Goal: Task Accomplishment & Management: Manage account settings

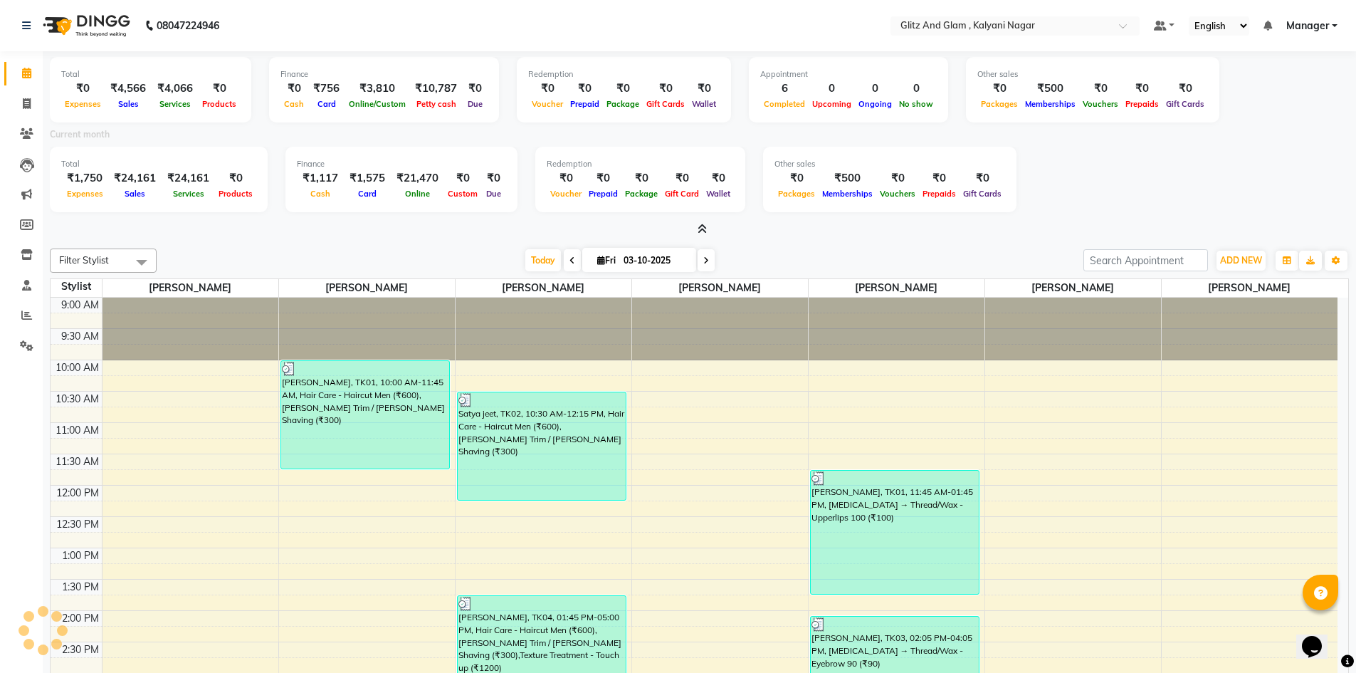
scroll to position [385, 0]
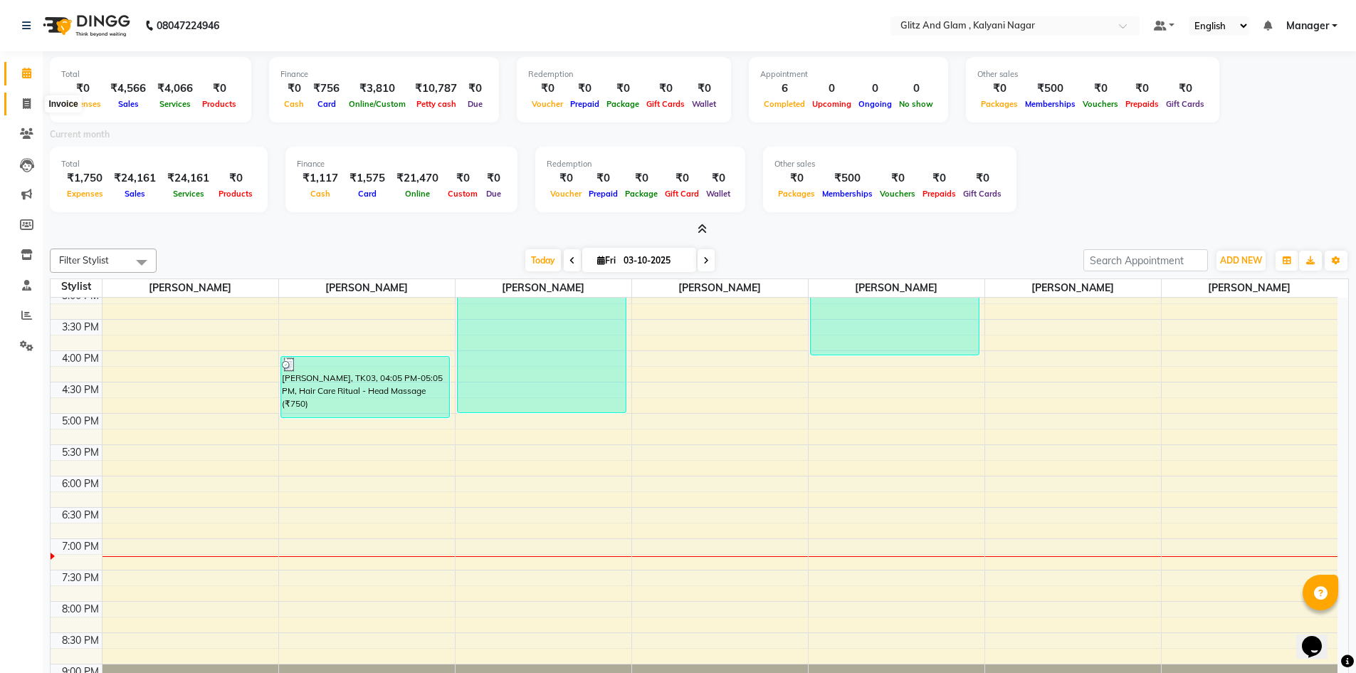
click at [26, 100] on icon at bounding box center [27, 103] width 8 height 11
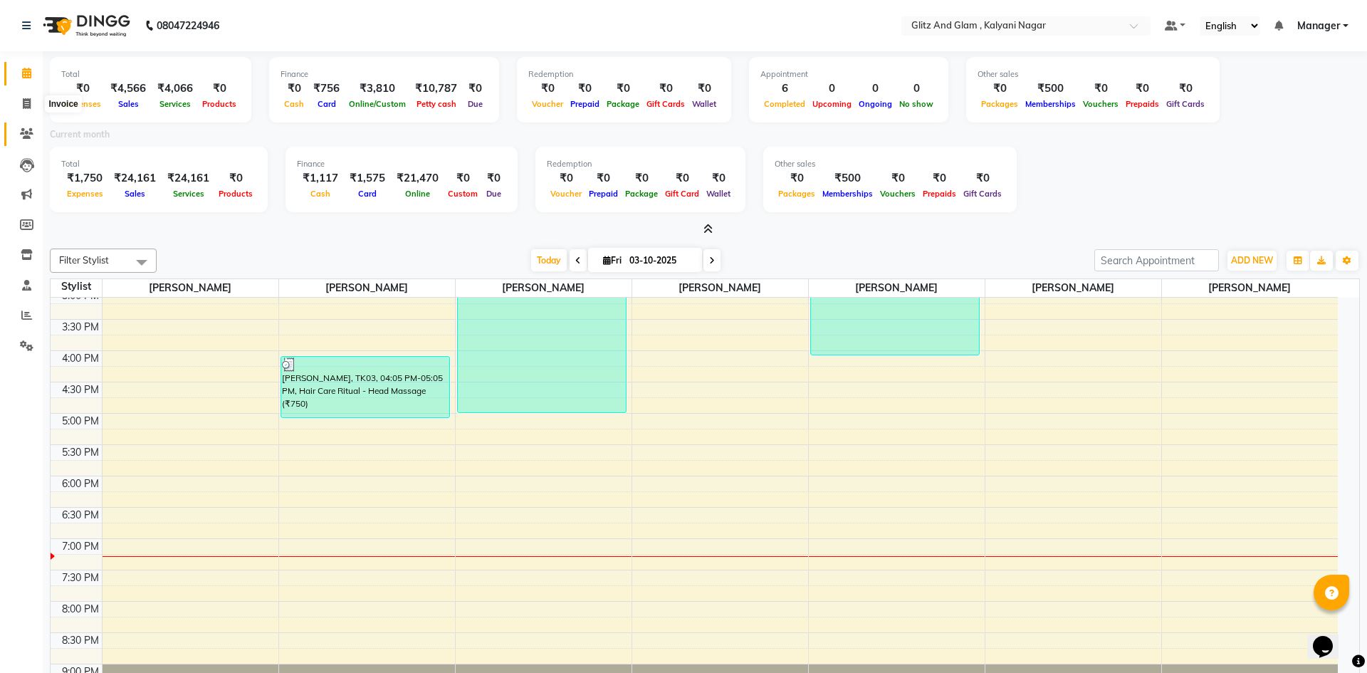
select select "7347"
select select "service"
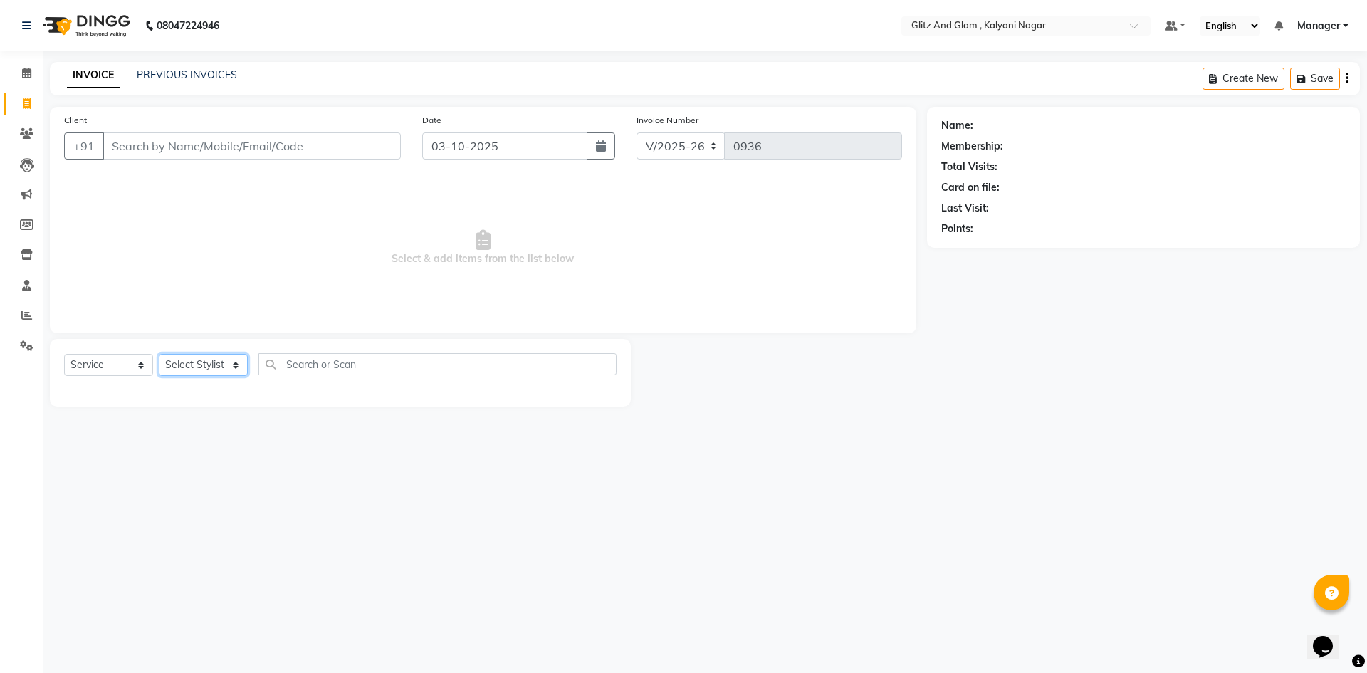
click at [199, 365] on select "Select Stylist [PERSON_NAME] [PERSON_NAME] [PERSON_NAME] [PERSON_NAME] [PERSON_…" at bounding box center [203, 365] width 89 height 22
select select "65895"
click at [159, 354] on select "Select Stylist [PERSON_NAME] [PERSON_NAME] [PERSON_NAME] [PERSON_NAME] [PERSON_…" at bounding box center [203, 365] width 89 height 22
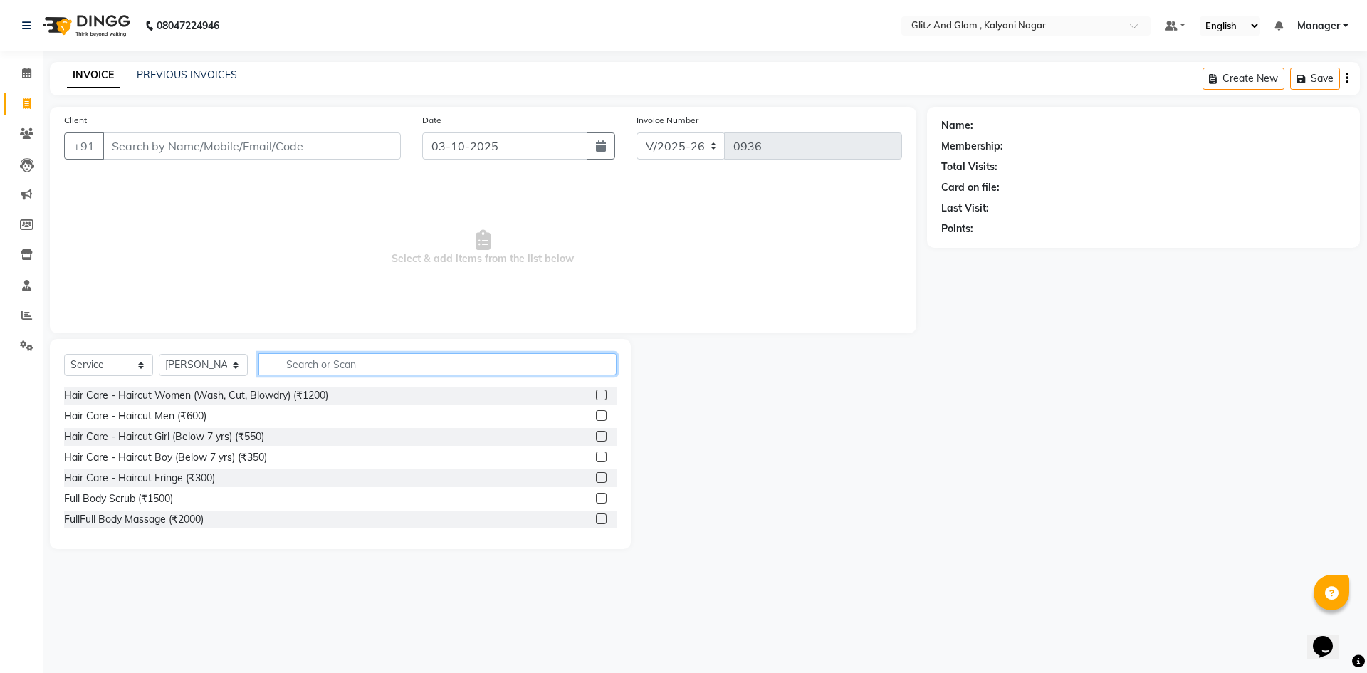
click at [354, 367] on input "text" at bounding box center [437, 364] width 358 height 22
type input "cu"
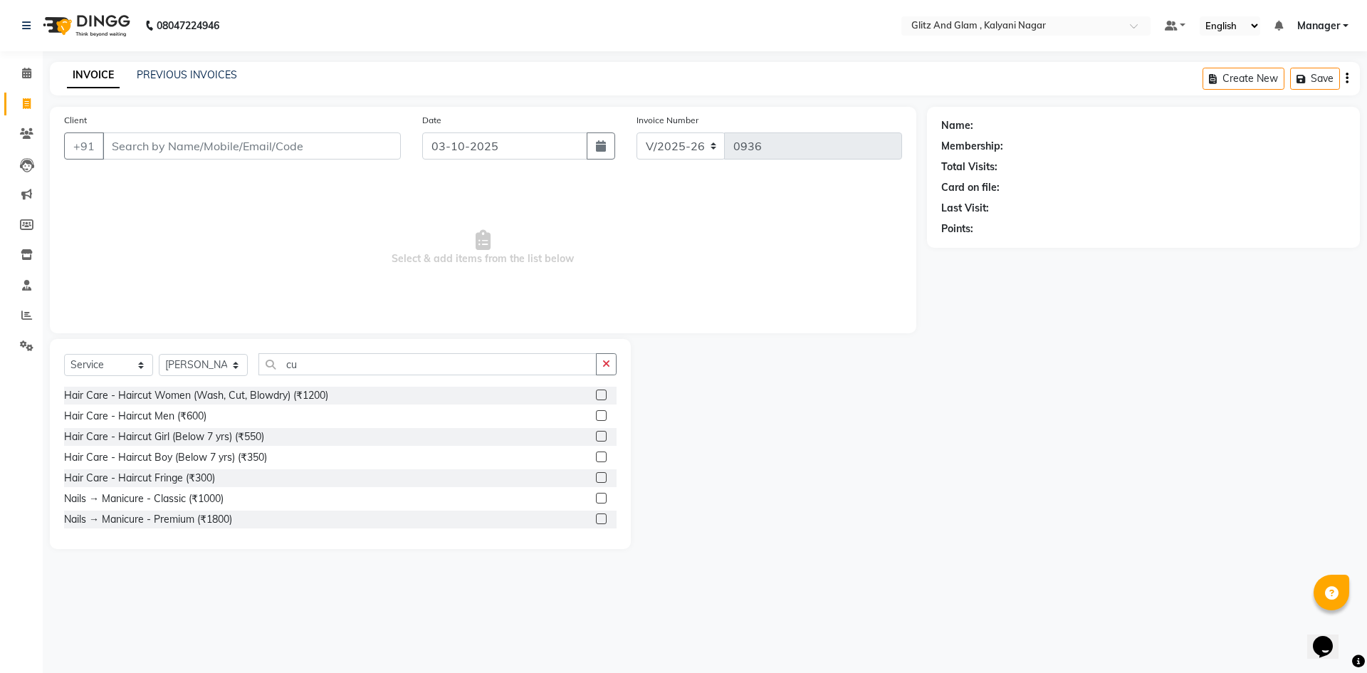
drag, startPoint x: 188, startPoint y: 416, endPoint x: 189, endPoint y: 426, distance: 10.0
click at [188, 416] on div "Hair Care - Haircut Men (₹600)" at bounding box center [135, 416] width 142 height 15
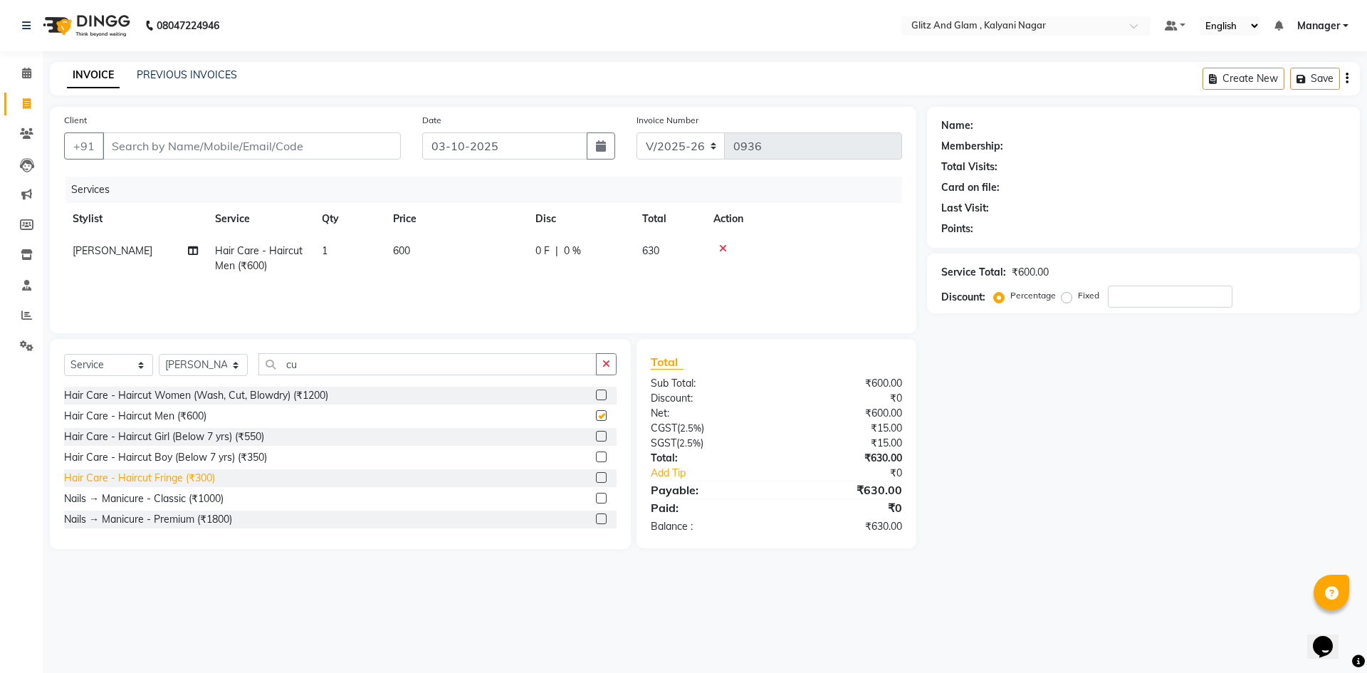
checkbox input "false"
drag, startPoint x: 312, startPoint y: 367, endPoint x: 259, endPoint y: 370, distance: 52.8
click at [259, 370] on input "cu" at bounding box center [427, 364] width 338 height 22
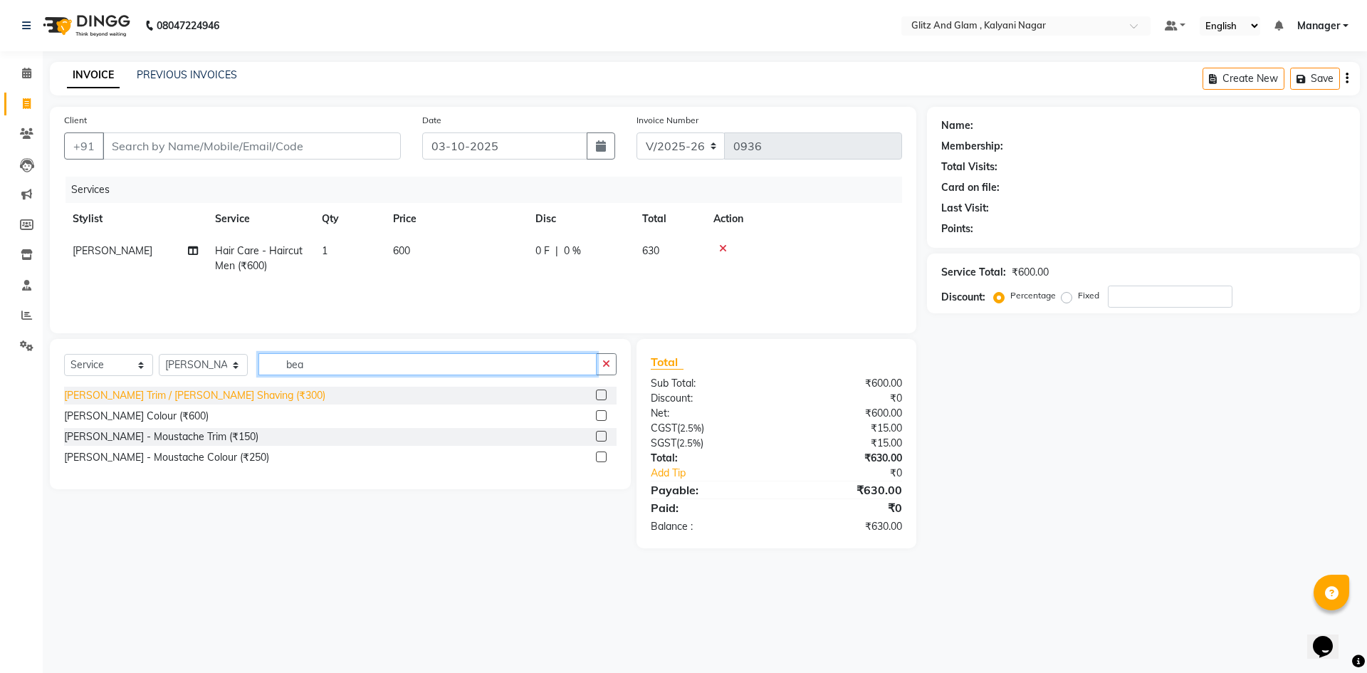
type input "bea"
click at [243, 394] on div "[PERSON_NAME] Trim / [PERSON_NAME] Shaving (₹300)" at bounding box center [194, 395] width 261 height 15
checkbox input "false"
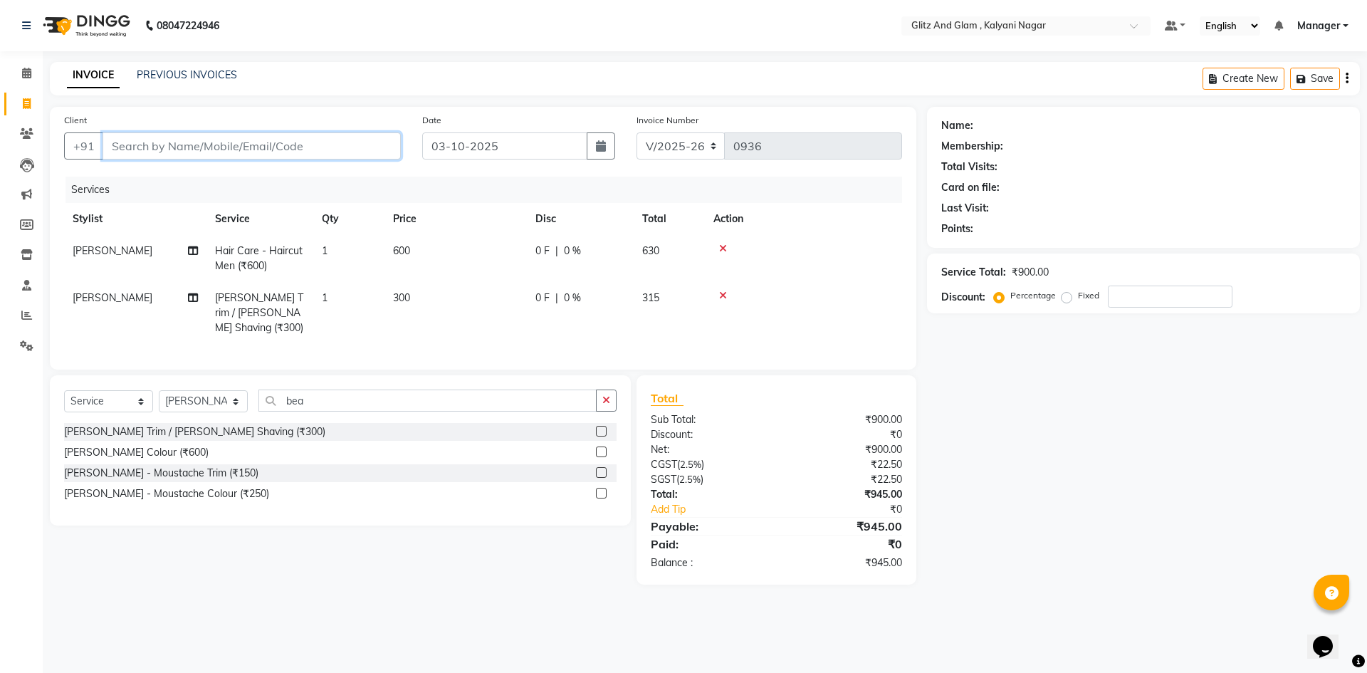
click at [330, 150] on input "Client" at bounding box center [252, 145] width 298 height 27
type input "r"
type input "0"
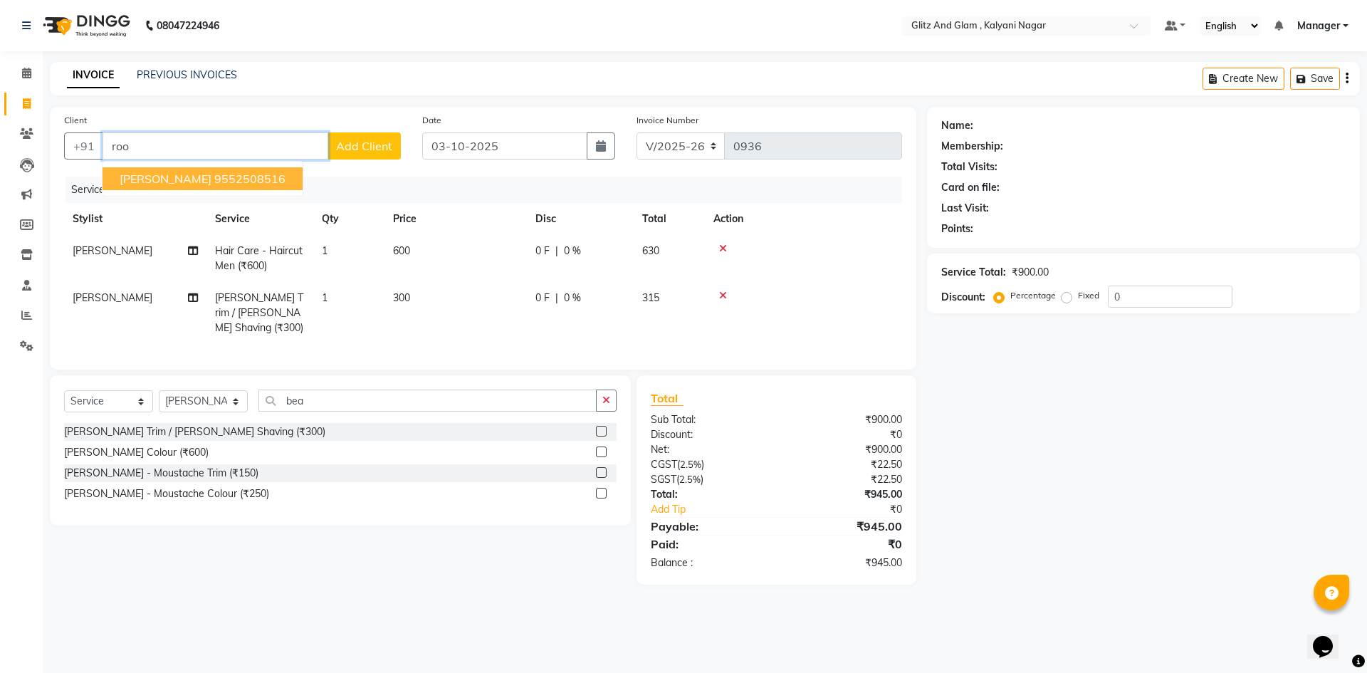
click at [214, 184] on ngb-highlight "9552508516" at bounding box center [249, 179] width 71 height 14
type input "9552508516"
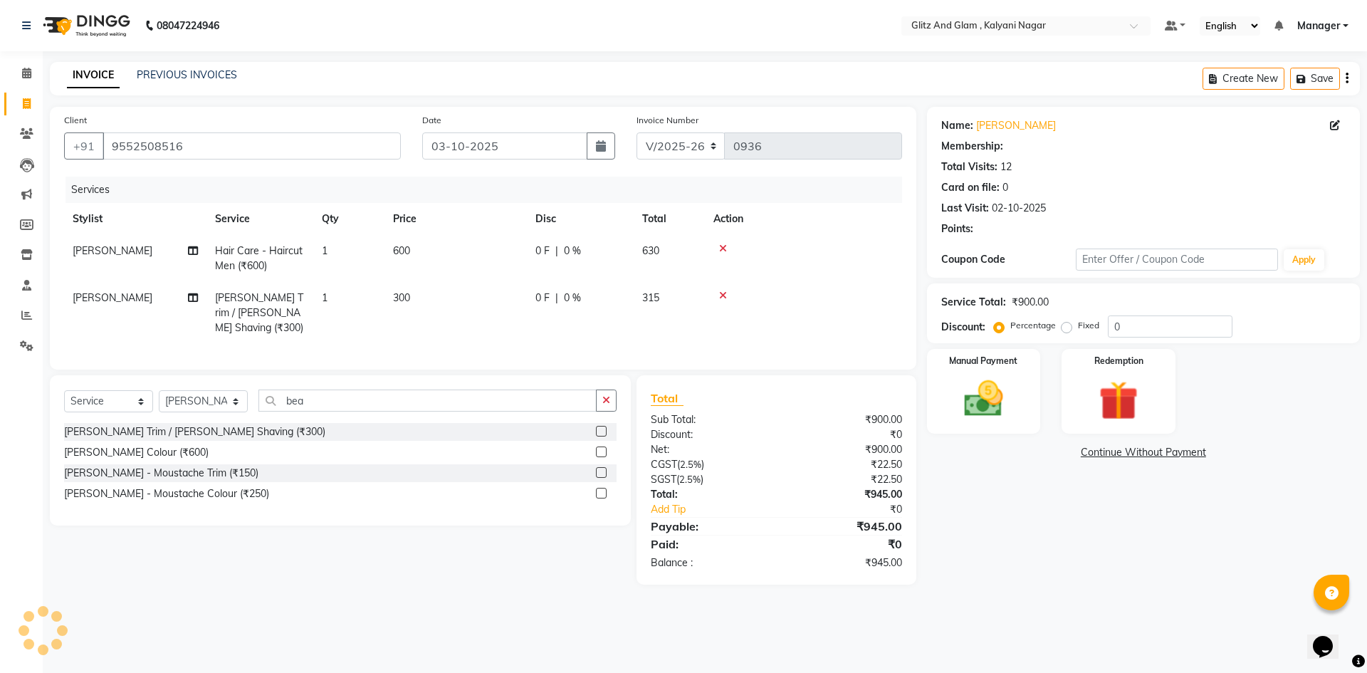
type input "20"
select select "1: Object"
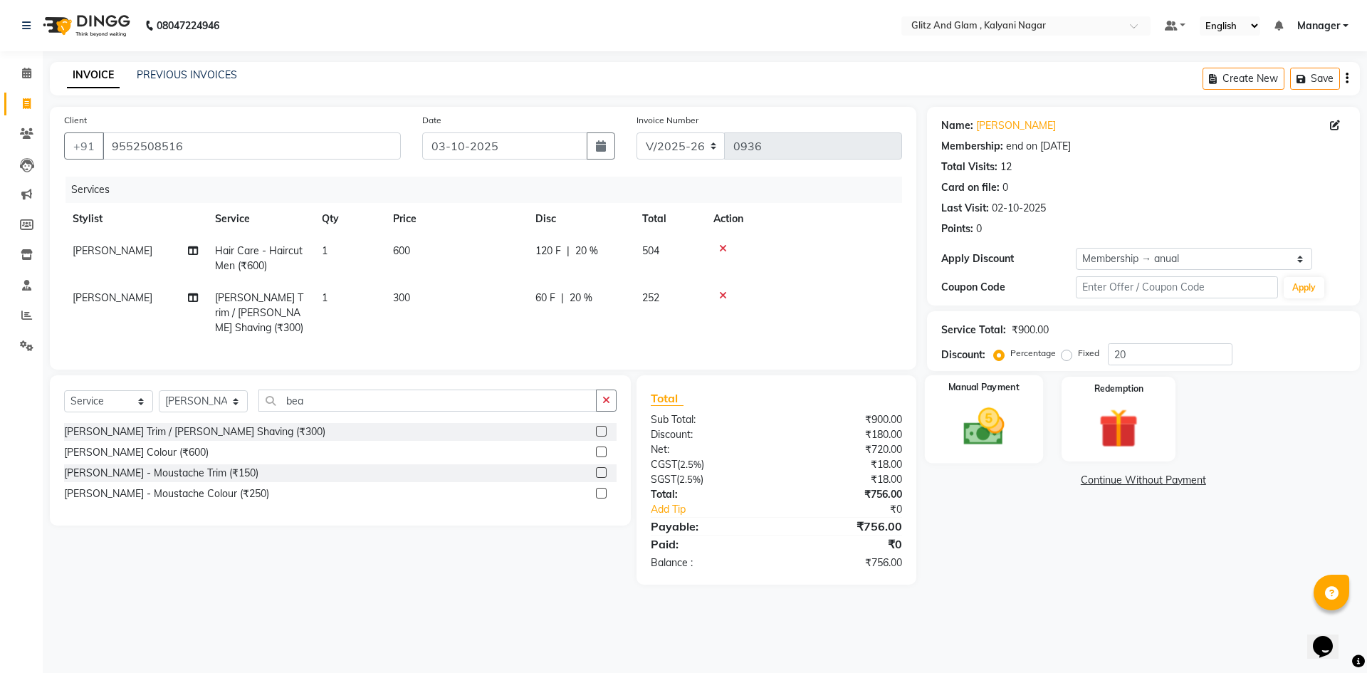
click at [993, 448] on img at bounding box center [983, 426] width 66 height 47
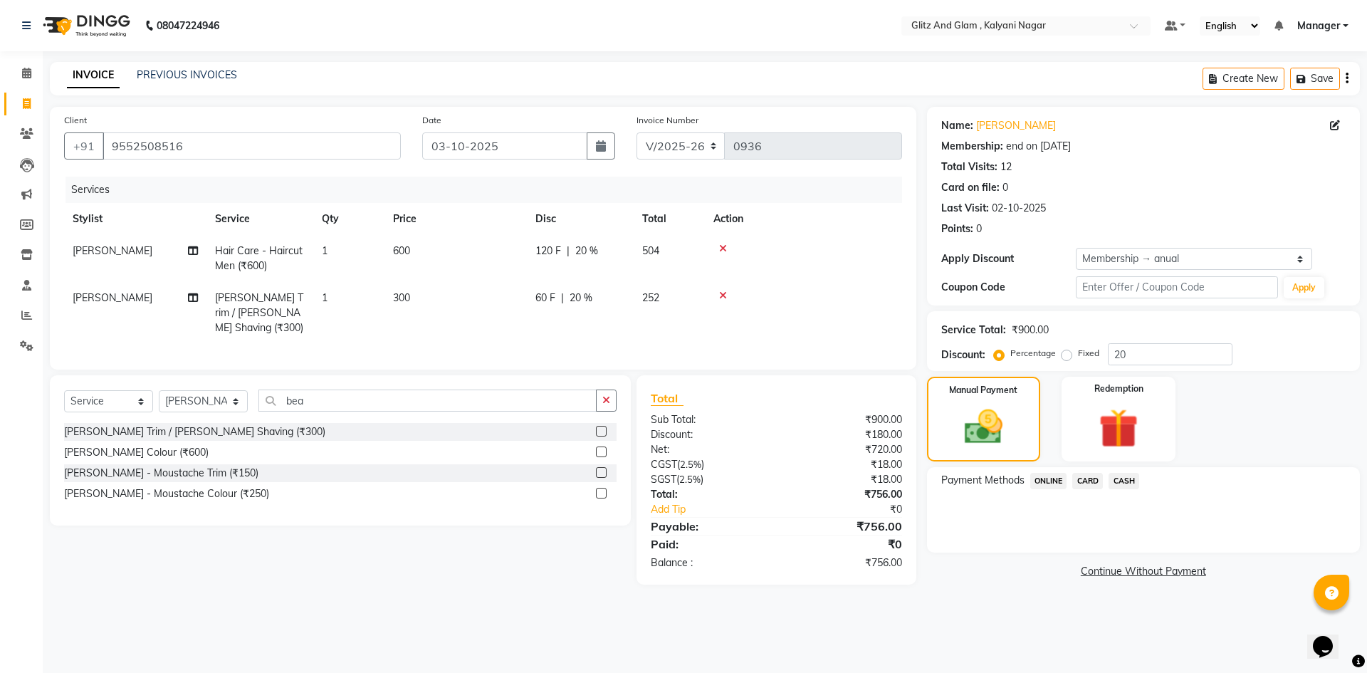
click at [1092, 481] on span "CARD" at bounding box center [1087, 481] width 31 height 16
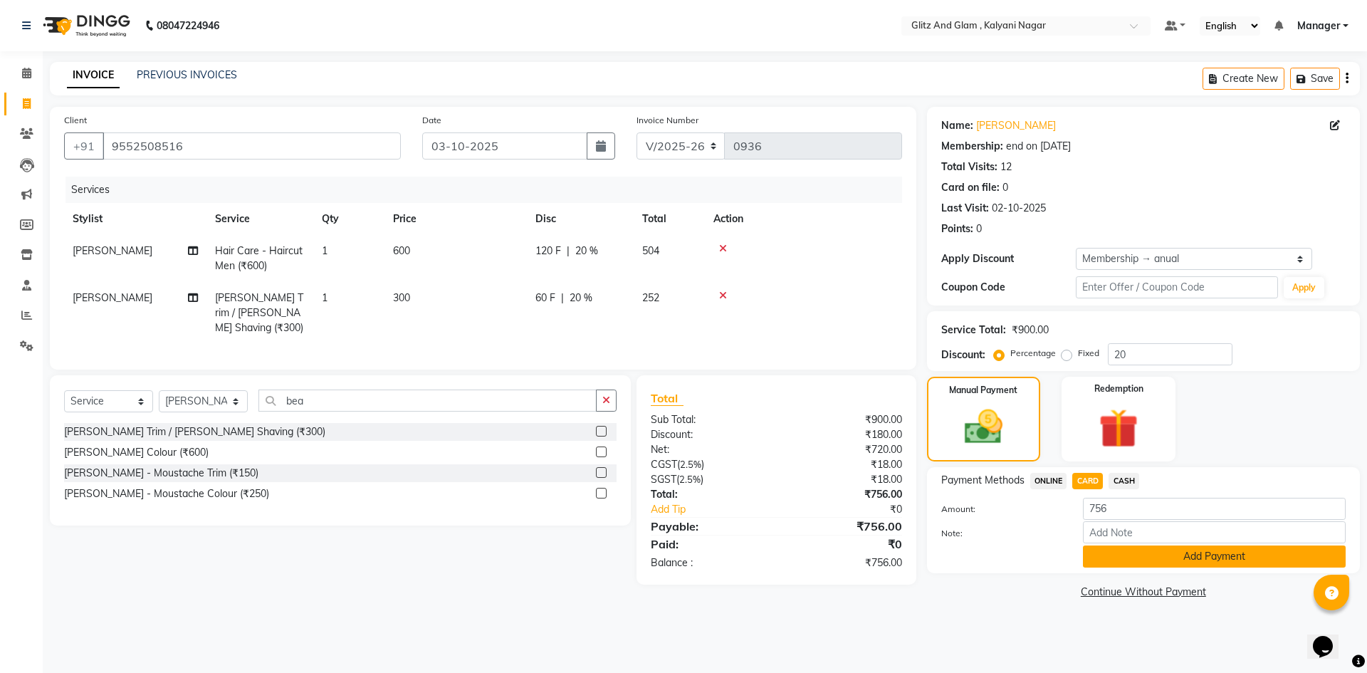
click at [1174, 560] on button "Add Payment" at bounding box center [1214, 556] width 263 height 22
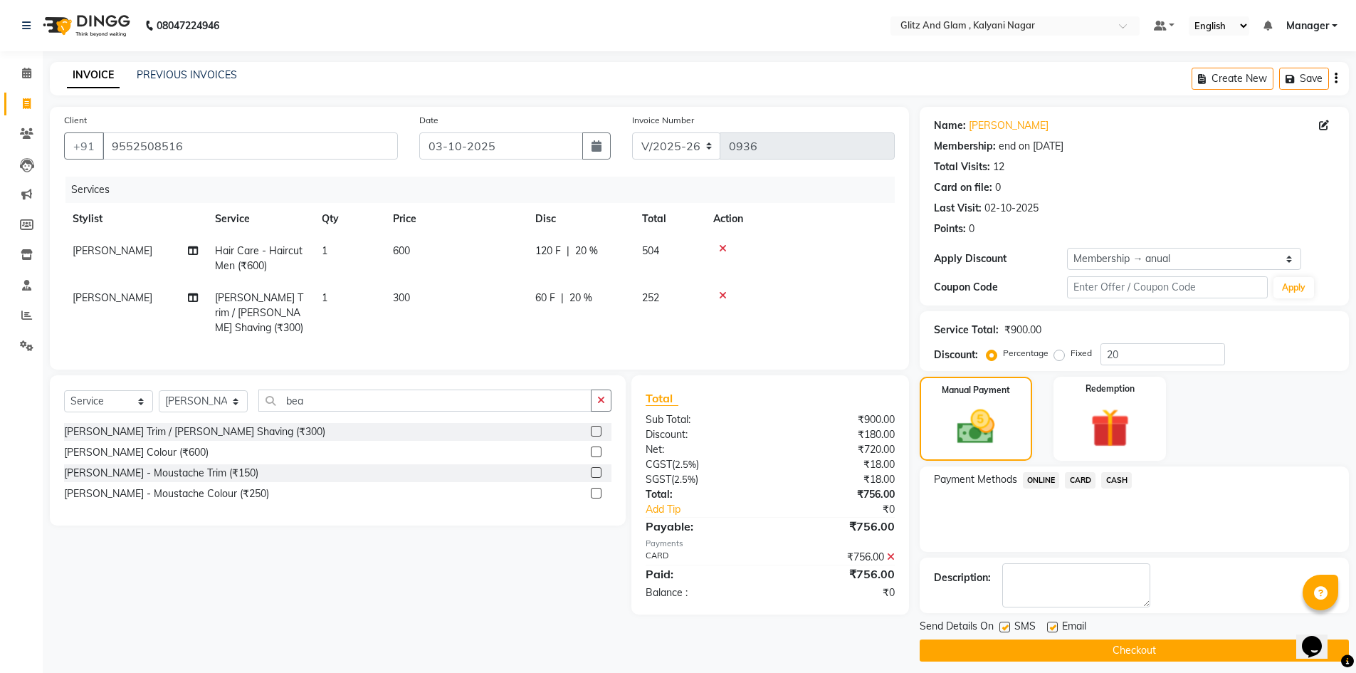
click at [1183, 642] on button "Checkout" at bounding box center [1134, 650] width 429 height 22
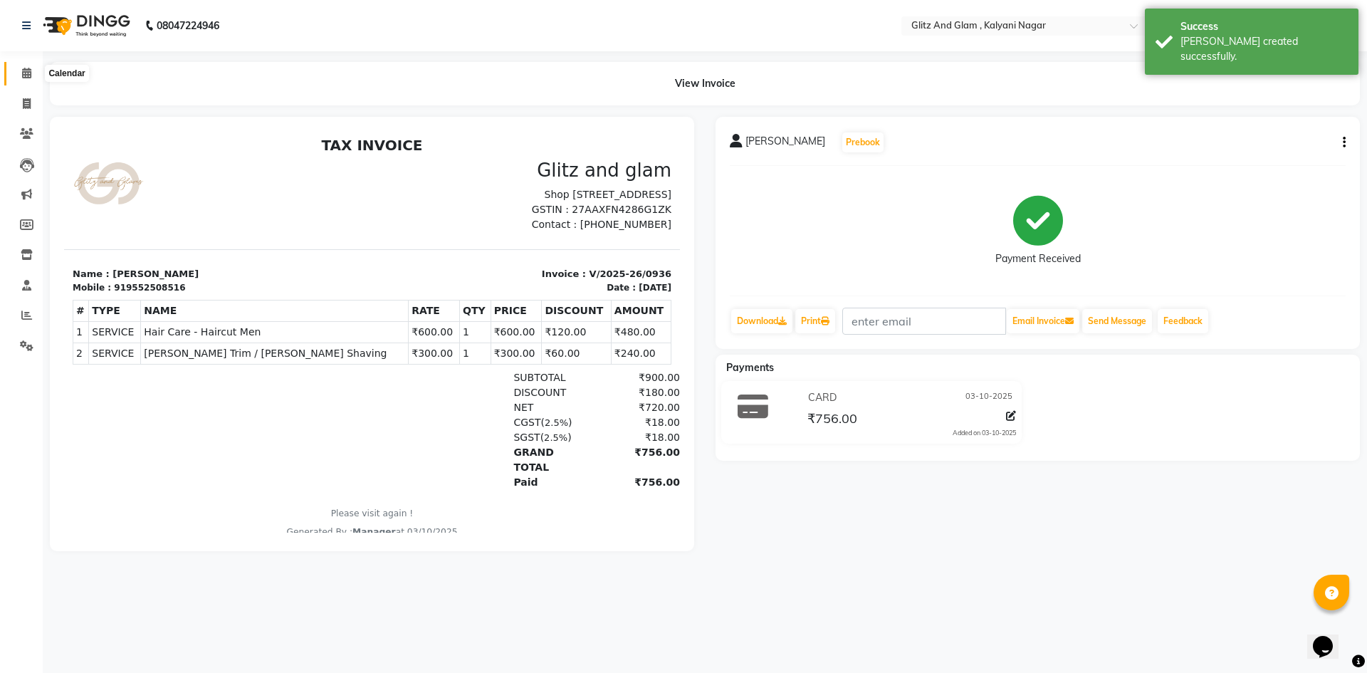
click at [28, 69] on icon at bounding box center [26, 73] width 9 height 11
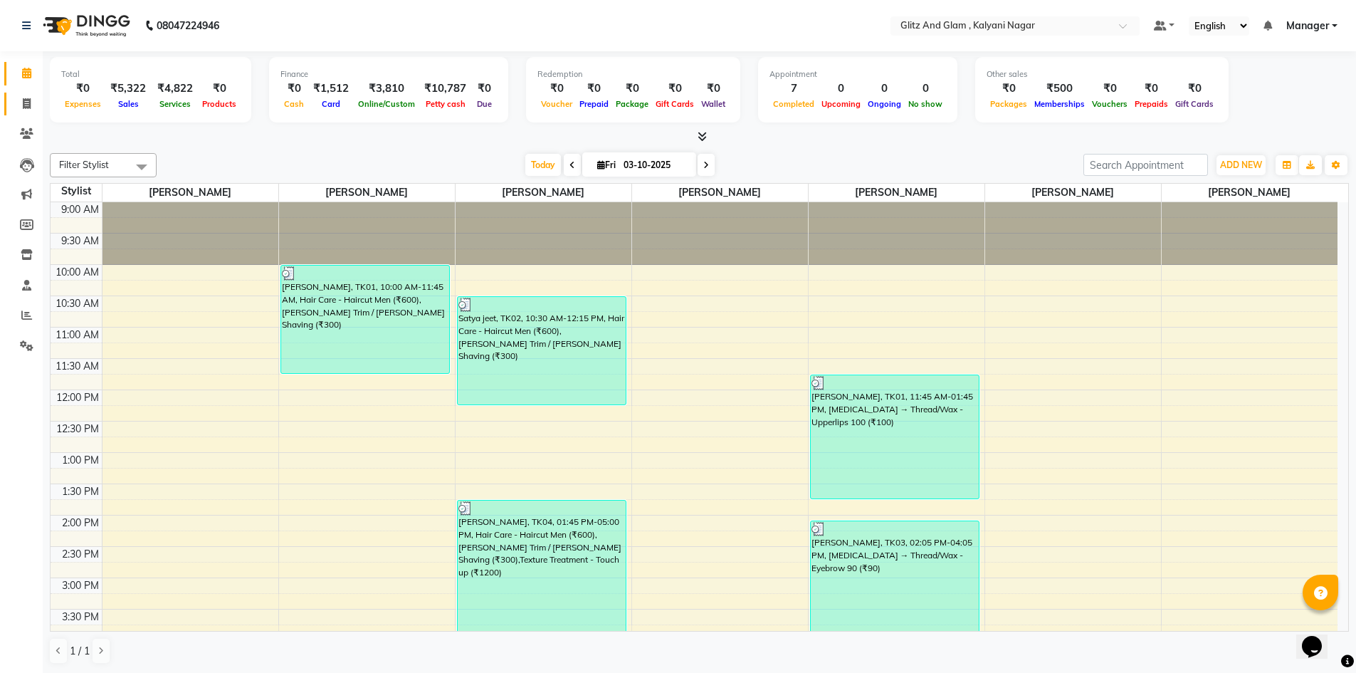
click at [27, 105] on icon at bounding box center [27, 103] width 8 height 11
select select "7347"
select select "service"
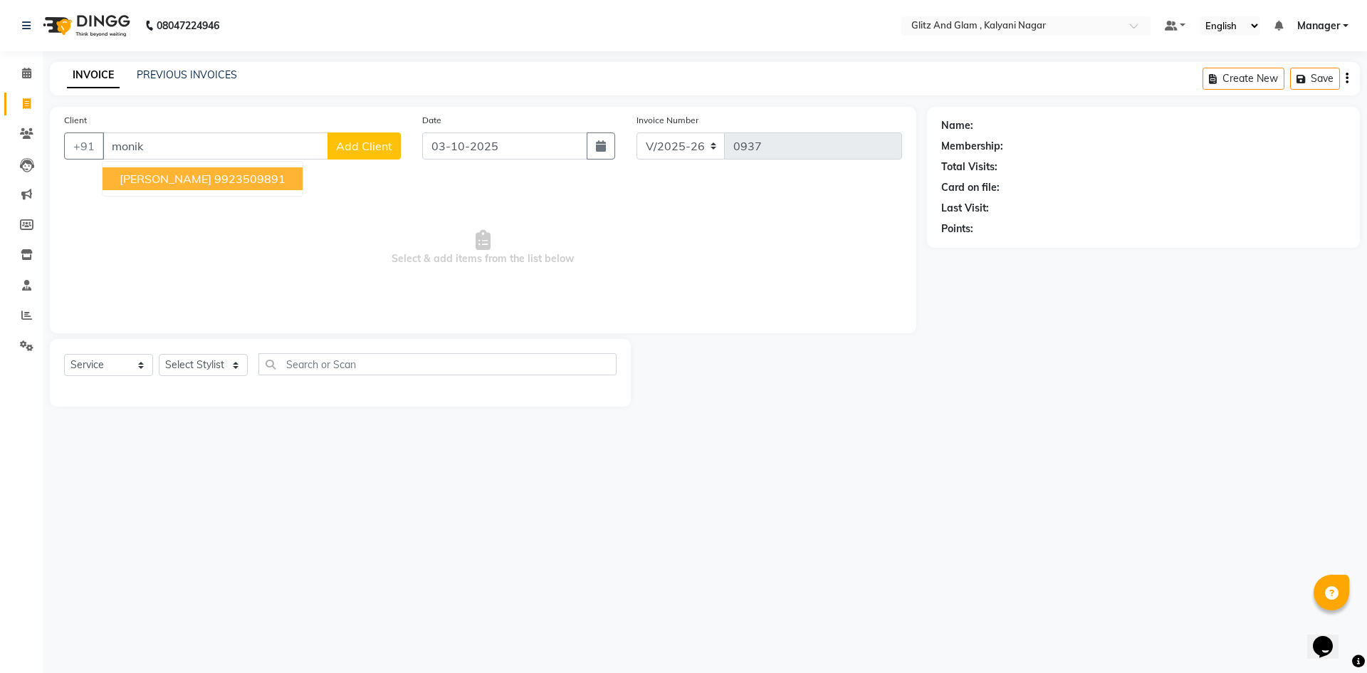
click at [214, 174] on ngb-highlight "9923509891" at bounding box center [249, 179] width 71 height 14
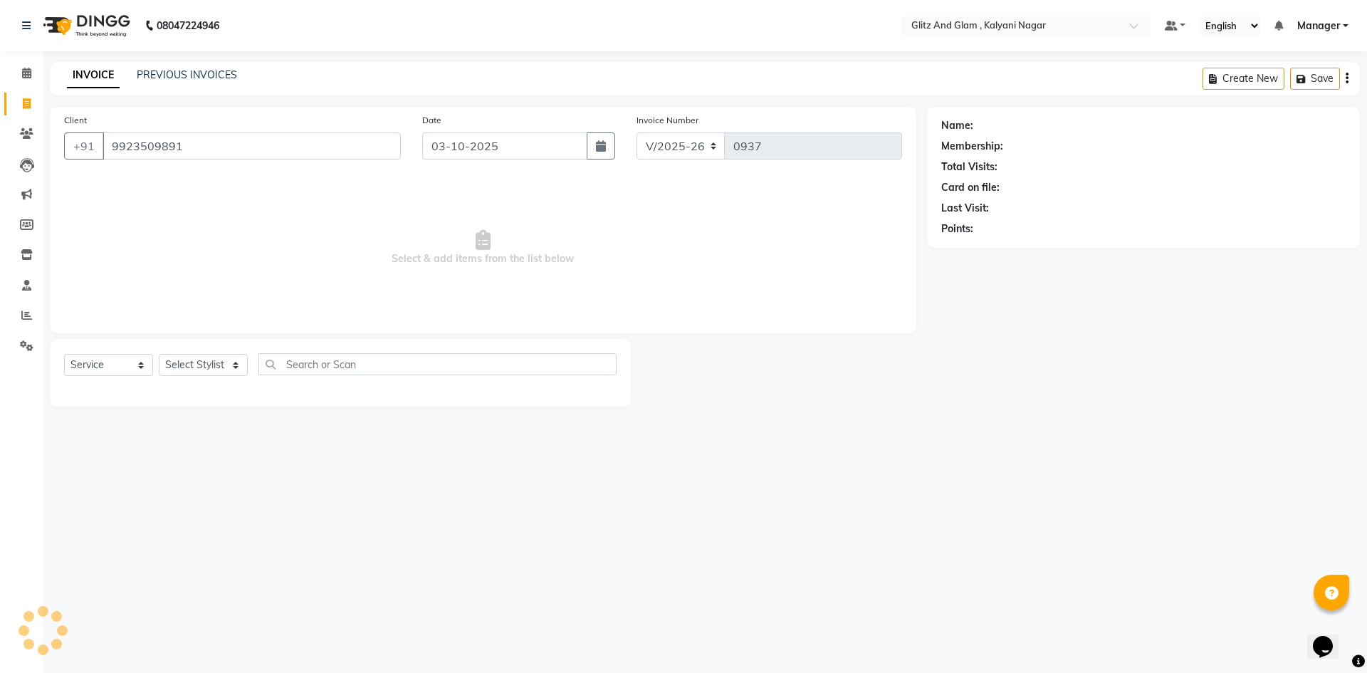
type input "9923509891"
select select "1: Object"
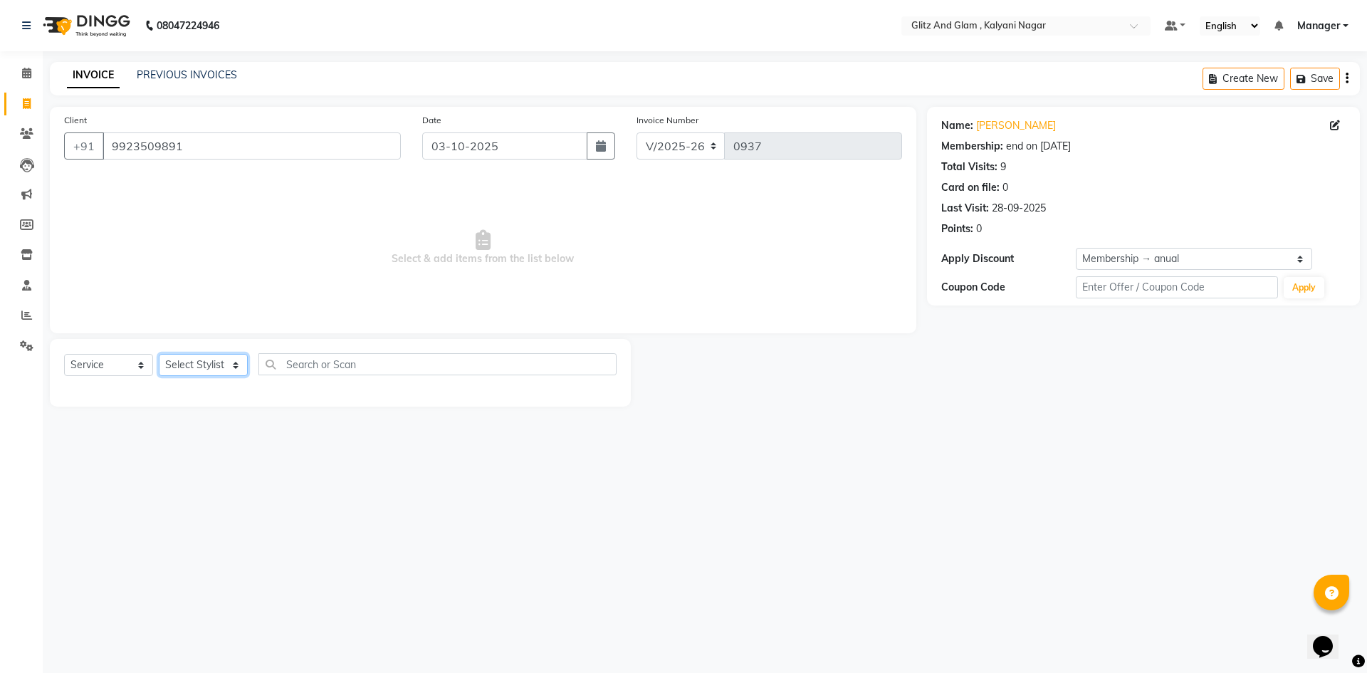
drag, startPoint x: 199, startPoint y: 359, endPoint x: 194, endPoint y: 351, distance: 9.3
click at [199, 359] on select "Select Stylist [PERSON_NAME] [PERSON_NAME] [PERSON_NAME] [PERSON_NAME] [PERSON_…" at bounding box center [203, 365] width 89 height 22
select select "65894"
click at [159, 354] on select "Select Stylist [PERSON_NAME] [PERSON_NAME] [PERSON_NAME] [PERSON_NAME] [PERSON_…" at bounding box center [203, 365] width 89 height 22
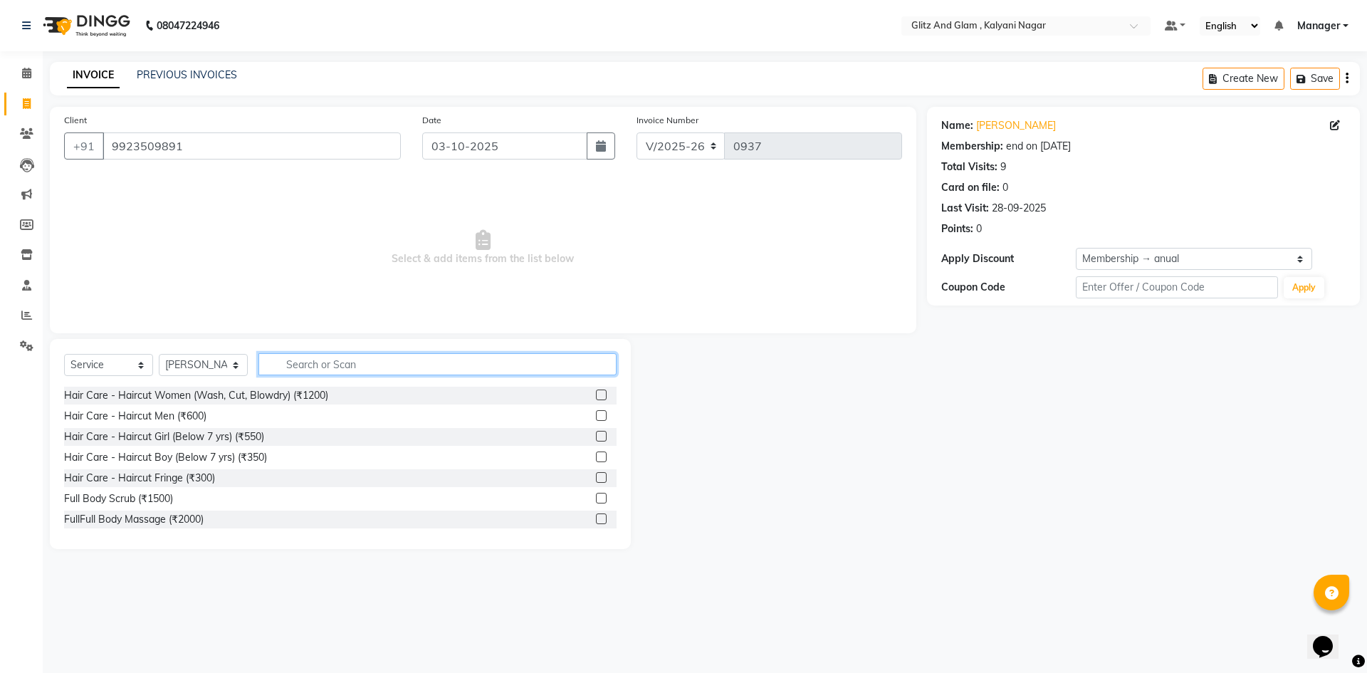
click at [316, 368] on input "text" at bounding box center [437, 364] width 358 height 22
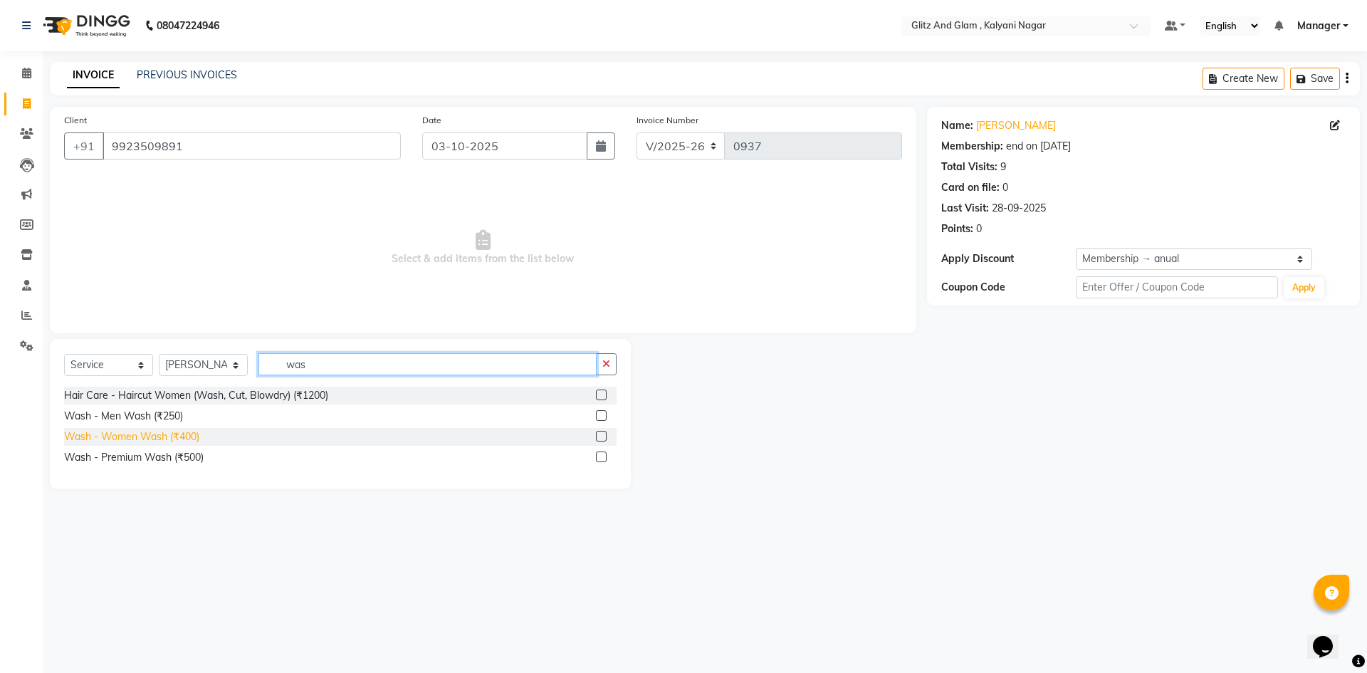
type input "was"
click at [172, 438] on div "Wash - Women Wash (₹400)" at bounding box center [131, 436] width 135 height 15
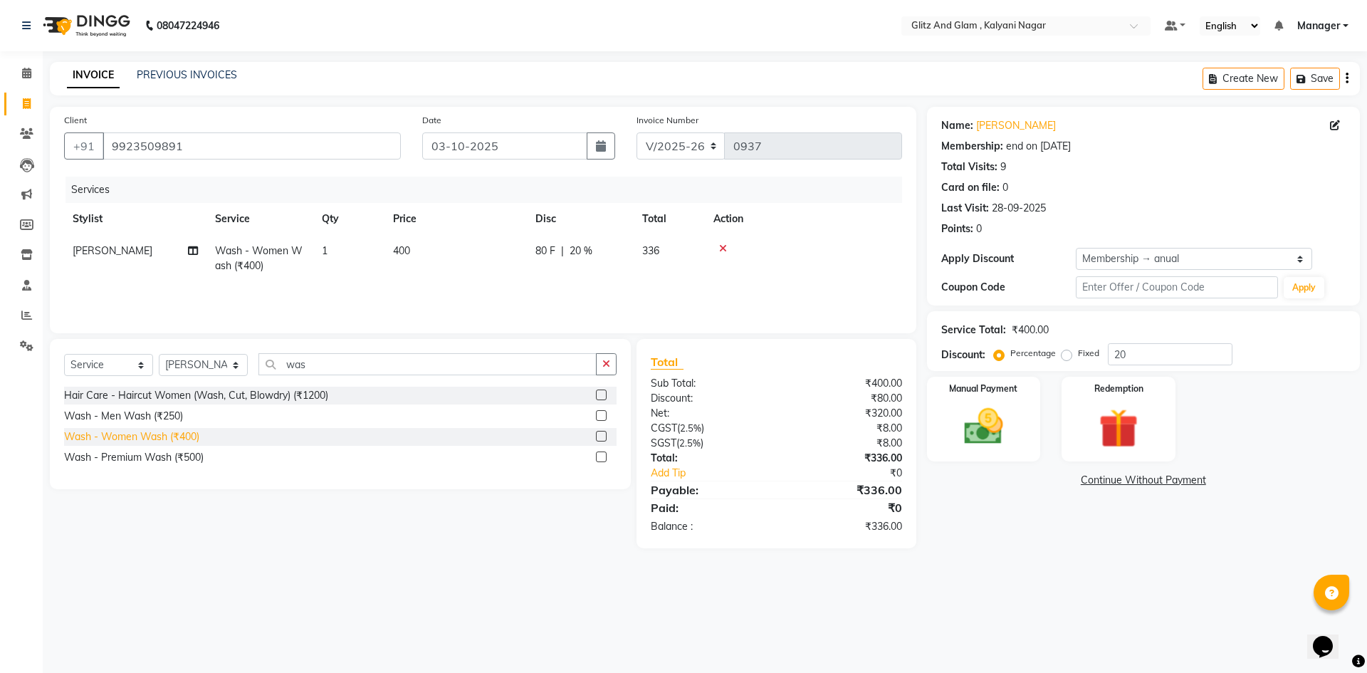
click at [172, 438] on div "Wash - Women Wash (₹400)" at bounding box center [131, 436] width 135 height 15
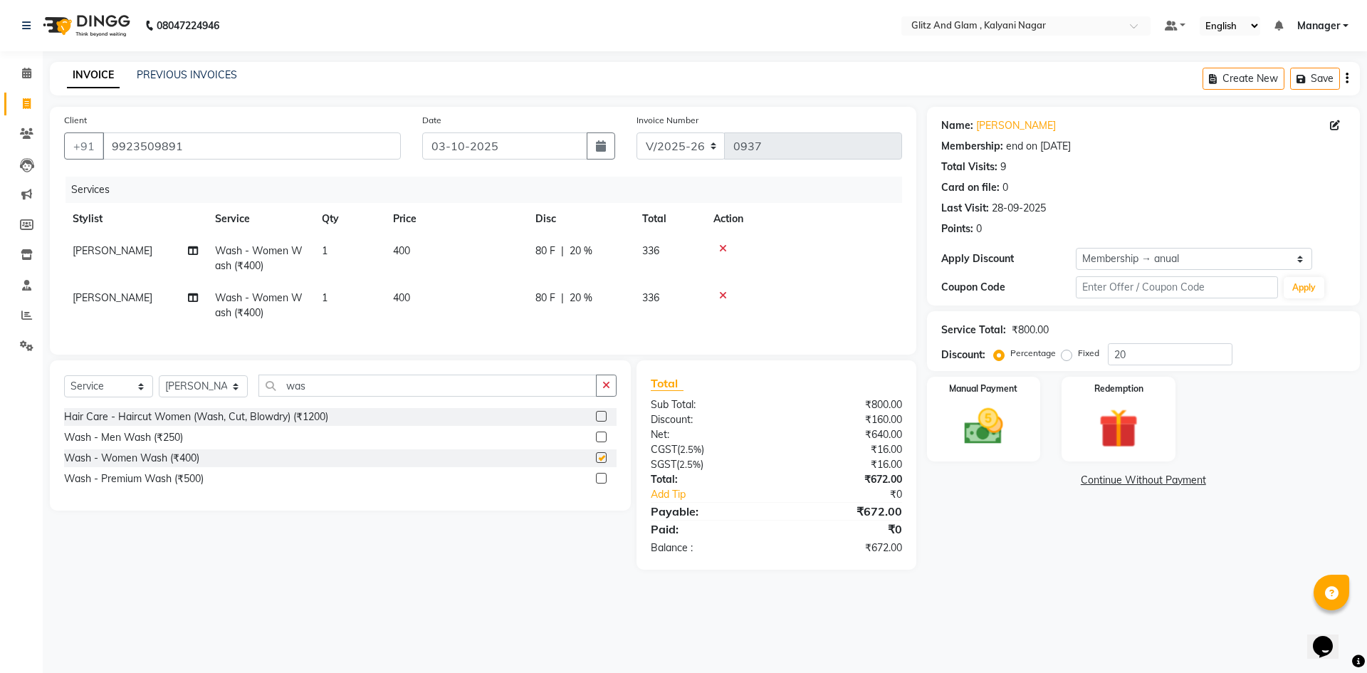
checkbox input "false"
drag, startPoint x: 318, startPoint y: 393, endPoint x: 198, endPoint y: 387, distance: 119.8
click at [201, 387] on div "Select Service Product Membership Package Voucher Prepaid Gift Card Select Styl…" at bounding box center [340, 390] width 552 height 33
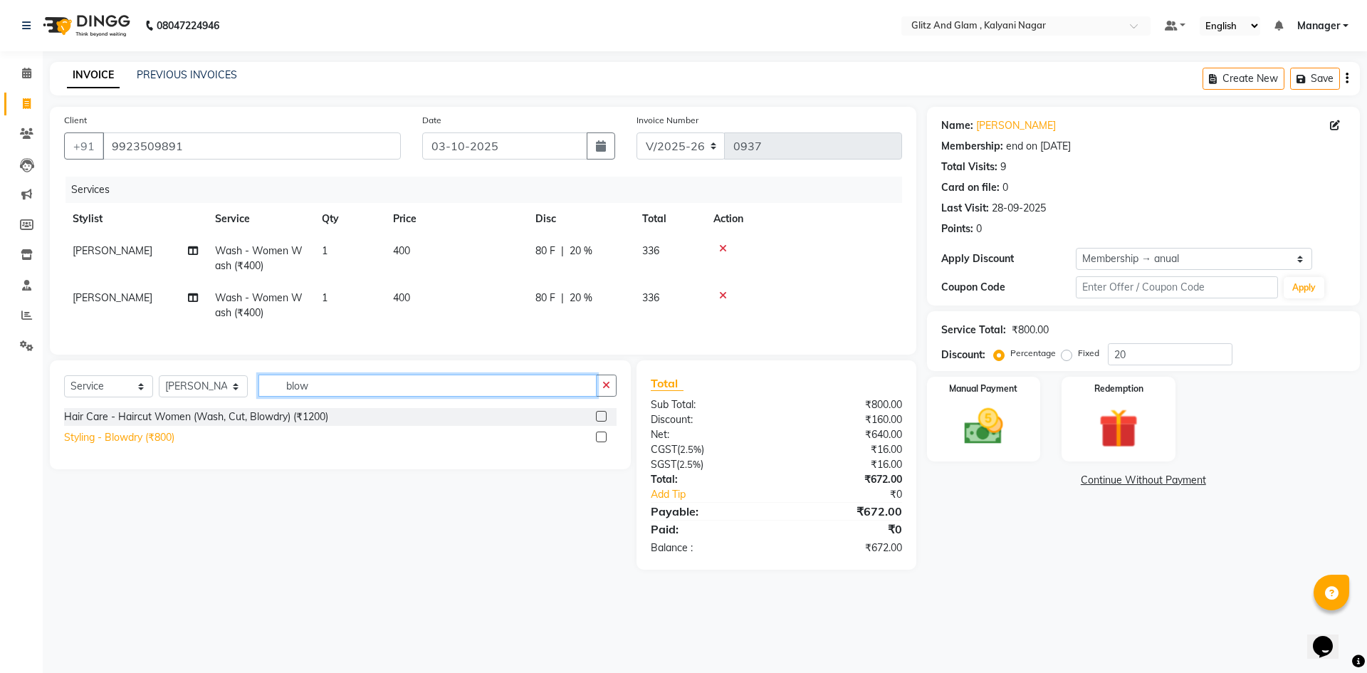
type input "blow"
click at [130, 445] on div "Styling - Blowdry (₹800)" at bounding box center [119, 437] width 110 height 15
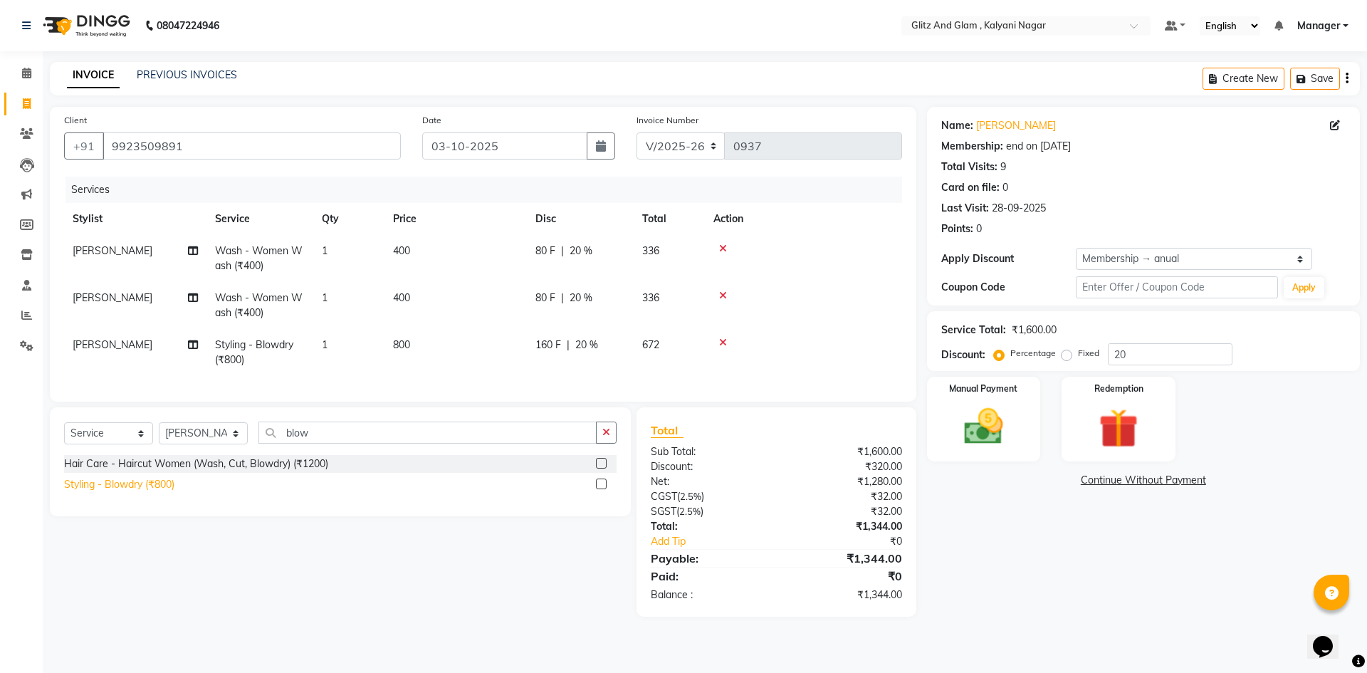
click at [145, 492] on div "Styling - Blowdry (₹800)" at bounding box center [119, 484] width 110 height 15
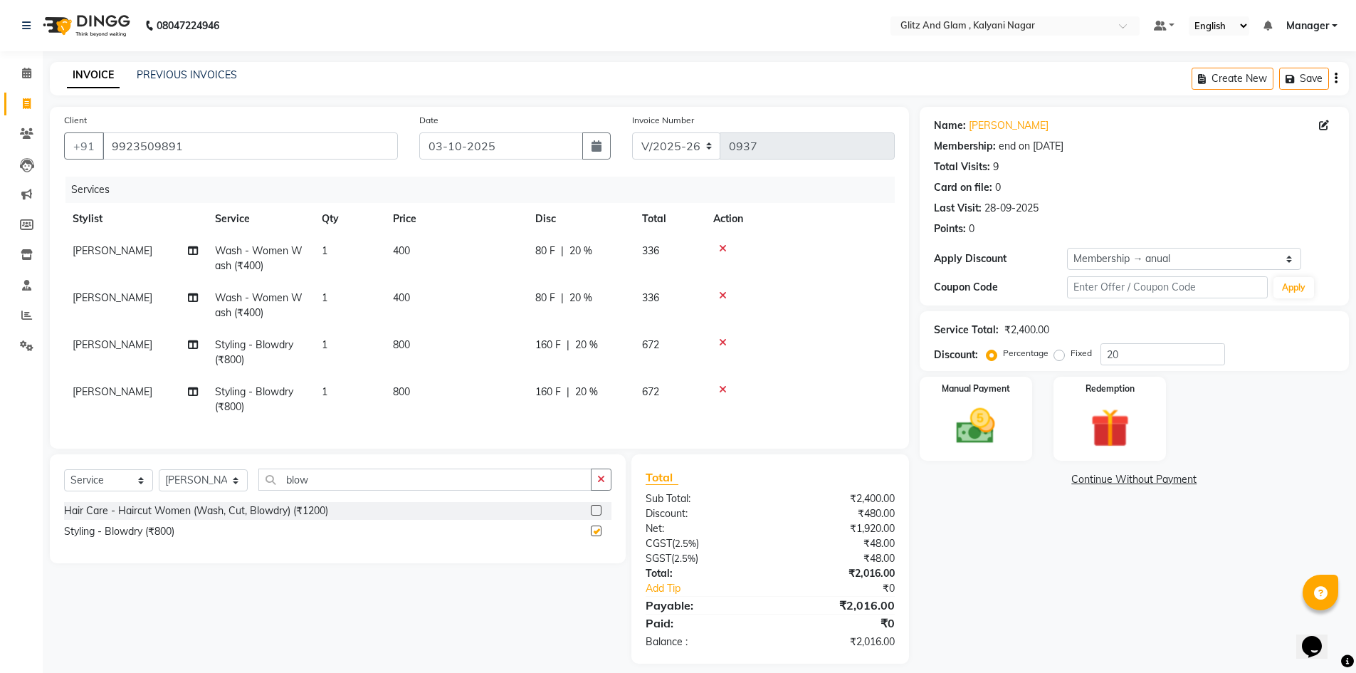
checkbox input "false"
click at [112, 300] on span "[PERSON_NAME]" at bounding box center [113, 297] width 80 height 13
select select "65894"
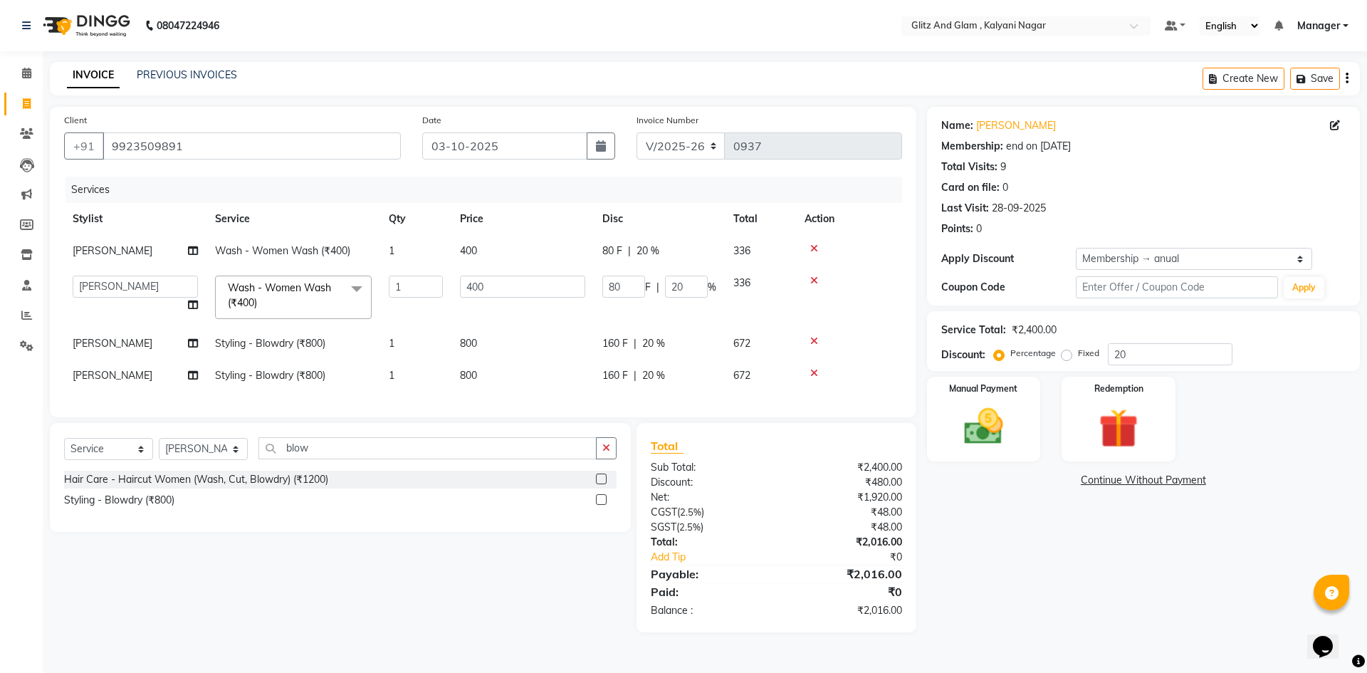
click at [816, 246] on icon at bounding box center [814, 248] width 8 height 10
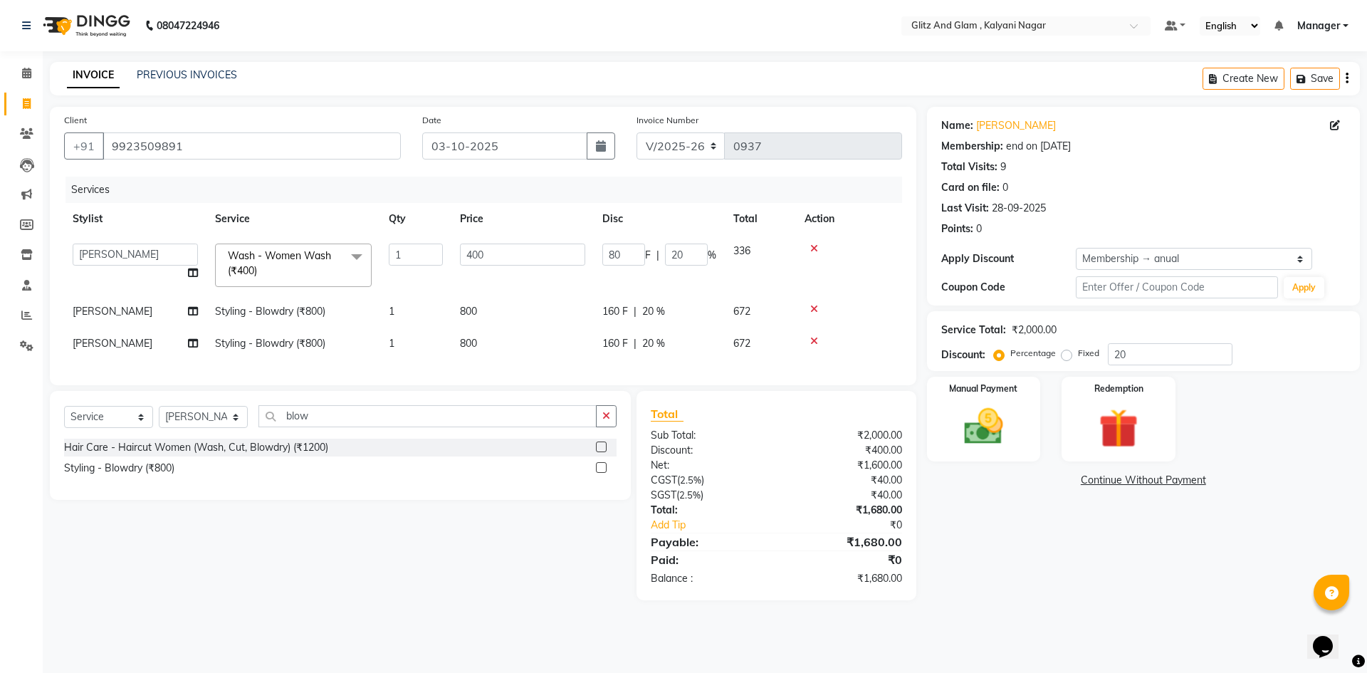
click at [812, 246] on icon at bounding box center [814, 248] width 8 height 10
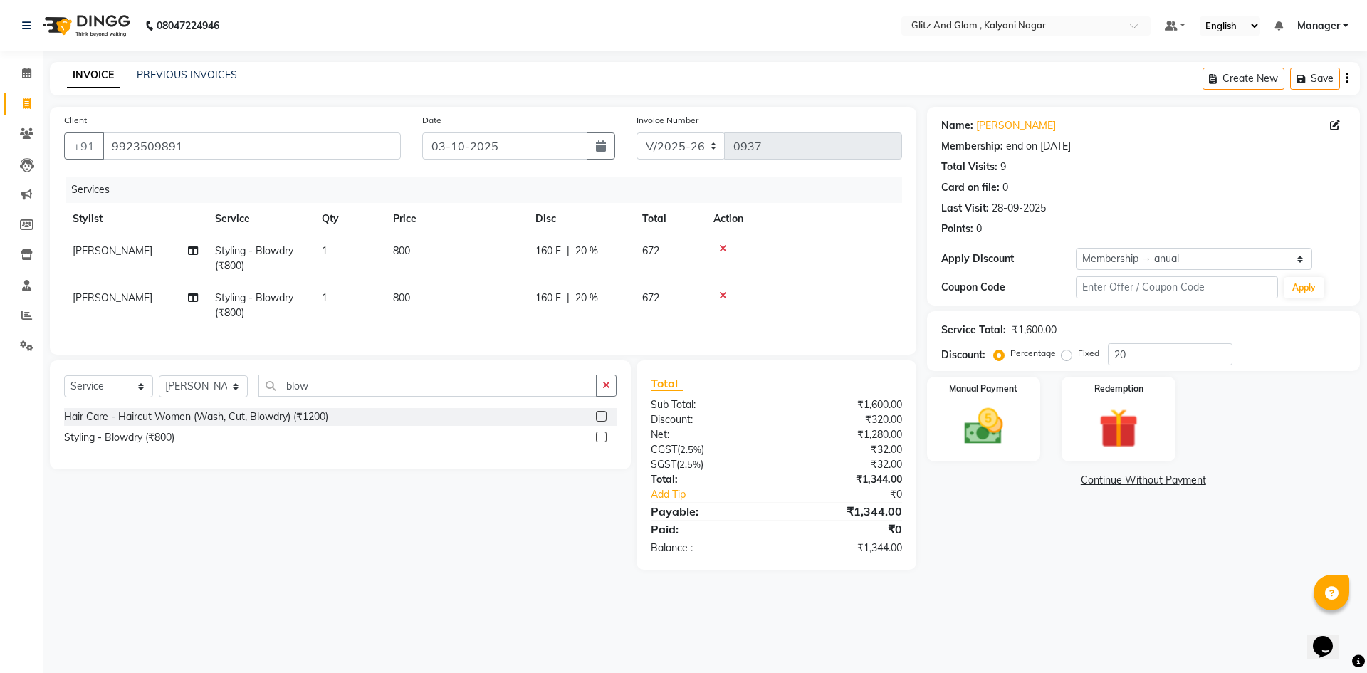
drag, startPoint x: 135, startPoint y: 299, endPoint x: 159, endPoint y: 302, distance: 25.1
click at [142, 300] on td "[PERSON_NAME]" at bounding box center [135, 305] width 142 height 47
select select "65894"
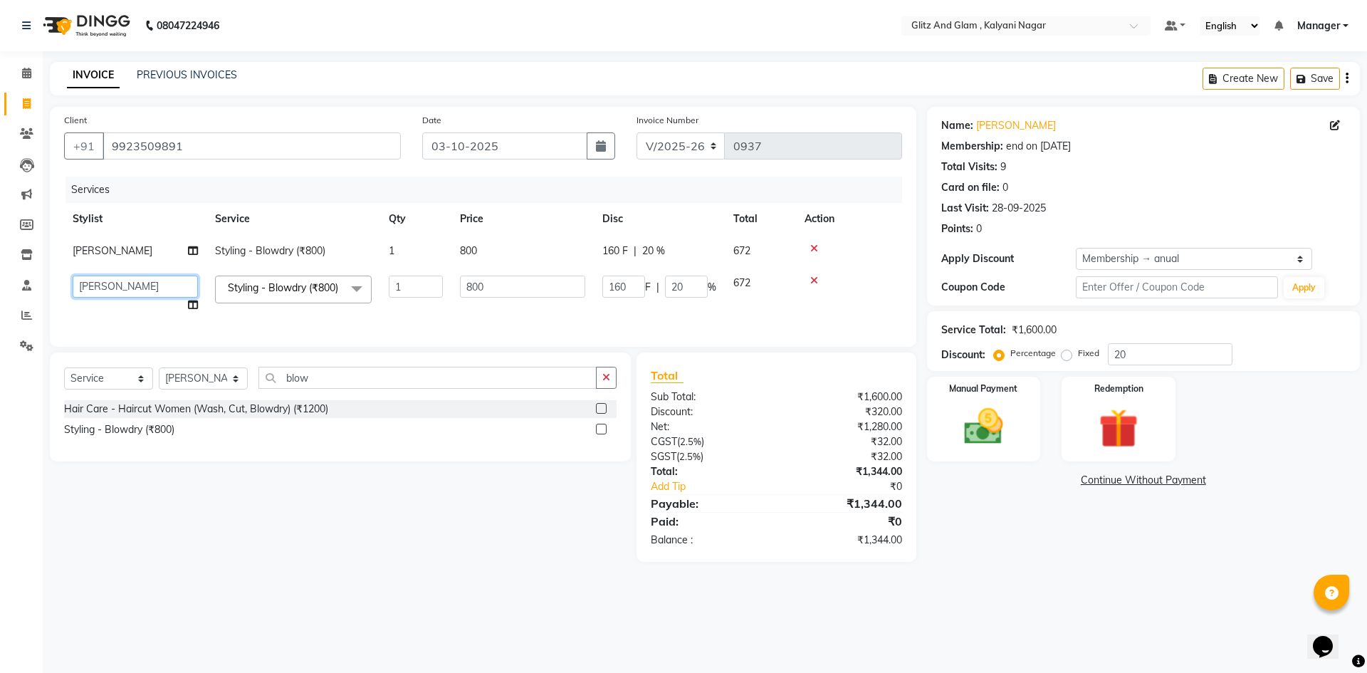
click at [160, 283] on select "[PERSON_NAME] [PERSON_NAME] [PERSON_NAME] [PERSON_NAME] [PERSON_NAME] Manager […" at bounding box center [135, 287] width 125 height 22
select select "65896"
drag, startPoint x: 316, startPoint y: 395, endPoint x: 258, endPoint y: 402, distance: 58.0
click at [258, 389] on input "blow" at bounding box center [427, 378] width 338 height 22
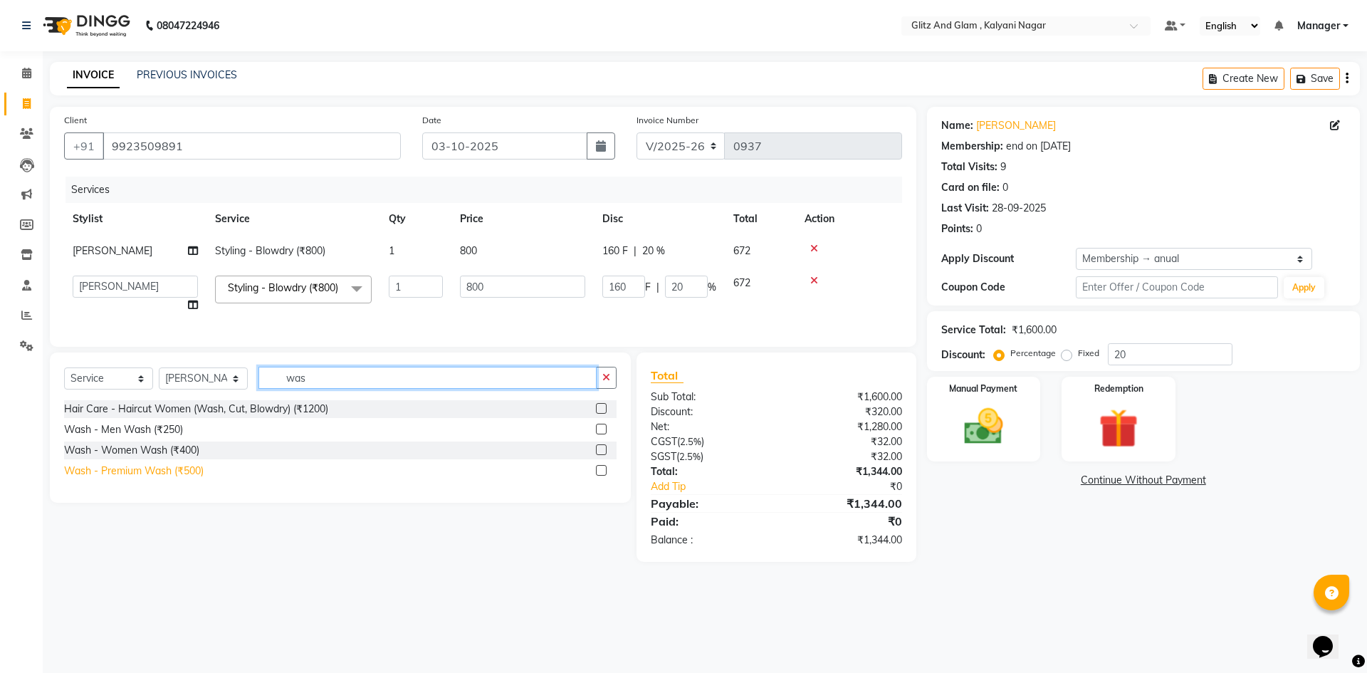
type input "was"
click at [153, 478] on div "Wash - Premium Wash (₹500)" at bounding box center [134, 470] width 140 height 15
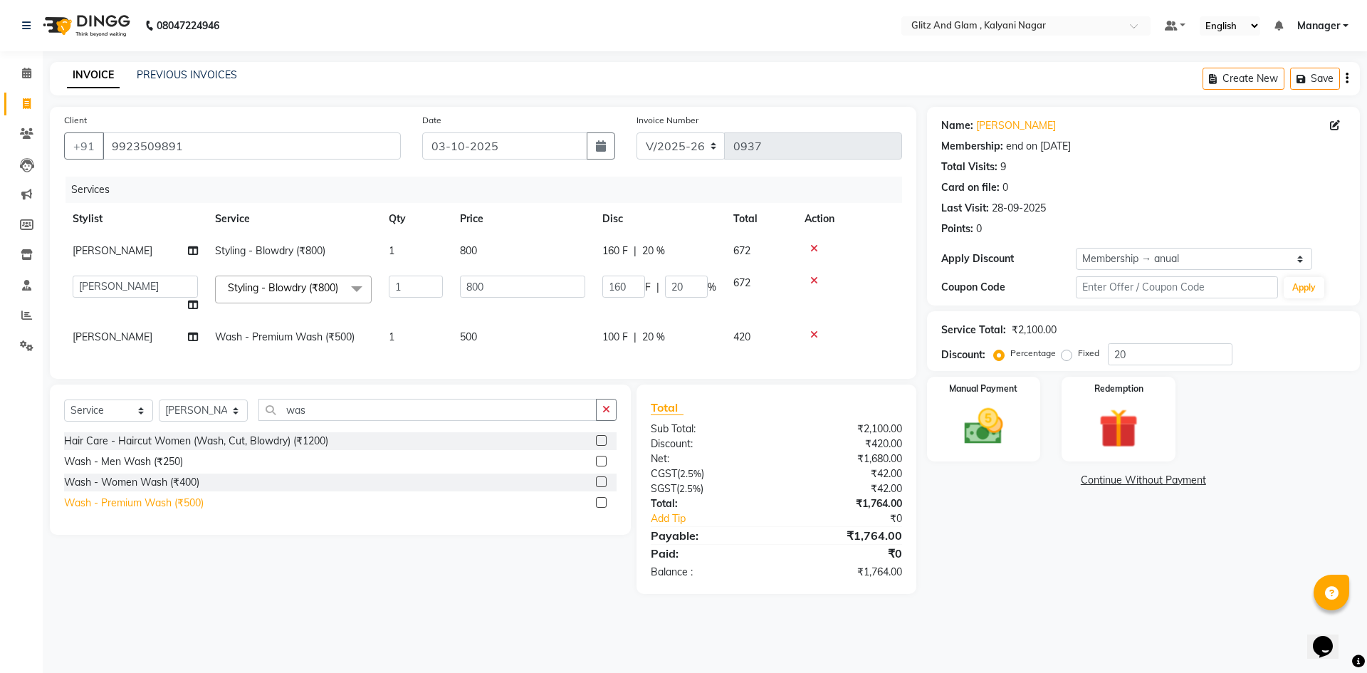
click at [148, 510] on div "Wash - Premium Wash (₹500)" at bounding box center [134, 502] width 140 height 15
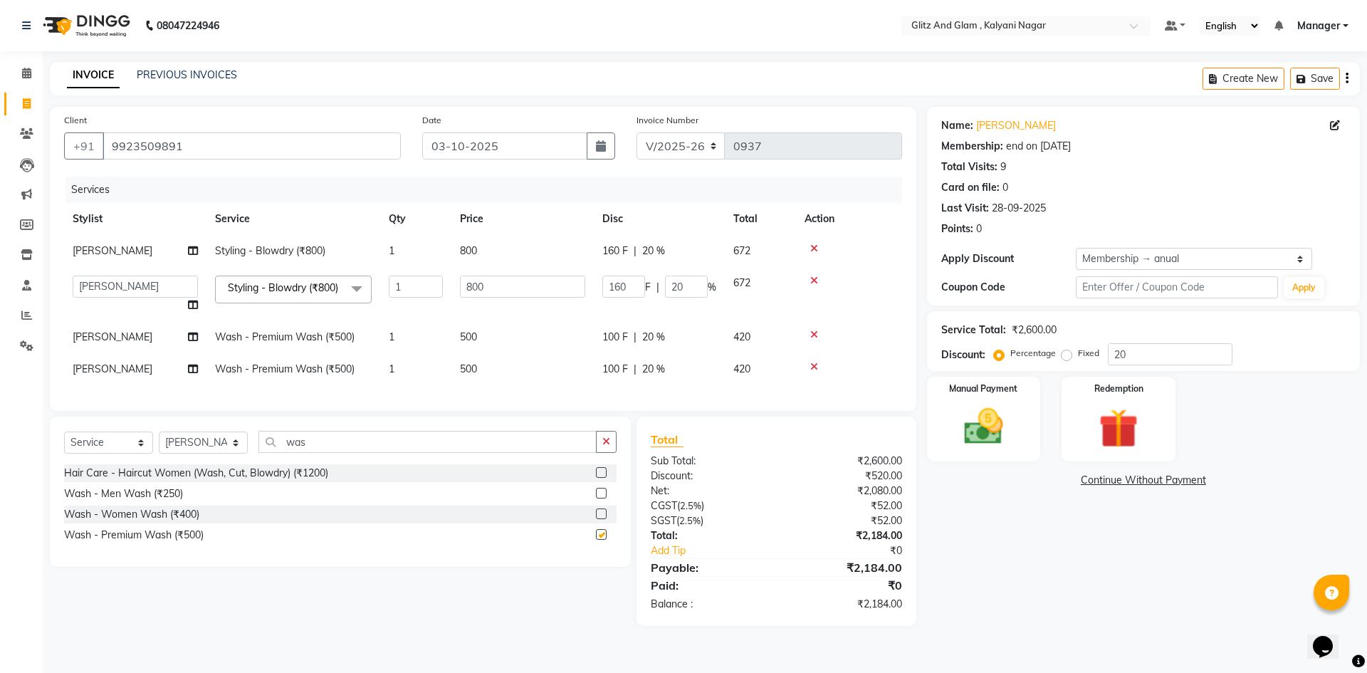
checkbox input "false"
click at [150, 373] on td "[PERSON_NAME]" at bounding box center [135, 369] width 142 height 32
select select "65894"
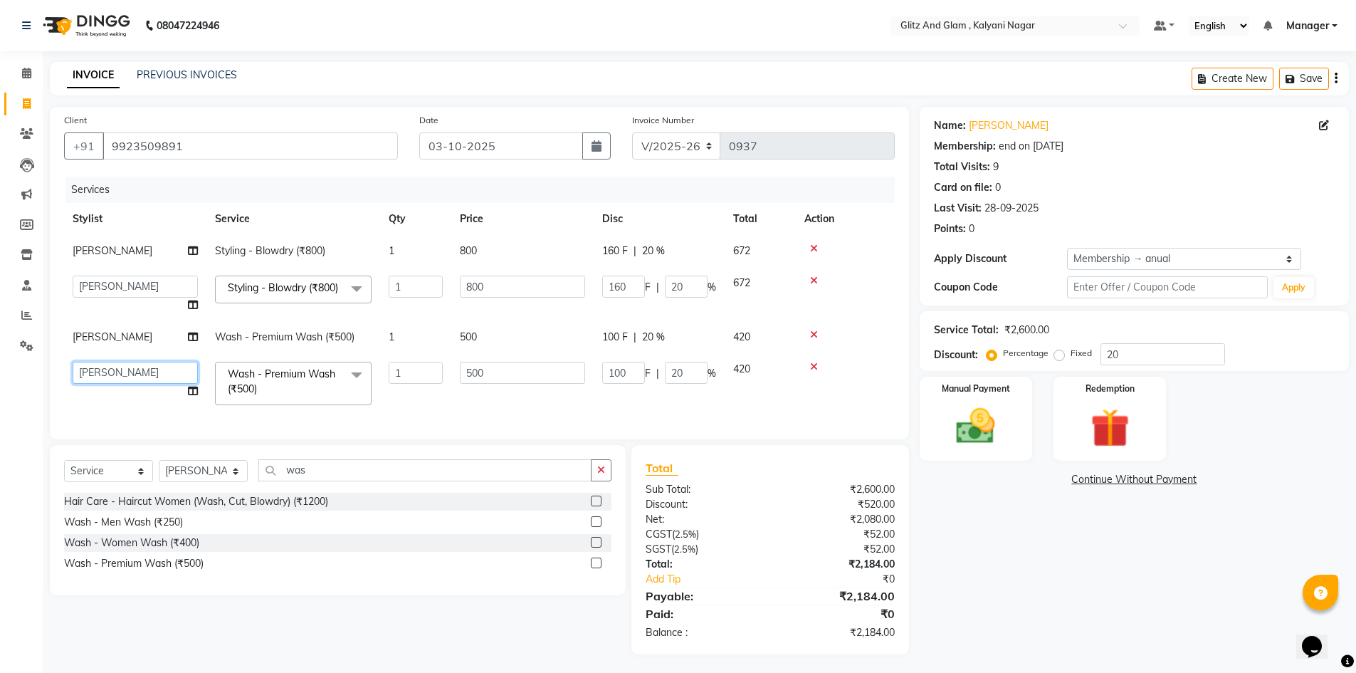
drag, startPoint x: 150, startPoint y: 373, endPoint x: 148, endPoint y: 389, distance: 15.8
click at [150, 373] on select "[PERSON_NAME] [PERSON_NAME] [PERSON_NAME] [PERSON_NAME] [PERSON_NAME] Manager […" at bounding box center [135, 373] width 125 height 22
select select "65896"
click at [206, 482] on select "Select Stylist [PERSON_NAME] [PERSON_NAME] [PERSON_NAME] [PERSON_NAME] [PERSON_…" at bounding box center [203, 471] width 89 height 22
select select "65896"
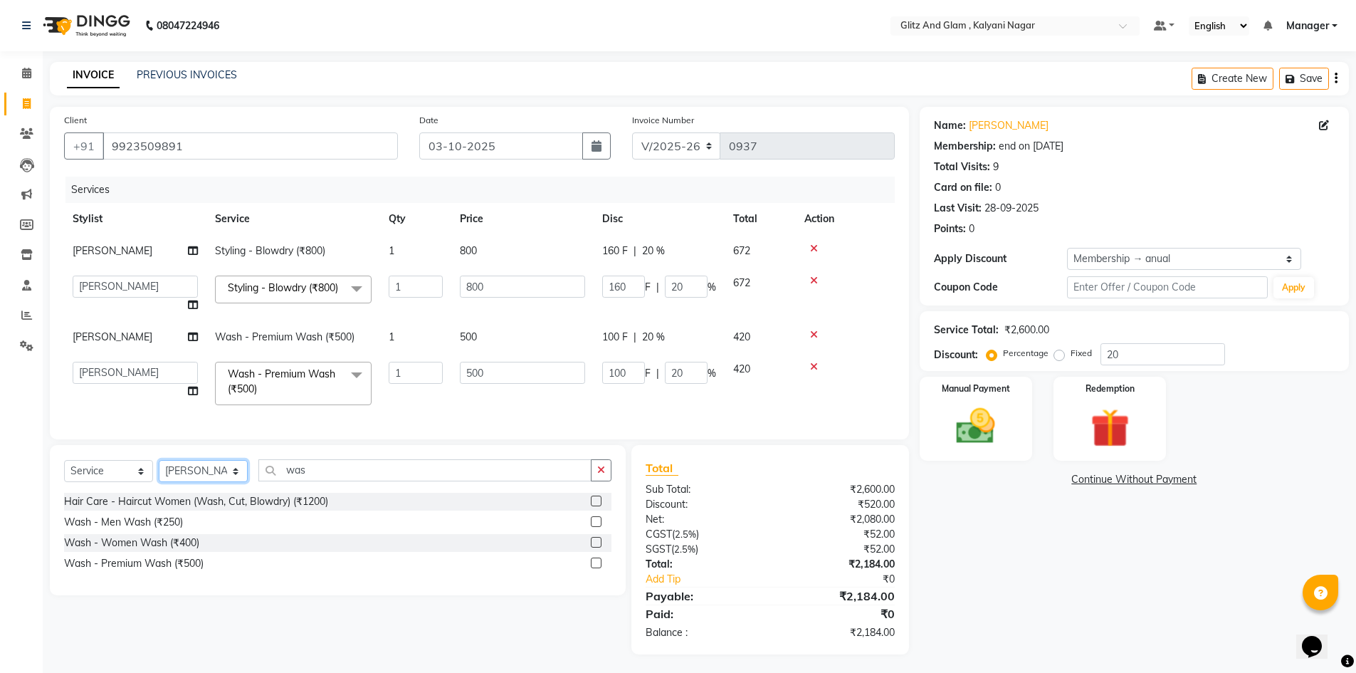
click at [159, 477] on select "Select Stylist [PERSON_NAME] [PERSON_NAME] [PERSON_NAME] [PERSON_NAME] [PERSON_…" at bounding box center [203, 471] width 89 height 22
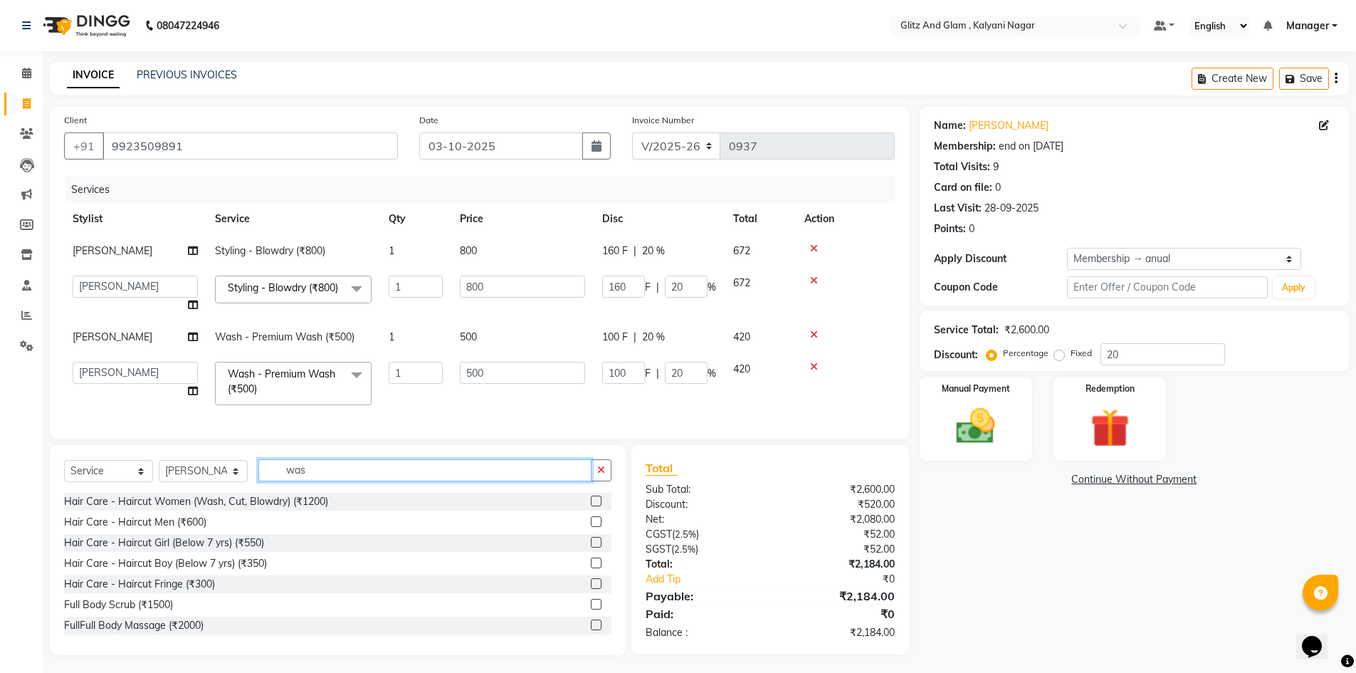
drag, startPoint x: 317, startPoint y: 490, endPoint x: 250, endPoint y: 500, distance: 67.8
click at [250, 493] on div "Select Service Product Membership Package Voucher Prepaid Gift Card Select Styl…" at bounding box center [337, 475] width 547 height 33
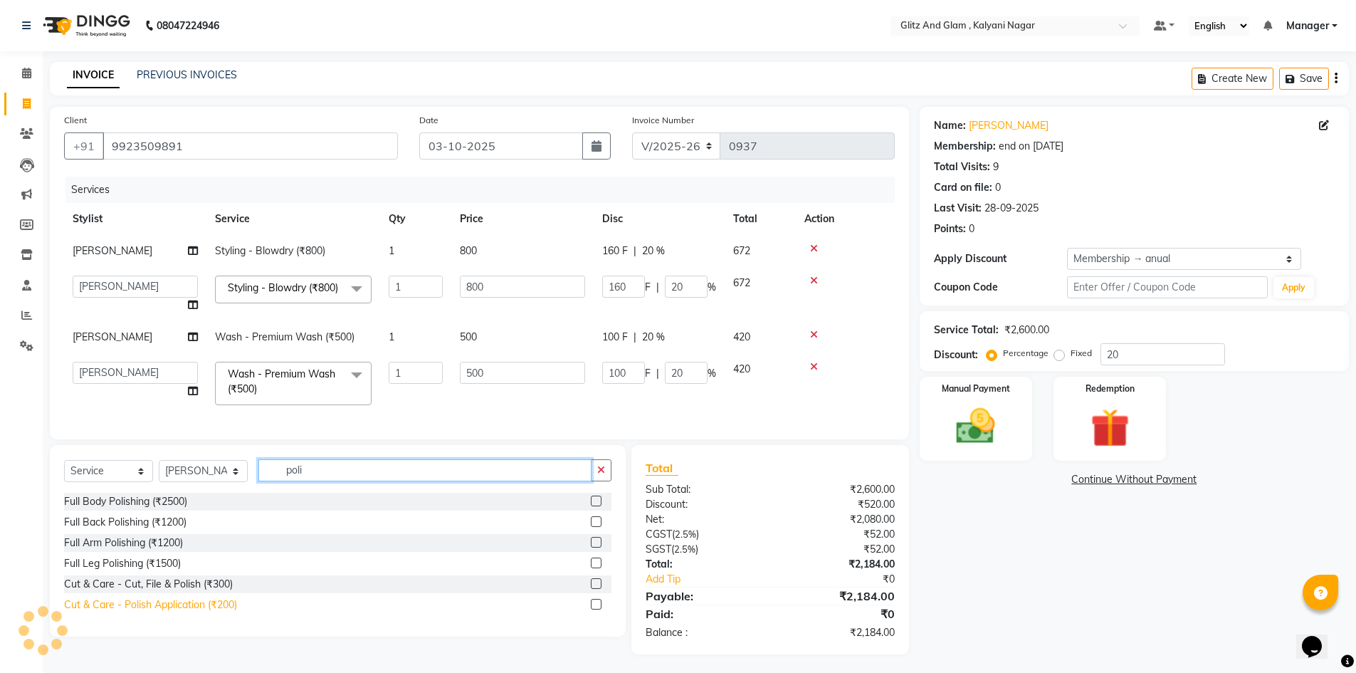
type input "poli"
click at [163, 612] on div "Cut & Care - Polish Application (₹200)" at bounding box center [150, 604] width 173 height 15
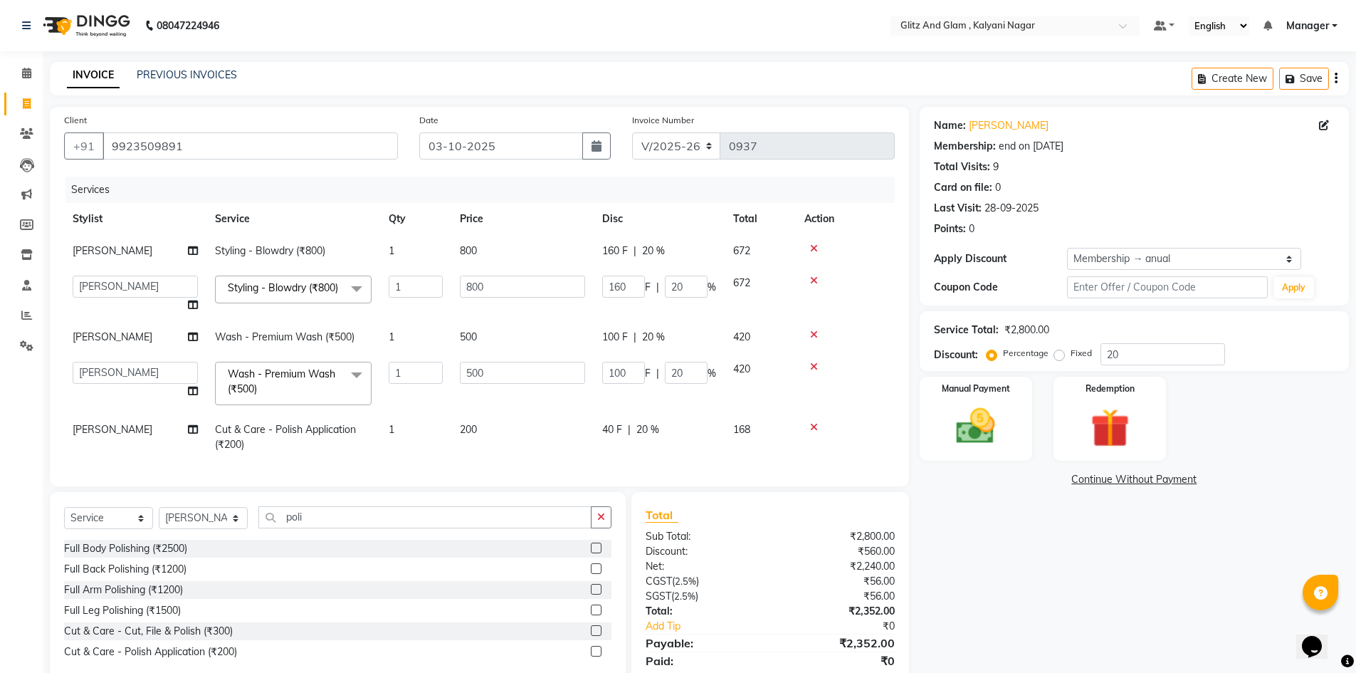
scroll to position [67, 0]
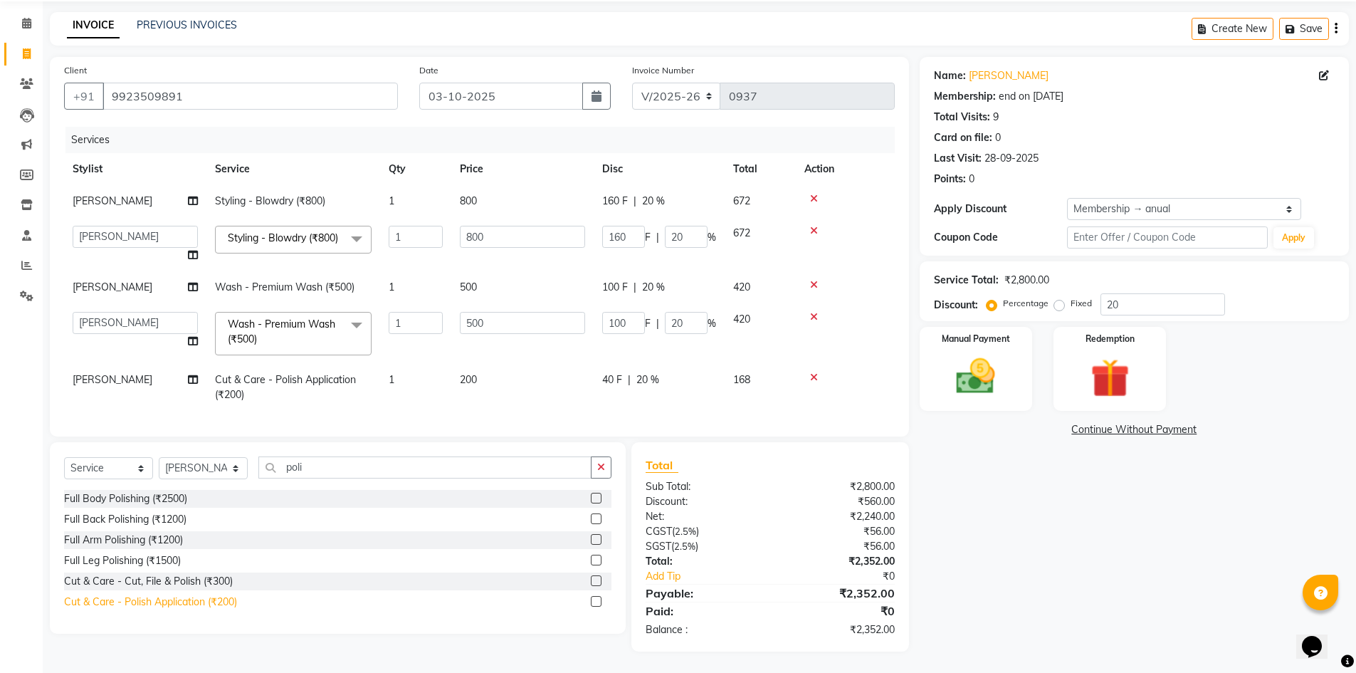
click at [222, 606] on div "Cut & Care - Polish Application (₹200)" at bounding box center [150, 601] width 173 height 15
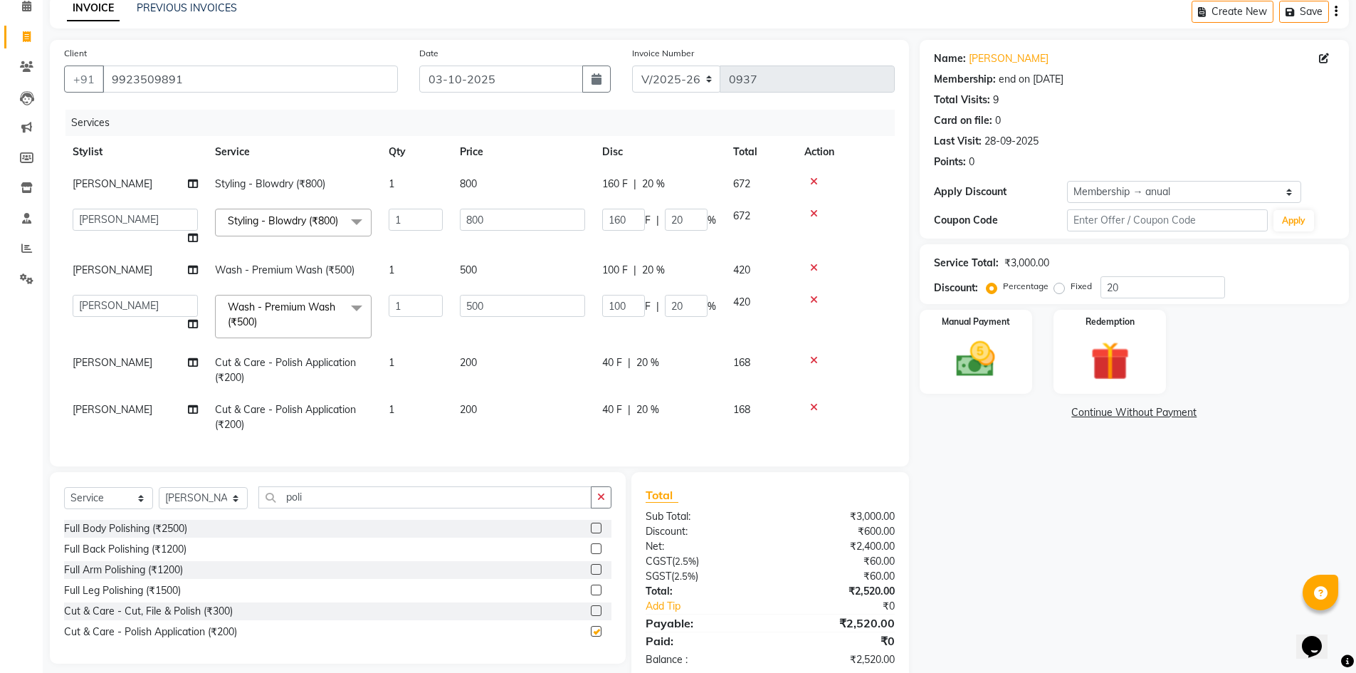
checkbox input "false"
drag, startPoint x: 322, startPoint y: 508, endPoint x: 206, endPoint y: 537, distance: 119.8
click at [206, 537] on div "Select Service Product Membership Package Voucher Prepaid Gift Card Select Styl…" at bounding box center [338, 567] width 576 height 191
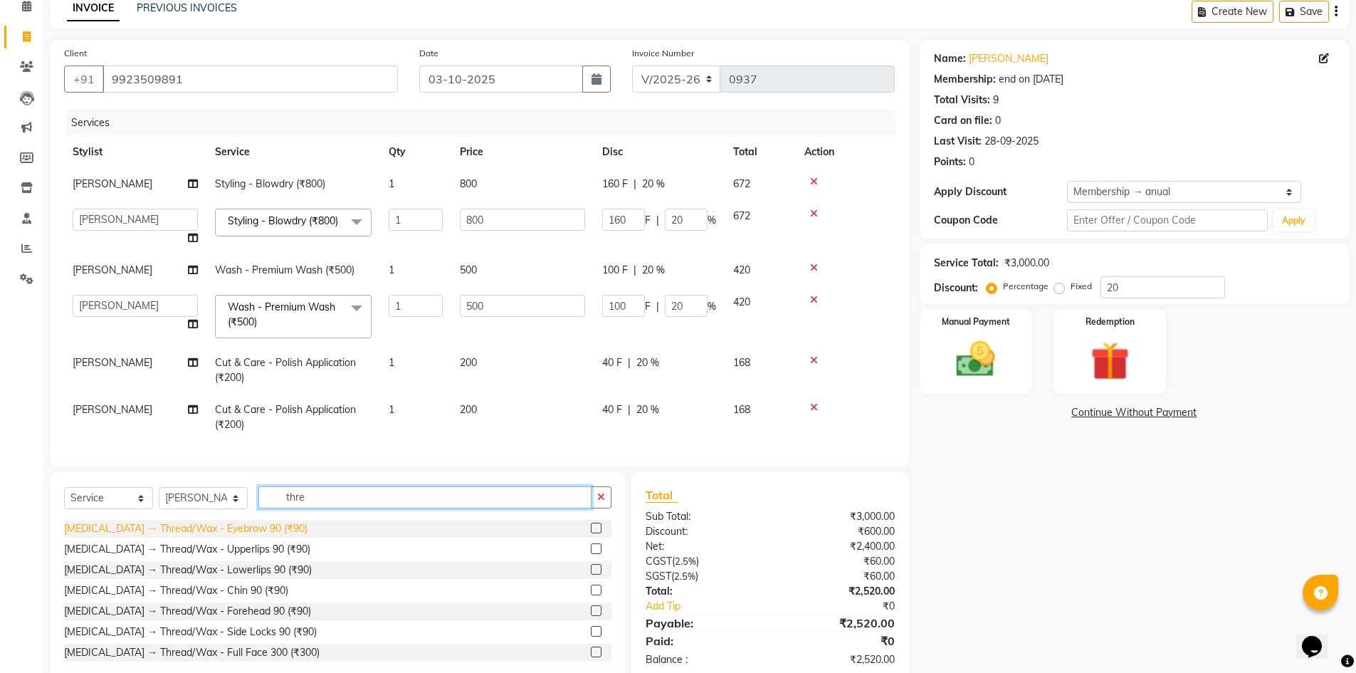
type input "thre"
click at [245, 536] on div "[MEDICAL_DATA] → Thread/Wax - Eyebrow 90 (₹90)" at bounding box center [185, 528] width 243 height 15
checkbox input "false"
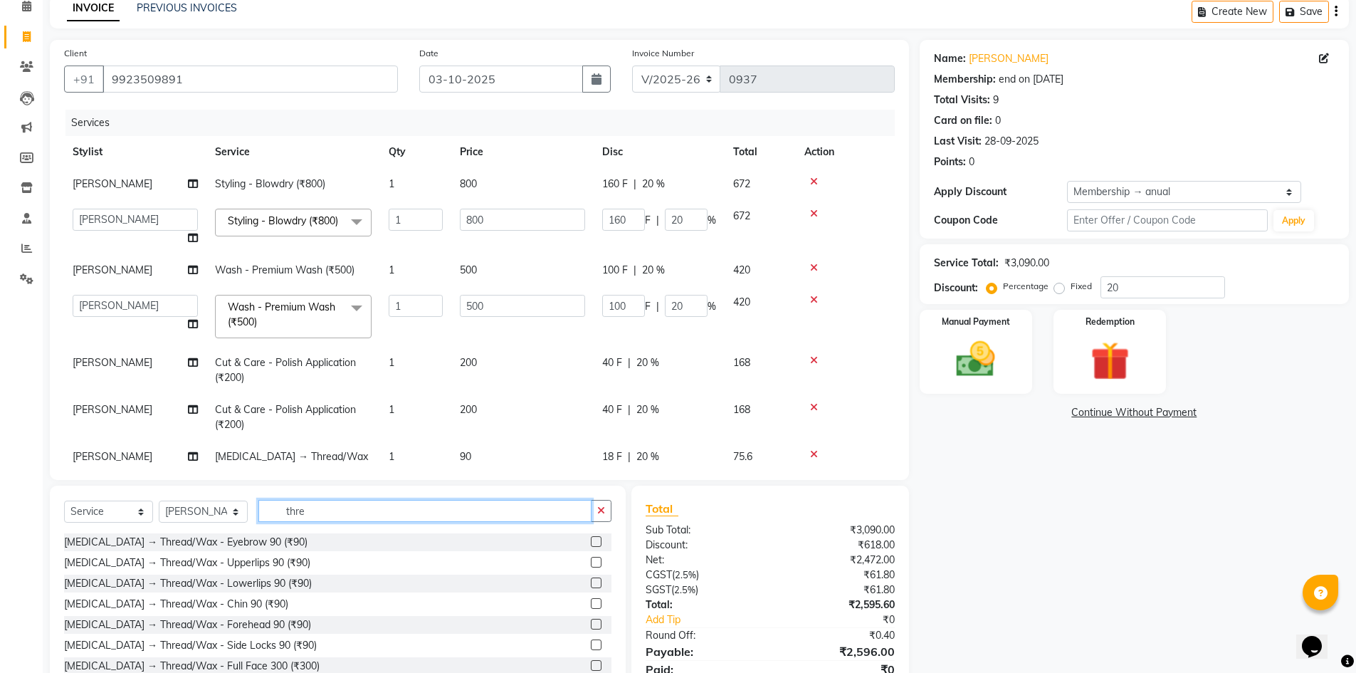
drag, startPoint x: 322, startPoint y: 510, endPoint x: 231, endPoint y: 528, distance: 93.5
click at [231, 528] on div "Select Service Product Membership Package Voucher Prepaid Gift Card Select Styl…" at bounding box center [337, 516] width 547 height 33
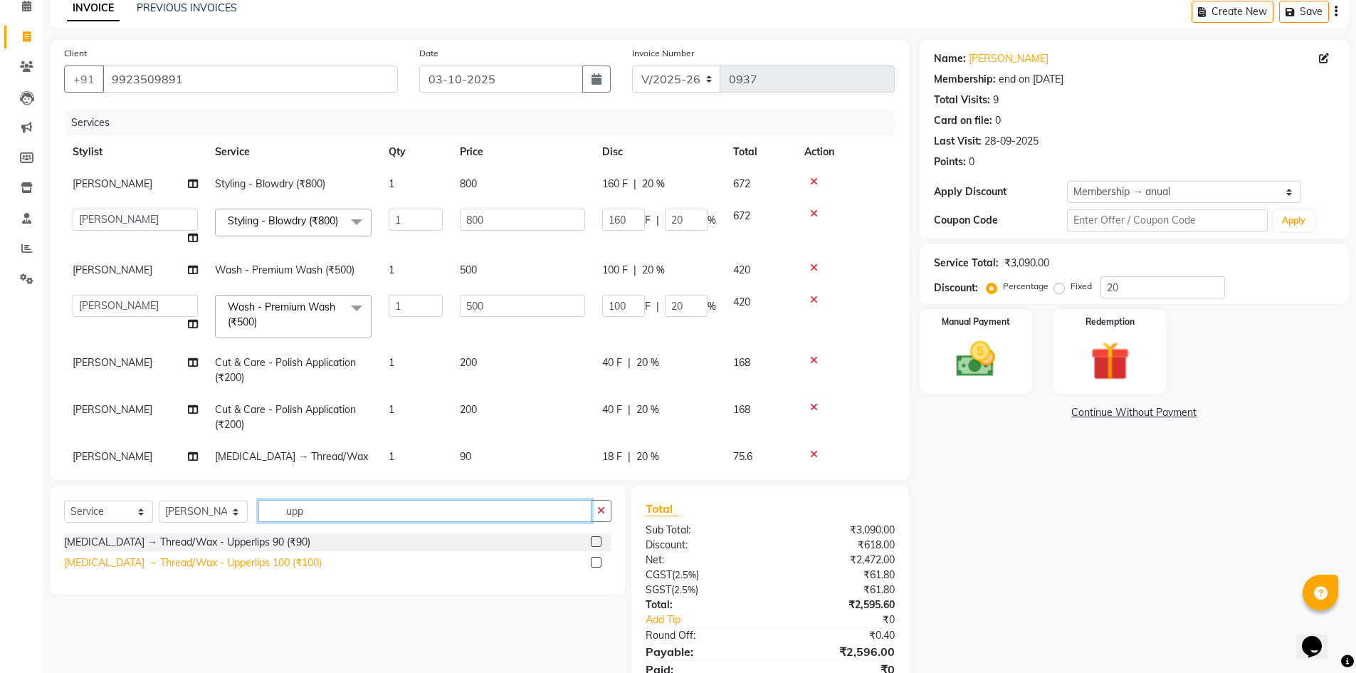
type input "upp"
click at [238, 564] on div "[MEDICAL_DATA] → Thread/Wax - Upperlips 100 (₹100)" at bounding box center [193, 562] width 258 height 15
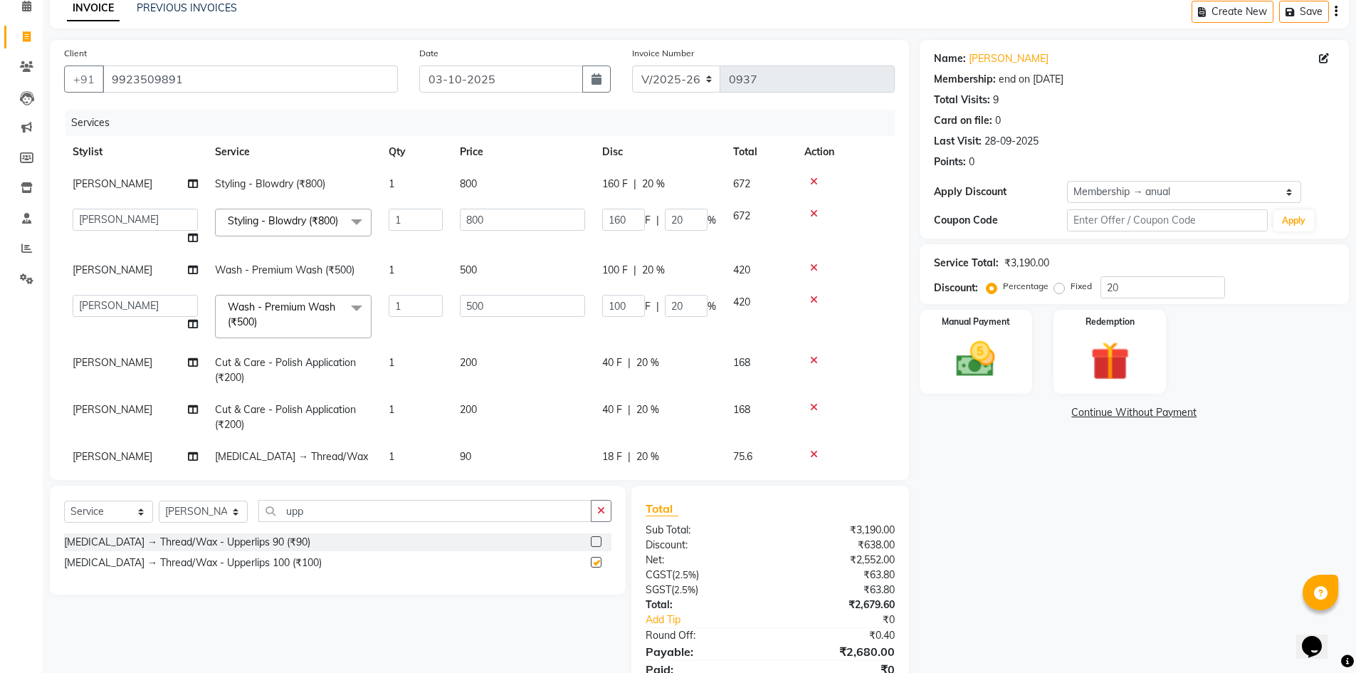
checkbox input "false"
drag, startPoint x: 310, startPoint y: 513, endPoint x: 249, endPoint y: 517, distance: 60.7
click at [249, 517] on div "Select Service Product Membership Package Voucher Prepaid Gift Card Select Styl…" at bounding box center [337, 516] width 547 height 33
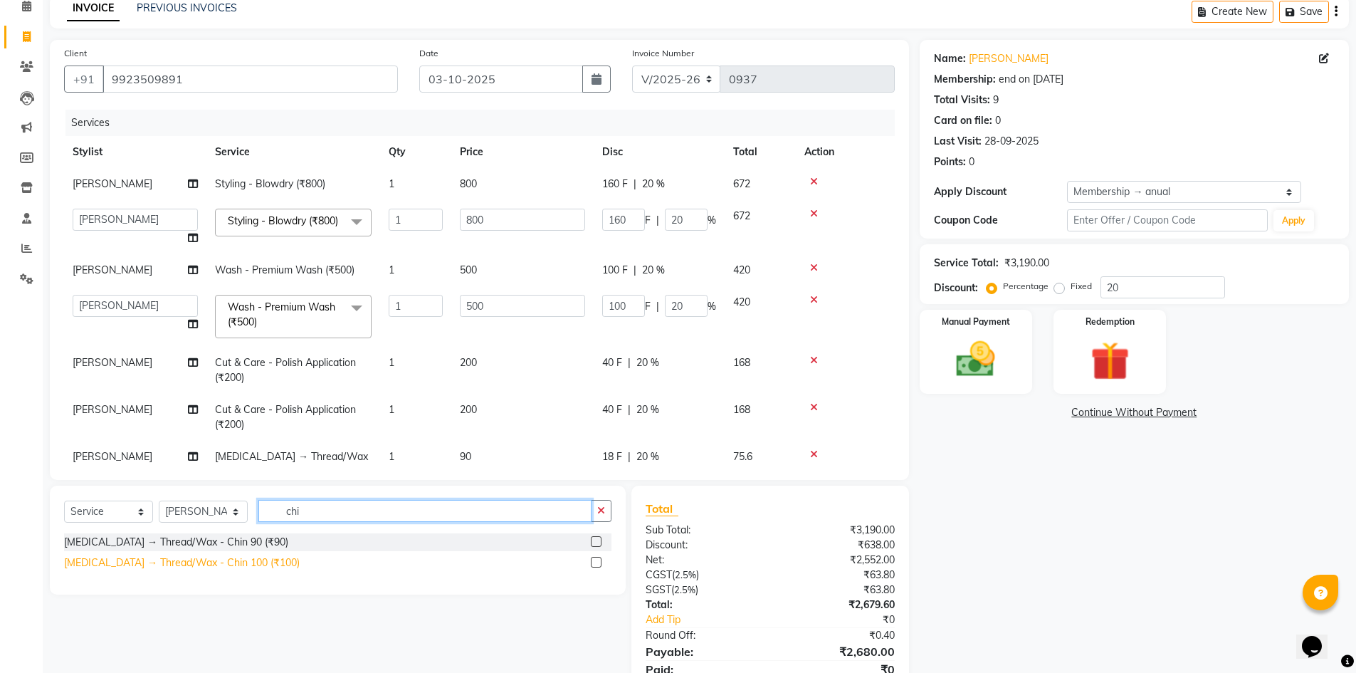
type input "chi"
click at [246, 563] on div "[MEDICAL_DATA] → Thread/Wax - Chin 100 (₹100)" at bounding box center [182, 562] width 236 height 15
checkbox input "false"
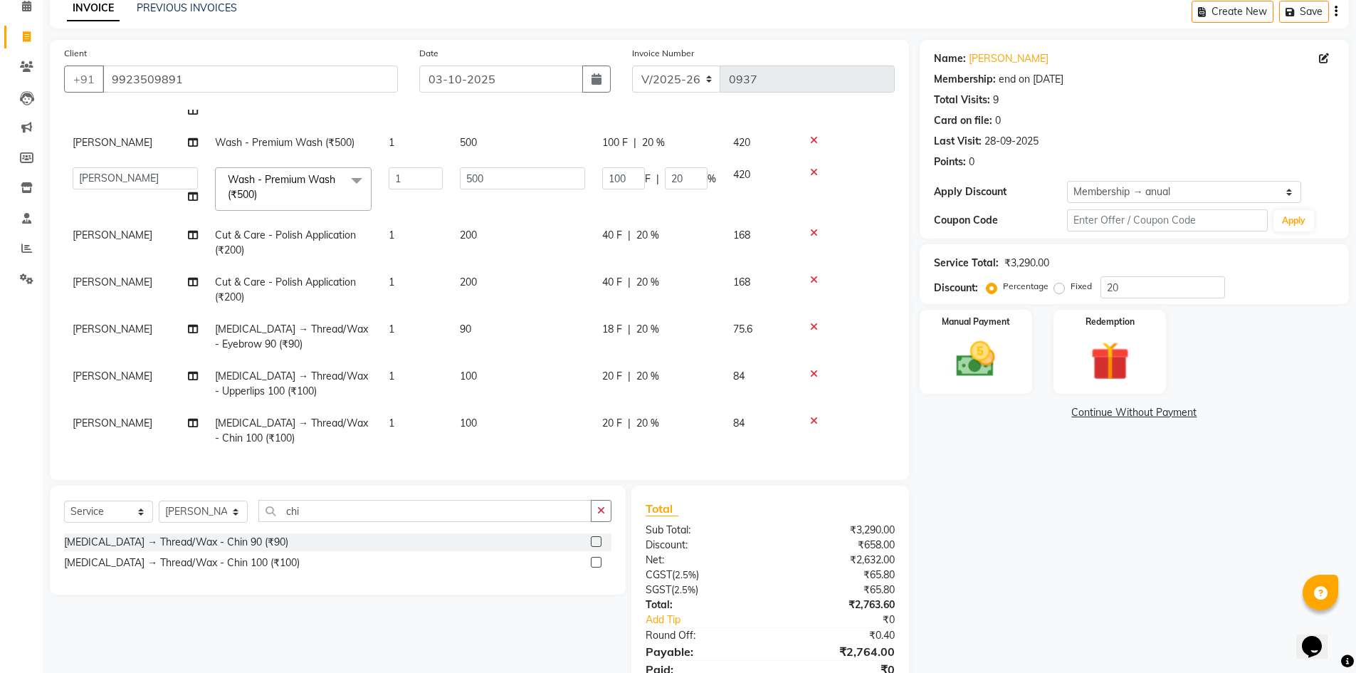
scroll to position [125, 0]
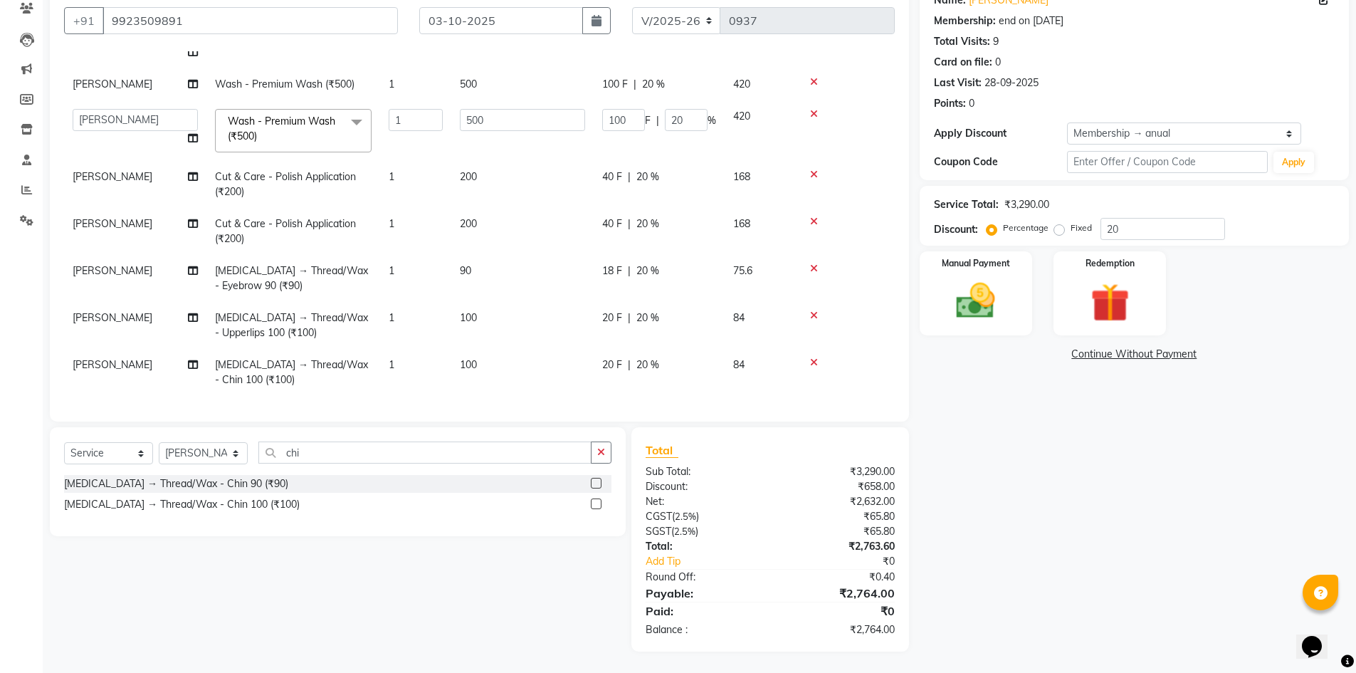
click at [147, 264] on span "[PERSON_NAME]" at bounding box center [113, 270] width 80 height 13
select select "65896"
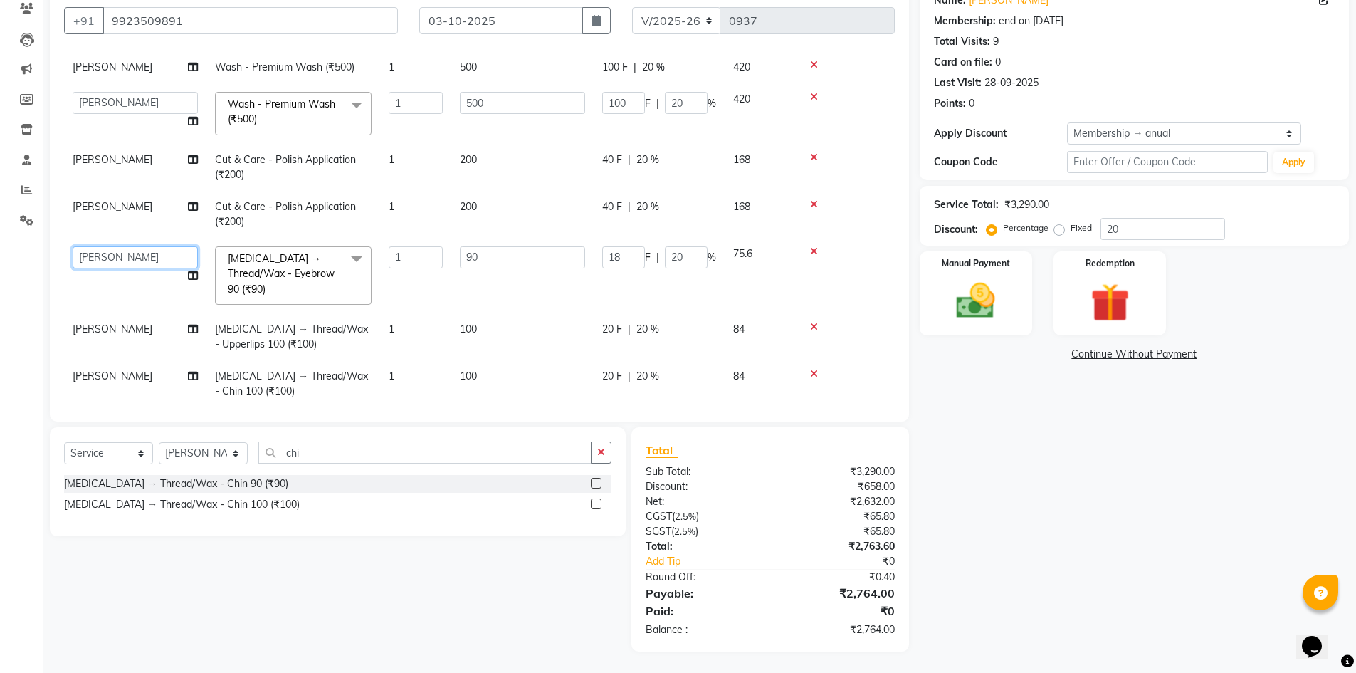
click at [152, 268] on select "[PERSON_NAME] [PERSON_NAME] [PERSON_NAME] [PERSON_NAME] [PERSON_NAME] Manager […" at bounding box center [135, 257] width 125 height 22
select select "65933"
click at [134, 322] on span "[PERSON_NAME]" at bounding box center [113, 328] width 80 height 13
select select "65896"
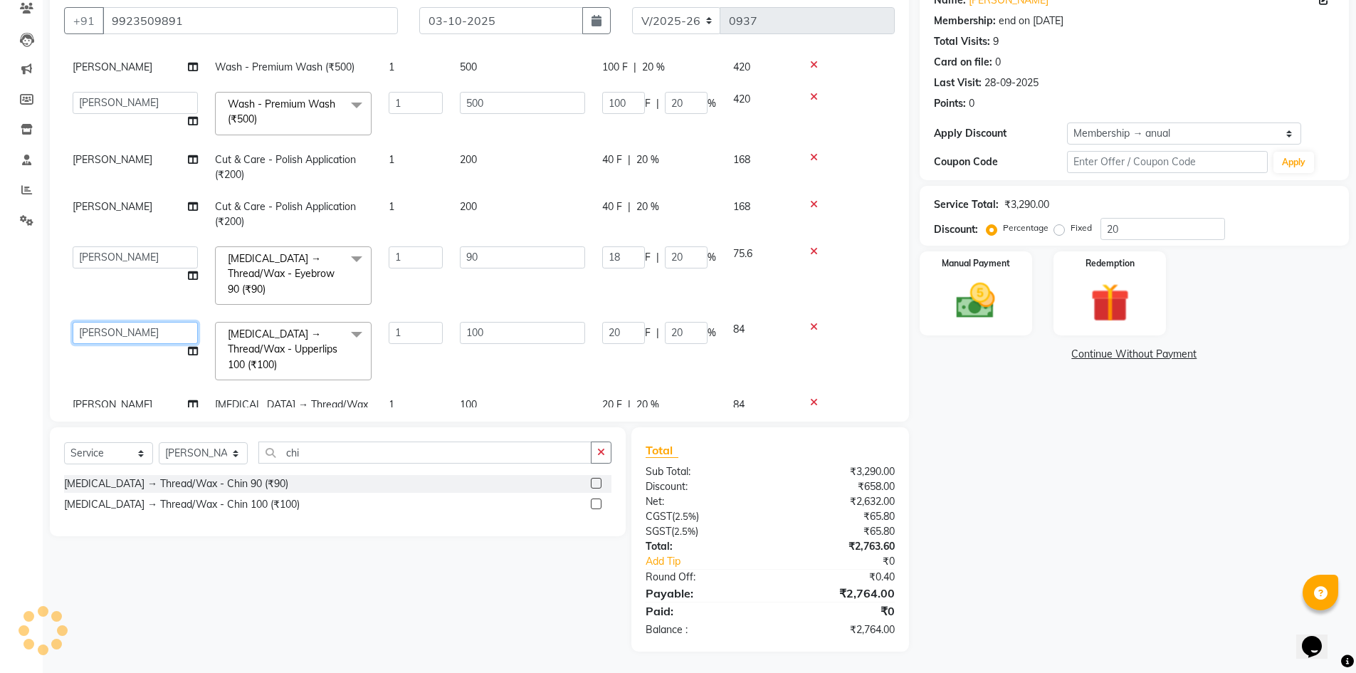
click at [147, 322] on select "[PERSON_NAME] [PERSON_NAME] [PERSON_NAME] [PERSON_NAME] [PERSON_NAME] Manager […" at bounding box center [135, 333] width 125 height 22
select select "65933"
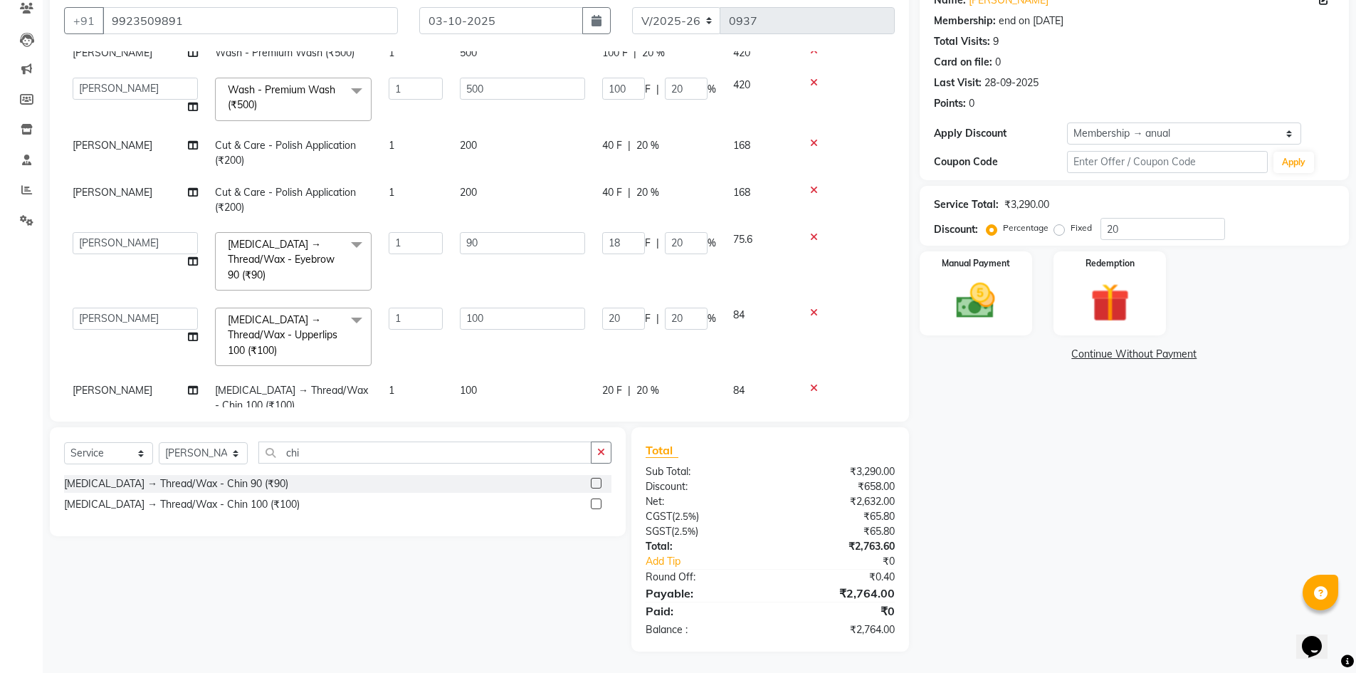
scroll to position [171, 0]
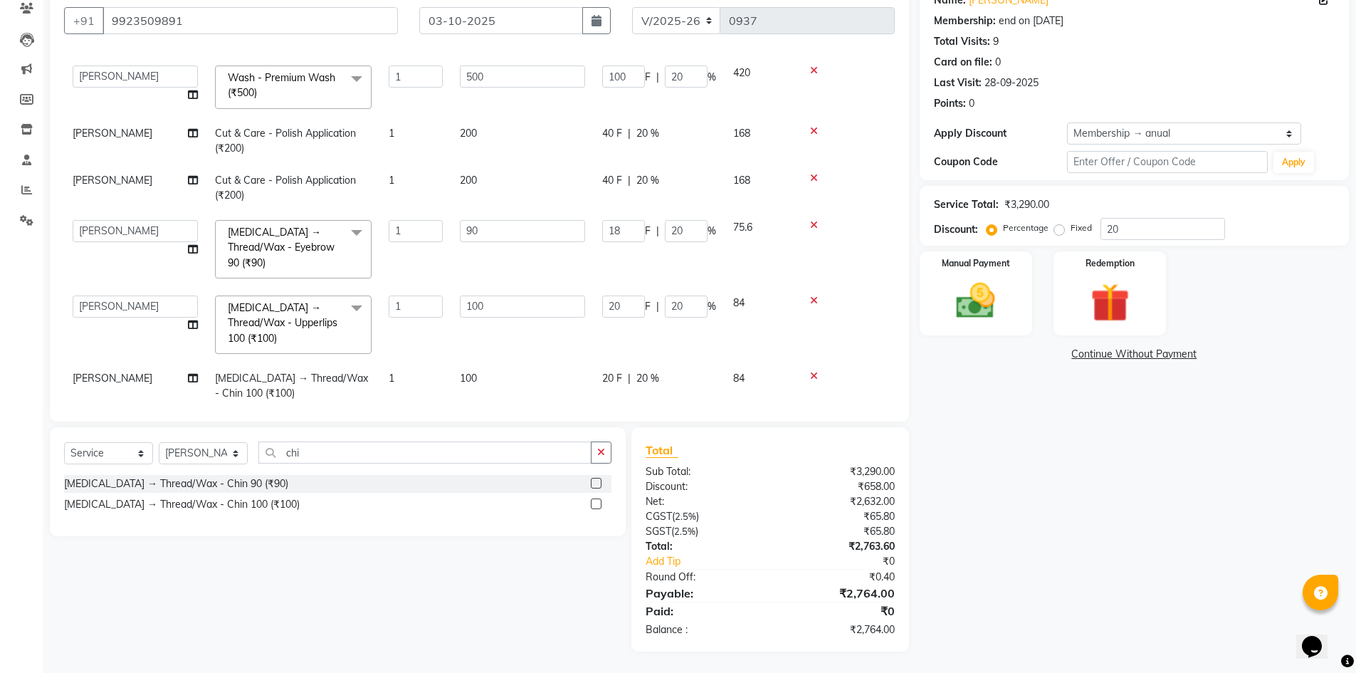
click at [152, 372] on span "[PERSON_NAME]" at bounding box center [113, 378] width 80 height 13
select select "65896"
drag, startPoint x: 159, startPoint y: 357, endPoint x: 157, endPoint y: 367, distance: 10.4
click at [159, 371] on select "[PERSON_NAME] [PERSON_NAME] [PERSON_NAME] [PERSON_NAME] [PERSON_NAME] Manager […" at bounding box center [135, 382] width 125 height 22
select select "65933"
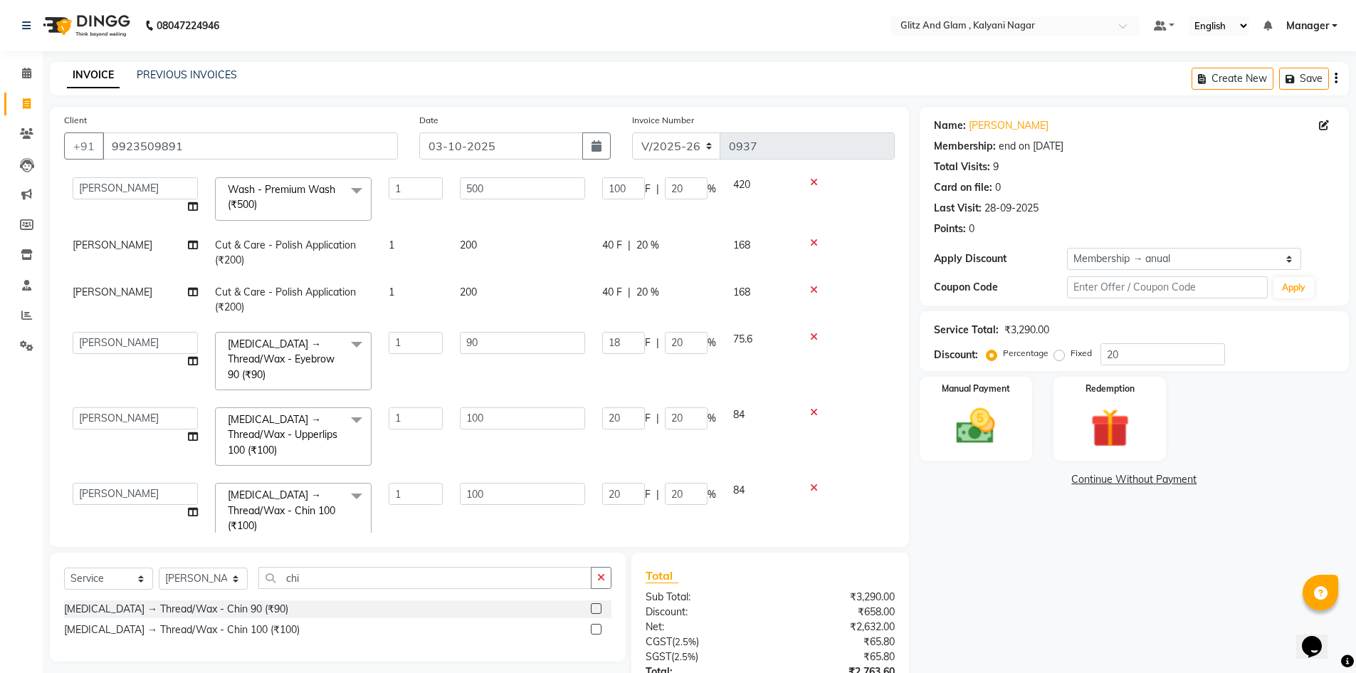
scroll to position [125, 0]
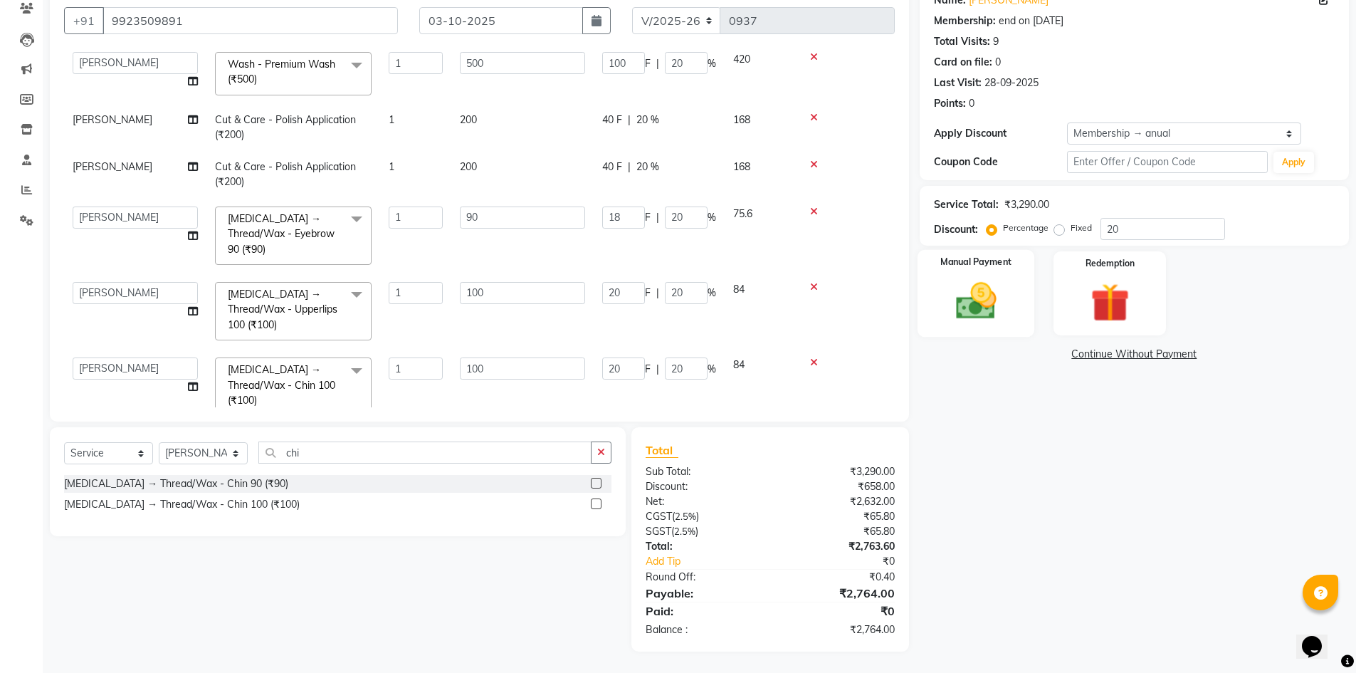
click at [974, 317] on img at bounding box center [975, 301] width 65 height 46
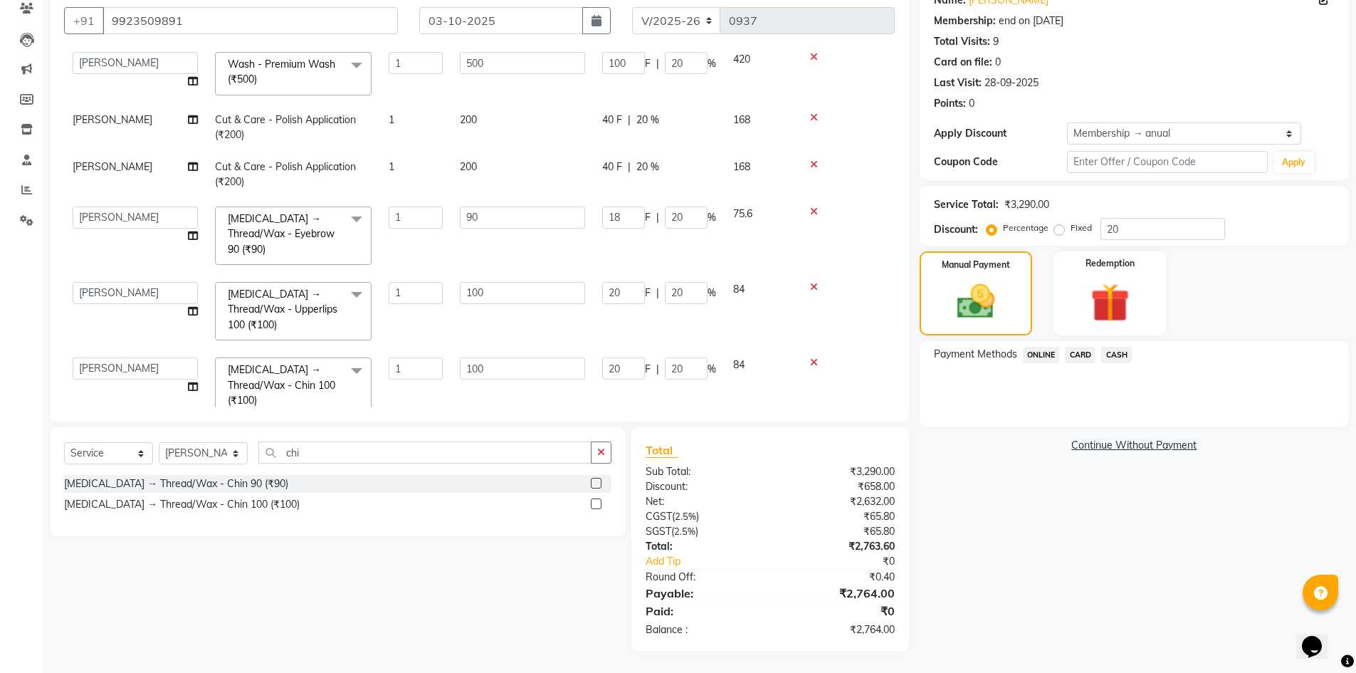
click at [1049, 353] on span "ONLINE" at bounding box center [1041, 355] width 37 height 16
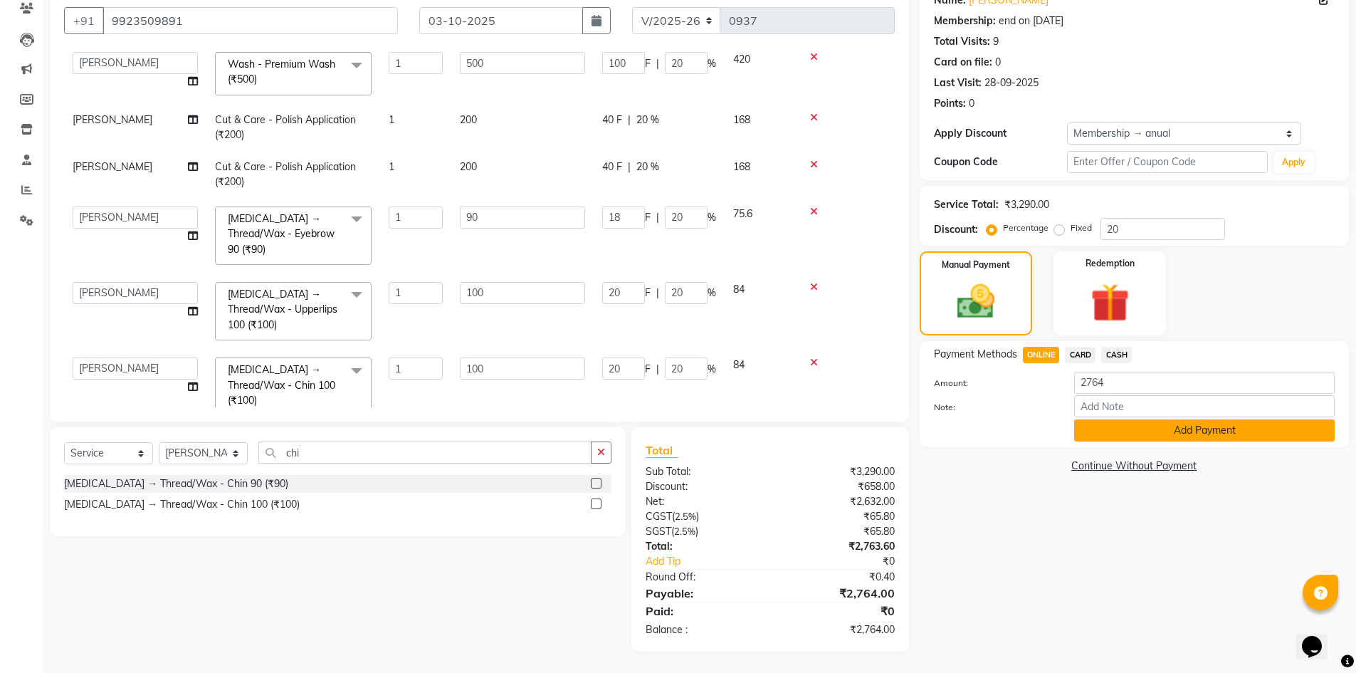
click at [1105, 434] on button "Add Payment" at bounding box center [1204, 430] width 261 height 22
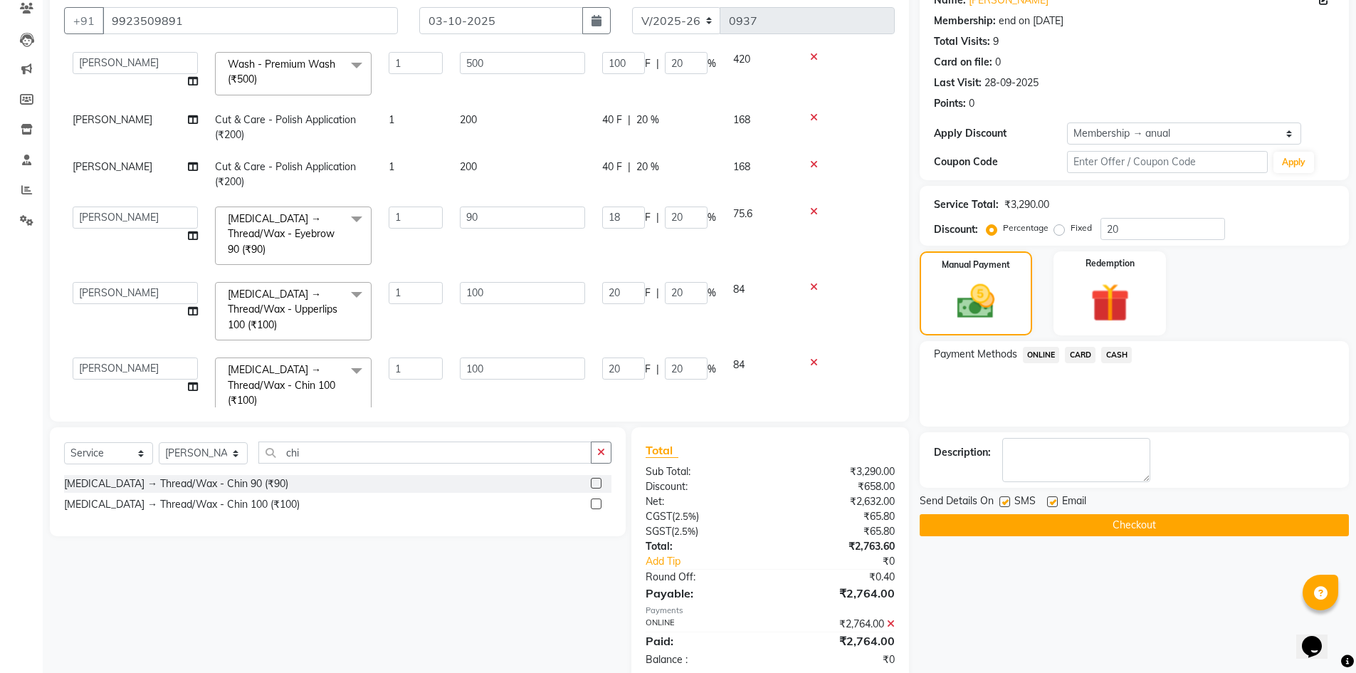
click at [1097, 530] on button "Checkout" at bounding box center [1134, 525] width 429 height 22
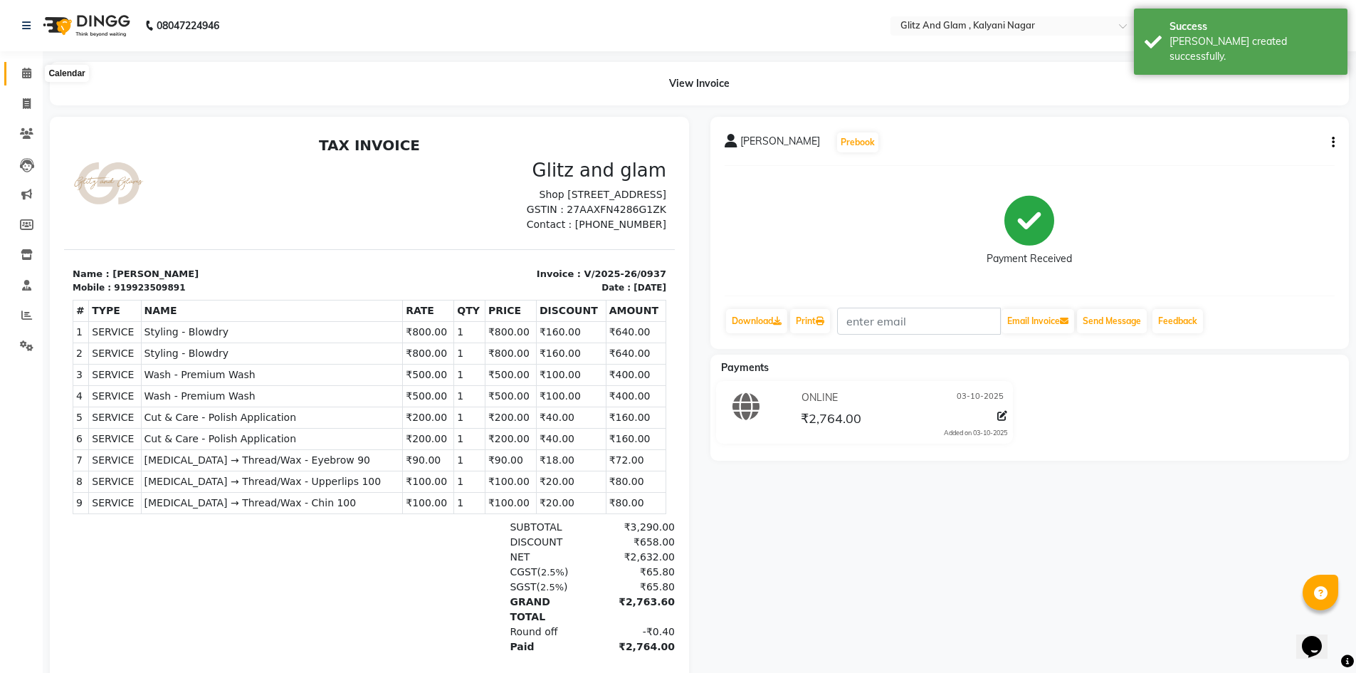
click at [25, 75] on icon at bounding box center [26, 73] width 9 height 11
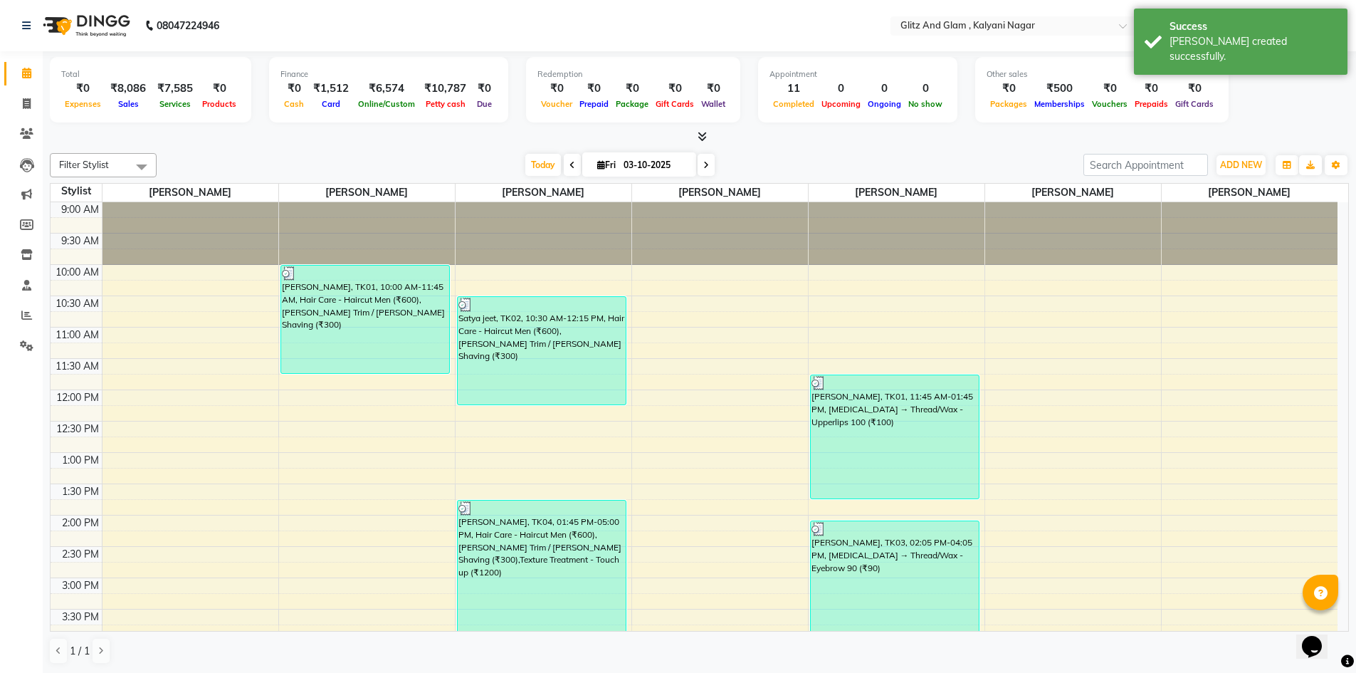
click at [703, 167] on icon at bounding box center [706, 165] width 6 height 9
type input "04-10-2025"
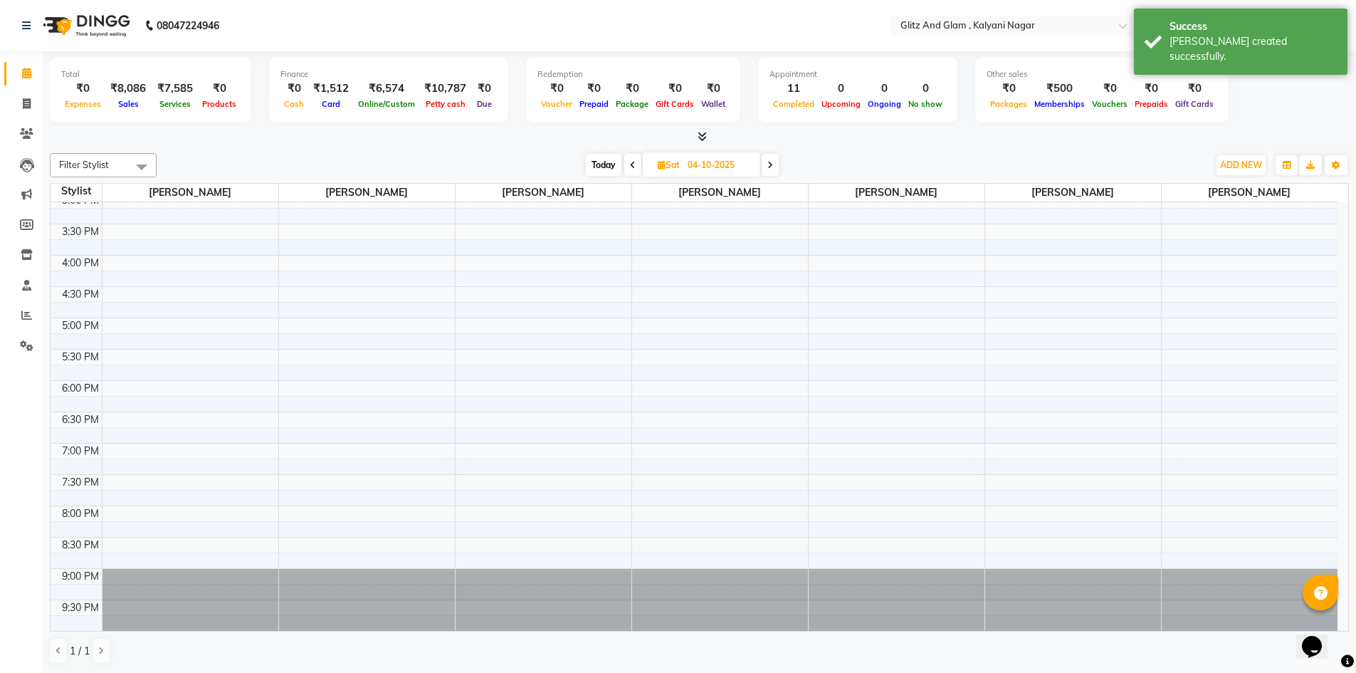
scroll to position [314, 0]
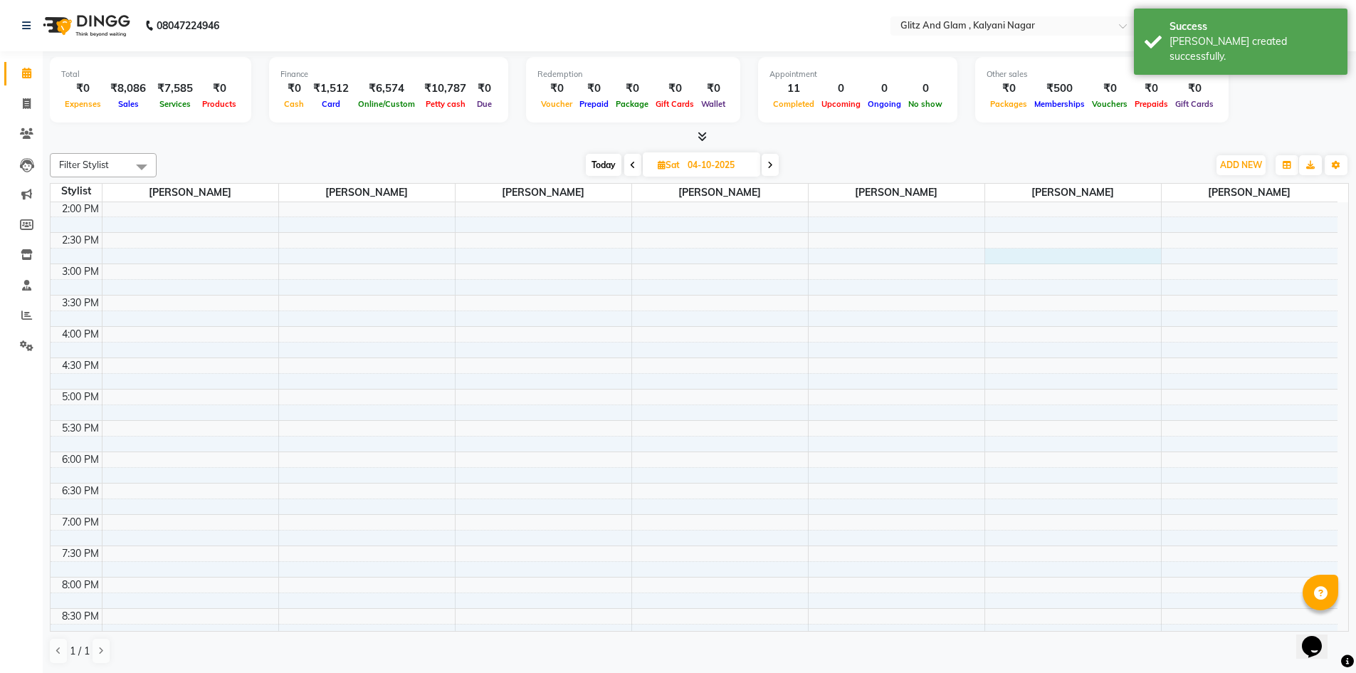
click at [1086, 262] on div "9:00 AM 9:30 AM 10:00 AM 10:30 AM 11:00 AM 11:30 AM 12:00 PM 12:30 PM 1:00 PM 1…" at bounding box center [694, 295] width 1287 height 814
select select "65933"
select select "tentative"
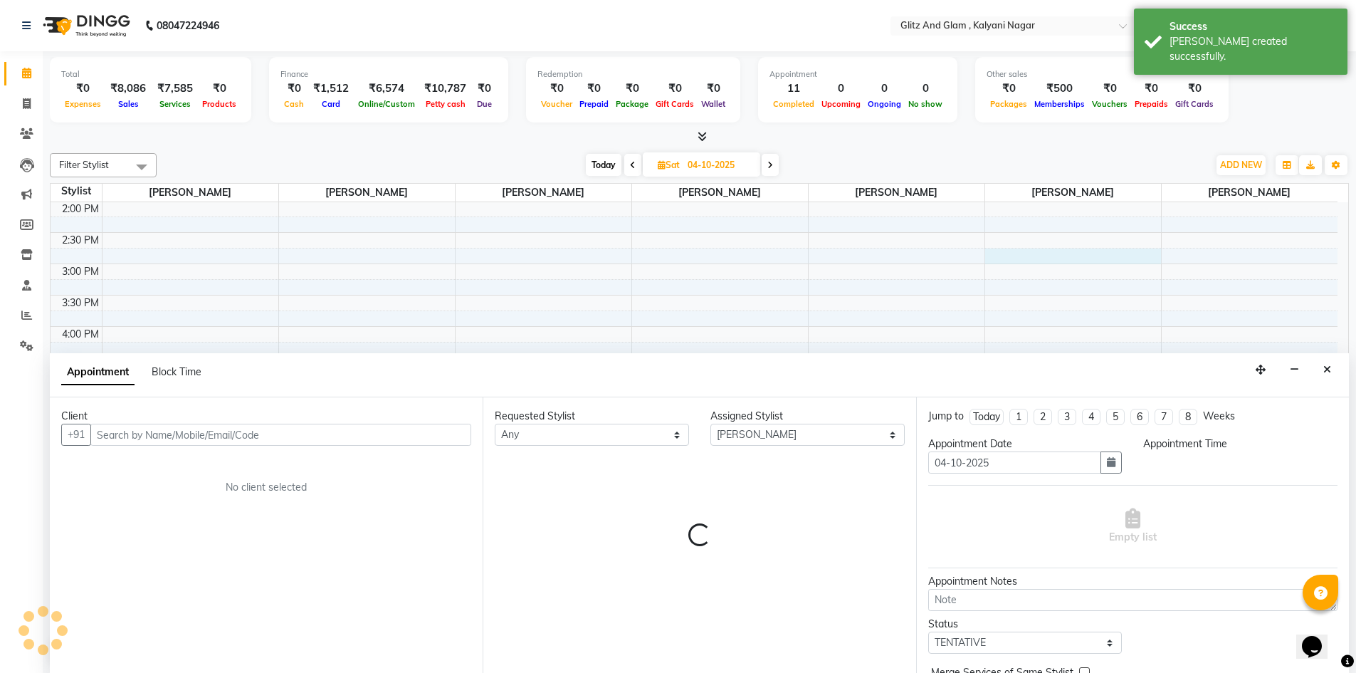
scroll to position [1, 0]
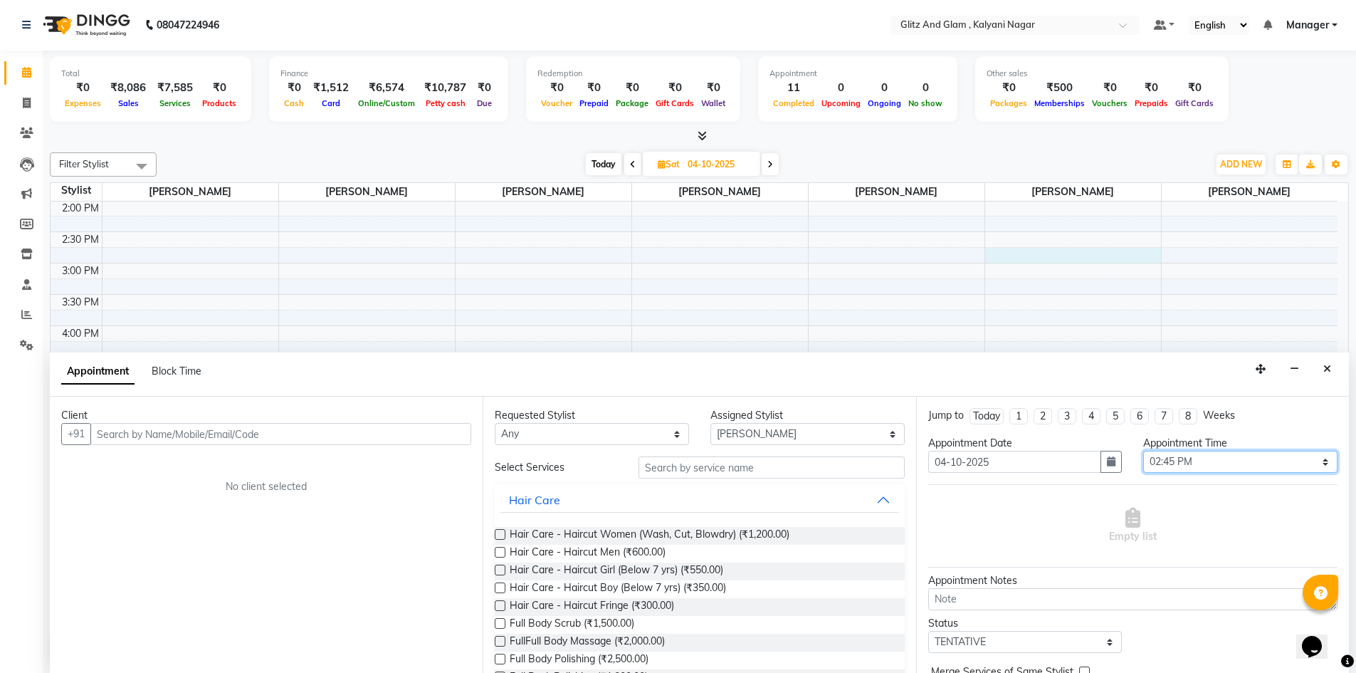
click at [1218, 466] on select "Select 10:00 AM 10:15 AM 10:30 AM 10:45 AM 11:00 AM 11:15 AM 11:30 AM 11:45 AM …" at bounding box center [1240, 462] width 194 height 22
select select "780"
click at [1143, 451] on select "Select 10:00 AM 10:15 AM 10:30 AM 10:45 AM 11:00 AM 11:15 AM 11:30 AM 11:45 AM …" at bounding box center [1240, 462] width 194 height 22
click at [193, 372] on span "Block Time" at bounding box center [177, 370] width 50 height 13
select select "65933"
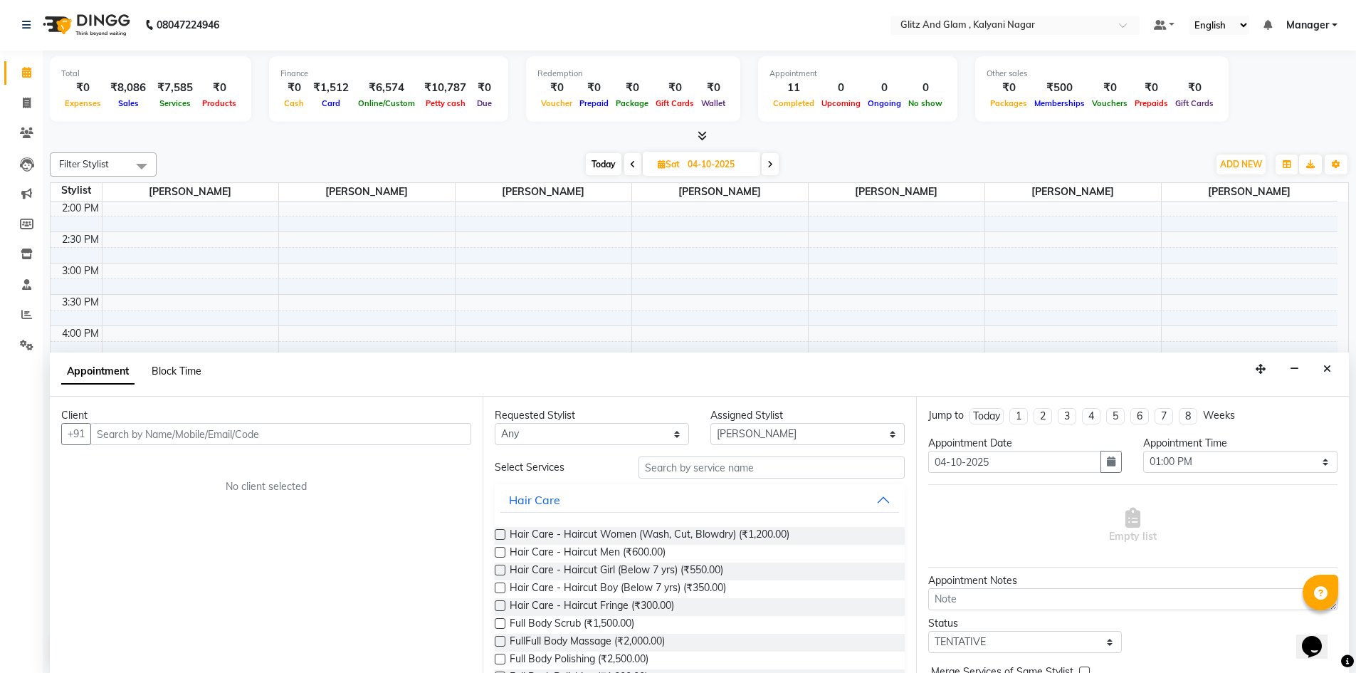
select select "885"
select select "900"
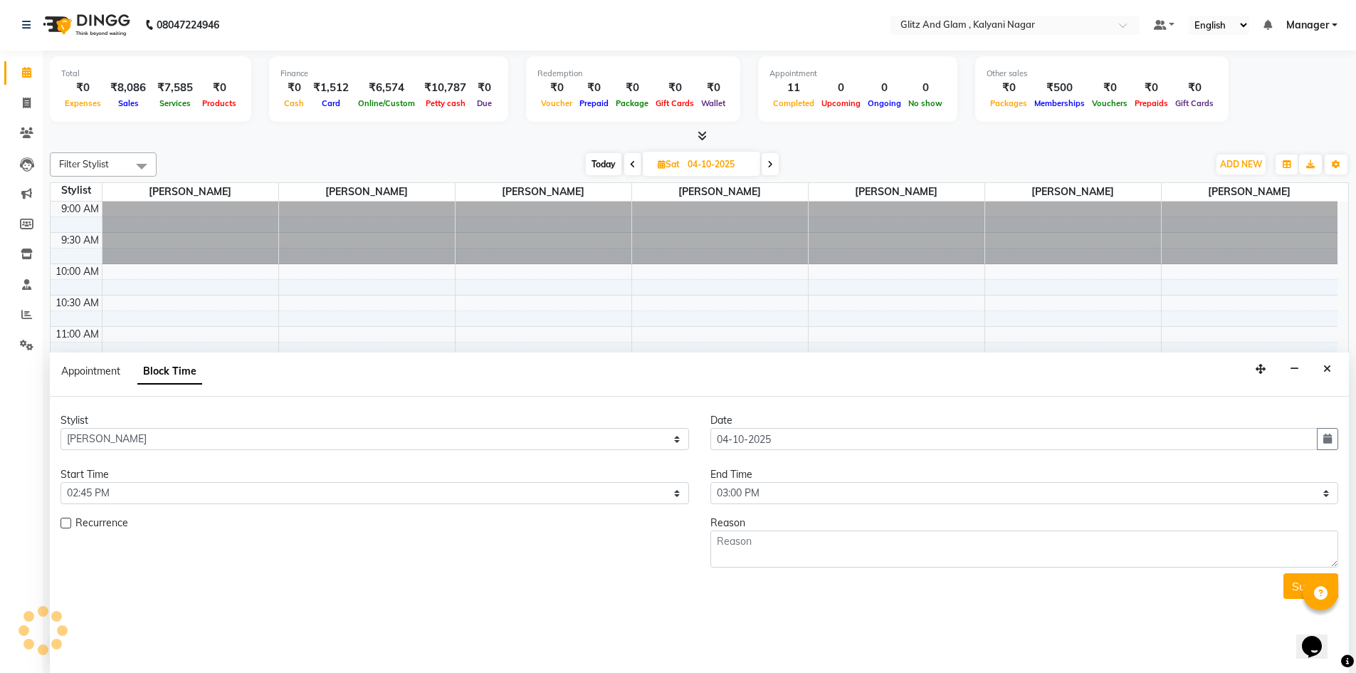
scroll to position [385, 0]
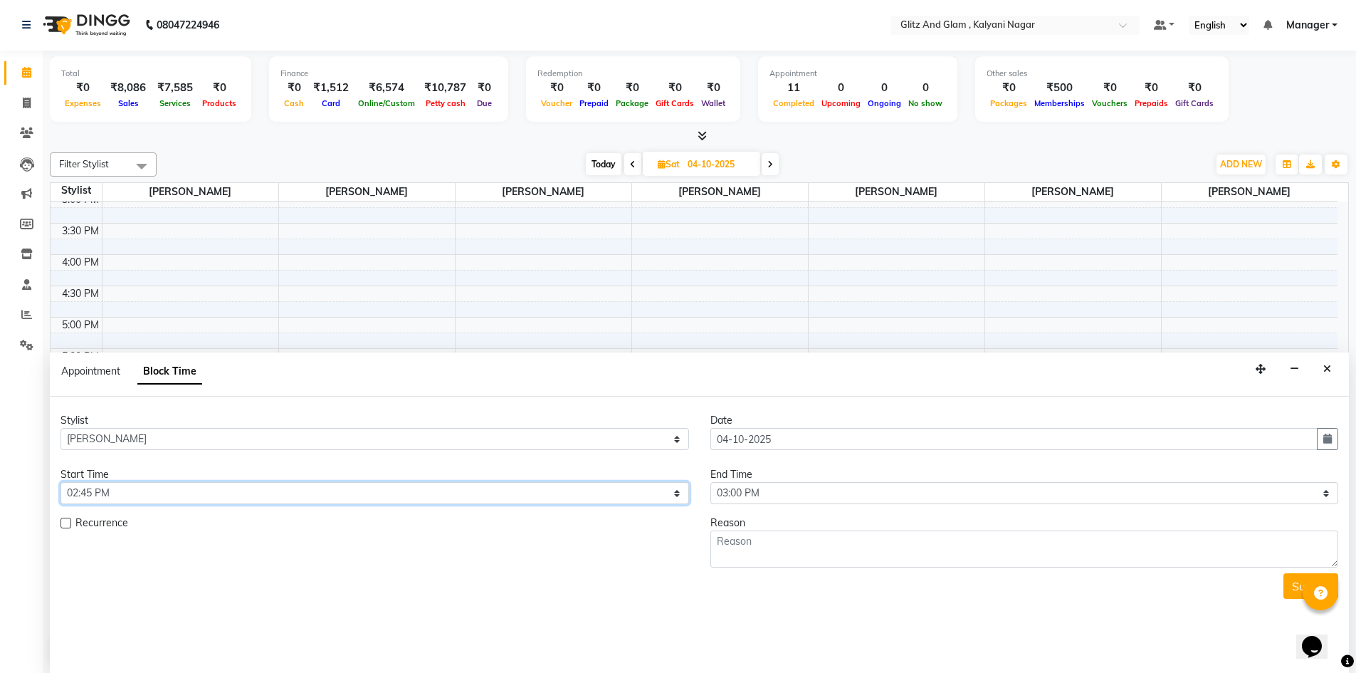
click at [471, 492] on select "Select 10:00 AM 10:15 AM 10:30 AM 10:45 AM 11:00 AM 11:15 AM 11:30 AM 11:45 AM …" at bounding box center [375, 493] width 629 height 22
select select "780"
click at [61, 482] on select "Select 10:00 AM 10:15 AM 10:30 AM 10:45 AM 11:00 AM 11:15 AM 11:30 AM 11:45 AM …" at bounding box center [375, 493] width 629 height 22
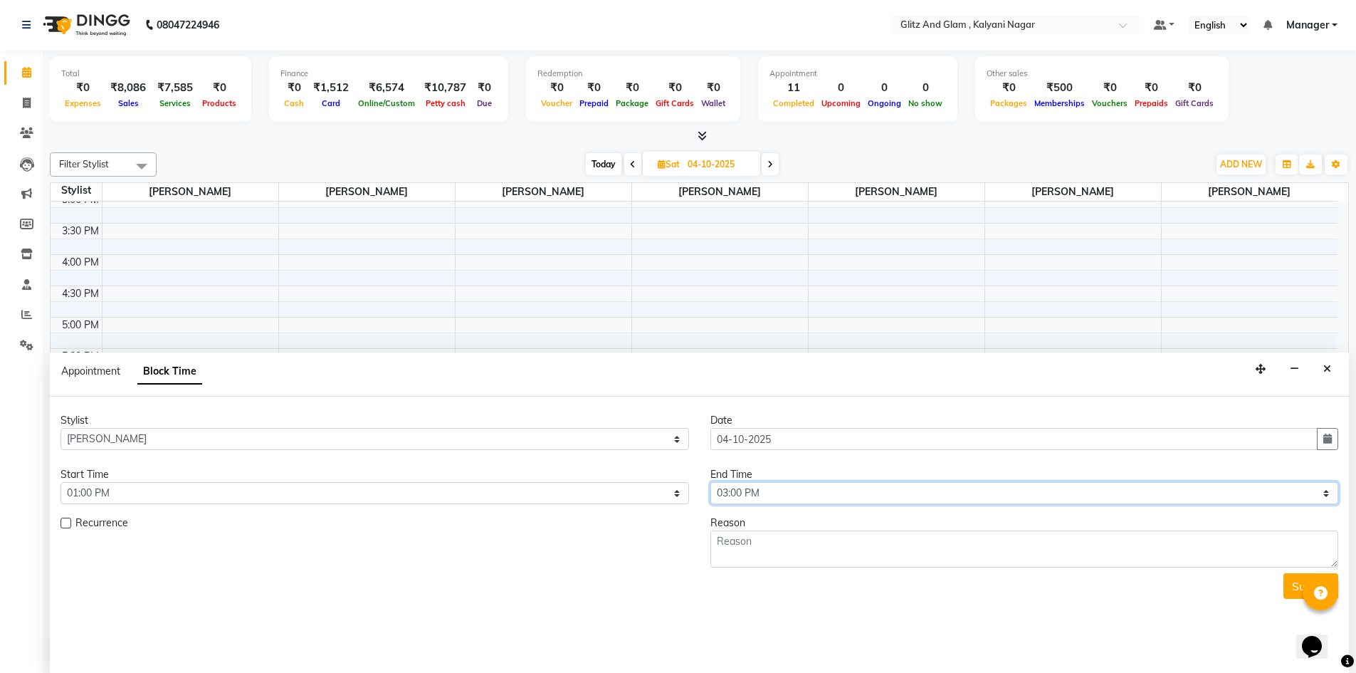
click at [729, 497] on select "Select 10:00 AM 10:15 AM 10:30 AM 10:45 AM 11:00 AM 11:15 AM 11:30 AM 11:45 AM …" at bounding box center [1024, 493] width 629 height 22
select select "840"
click at [710, 482] on select "Select 10:00 AM 10:15 AM 10:30 AM 10:45 AM 11:00 AM 11:15 AM 11:30 AM 11:45 AM …" at bounding box center [1024, 493] width 629 height 22
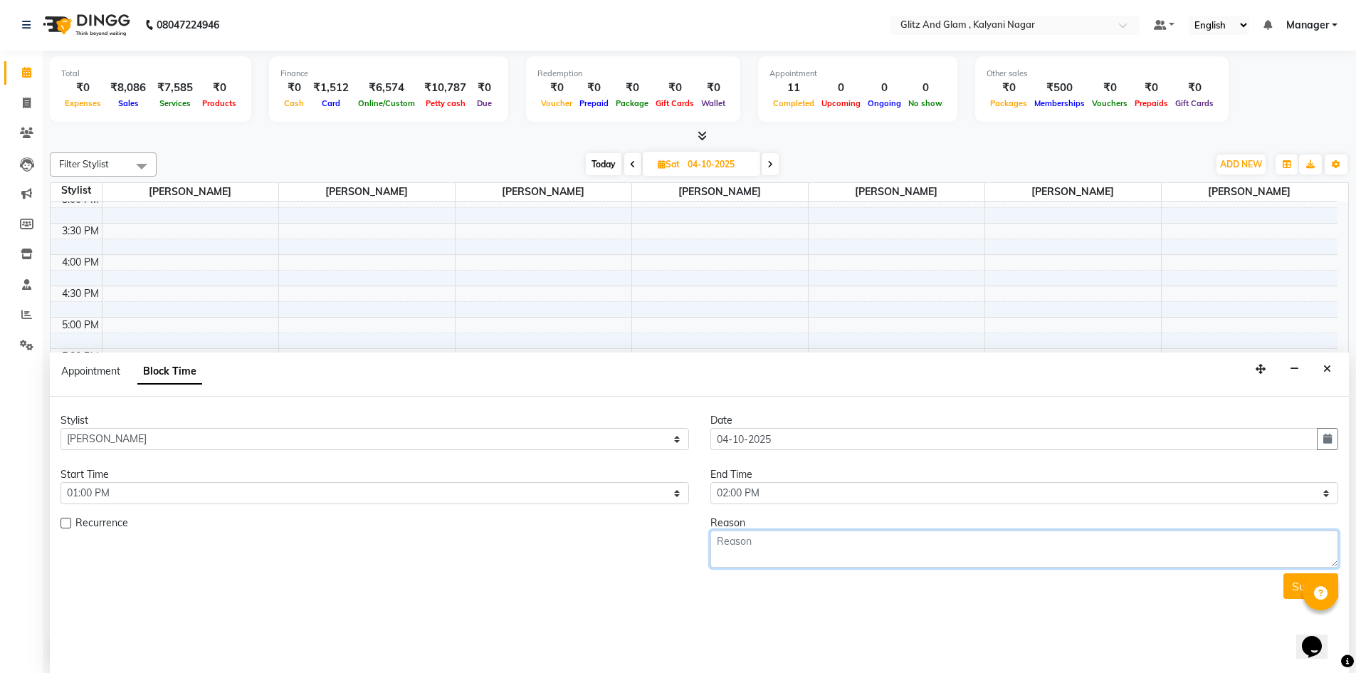
click at [763, 555] on textarea at bounding box center [1024, 548] width 629 height 37
type textarea "client"
click at [1293, 584] on button "Submit" at bounding box center [1311, 586] width 55 height 26
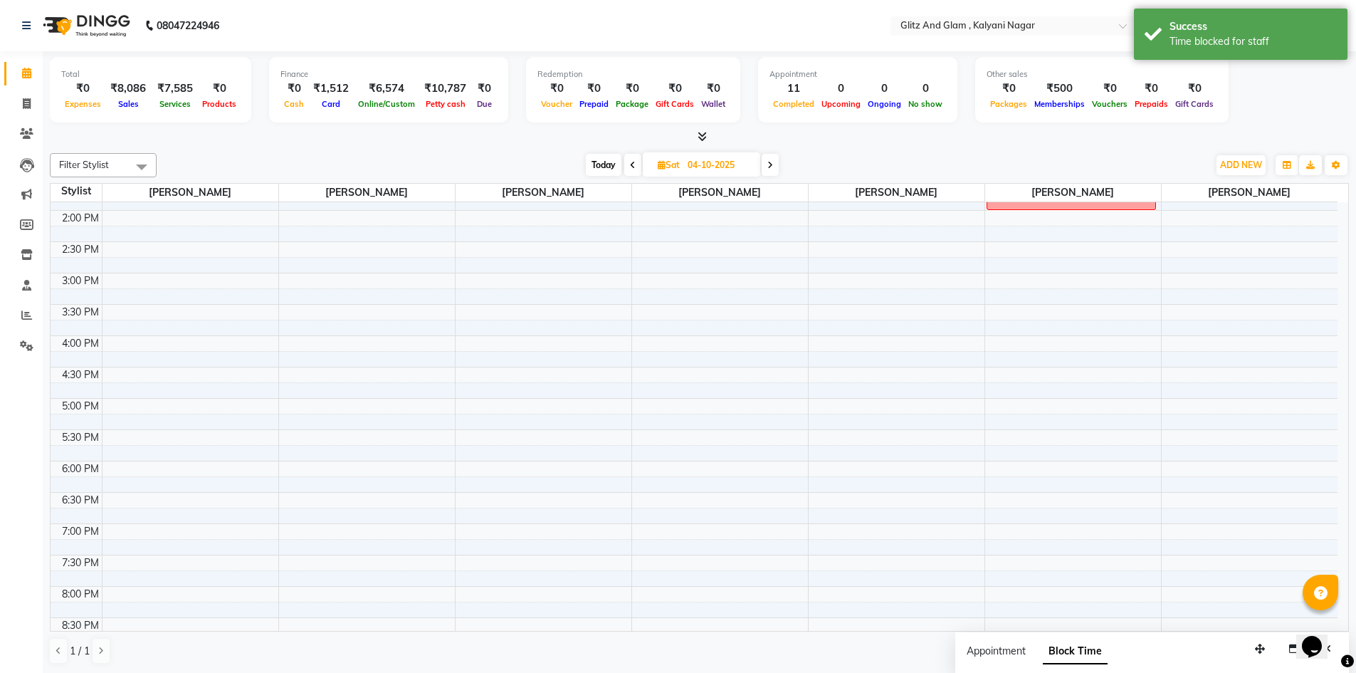
scroll to position [0, 0]
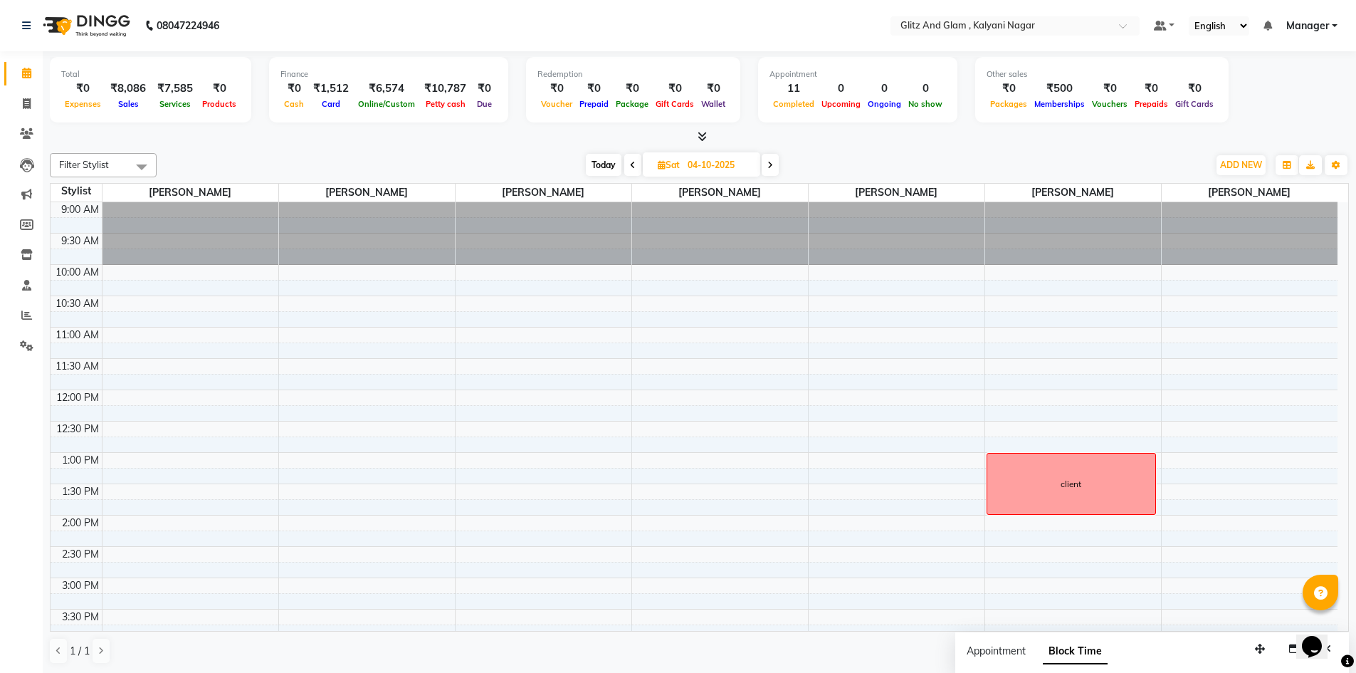
click at [599, 164] on span "Today" at bounding box center [604, 165] width 36 height 22
type input "03-10-2025"
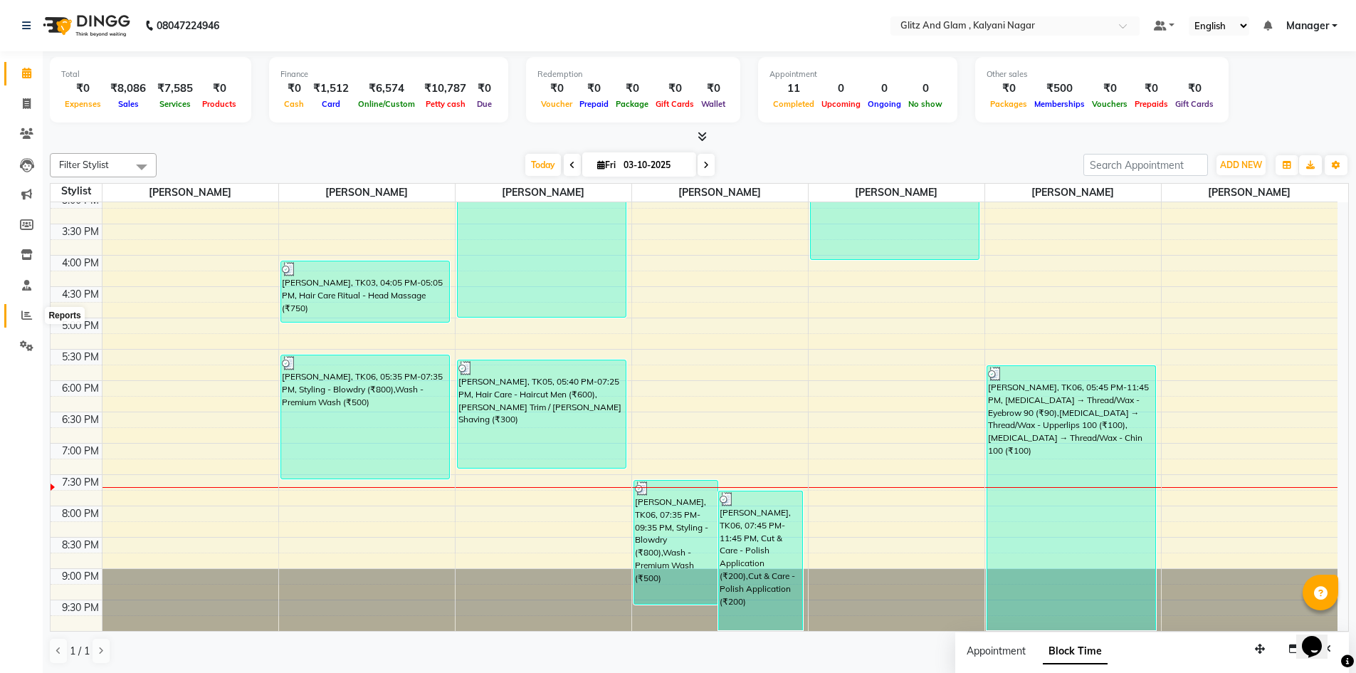
click at [22, 312] on icon at bounding box center [26, 315] width 11 height 11
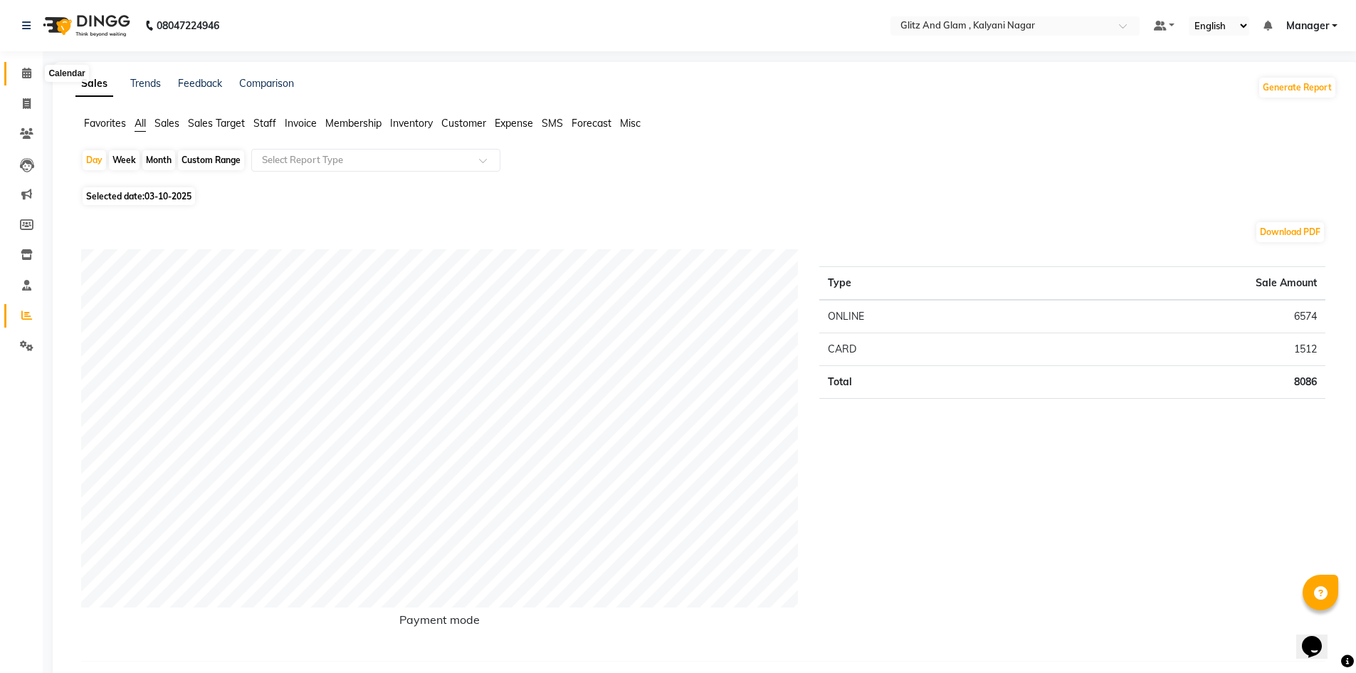
click at [16, 70] on span at bounding box center [26, 73] width 25 height 16
